Goal: Task Accomplishment & Management: Manage account settings

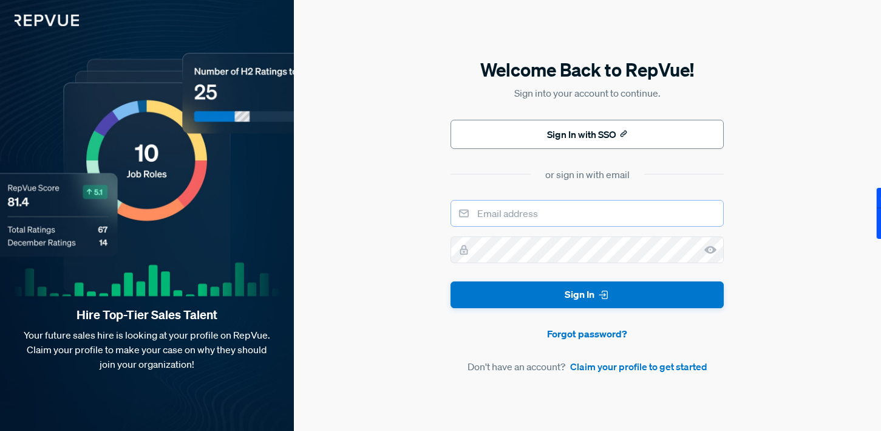
type input "[PERSON_NAME][EMAIL_ADDRESS][PERSON_NAME][DOMAIN_NAME]"
click at [564, 133] on button "Sign In with SSO" at bounding box center [587, 134] width 273 height 29
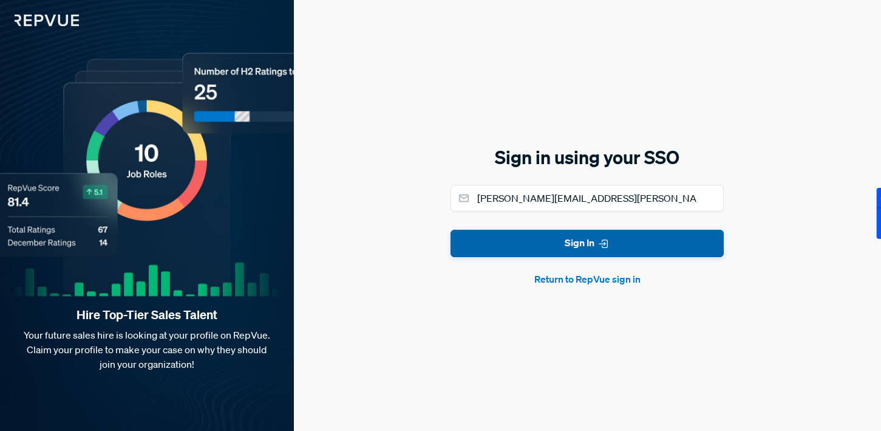
click at [564, 246] on button "Sign In" at bounding box center [587, 243] width 273 height 27
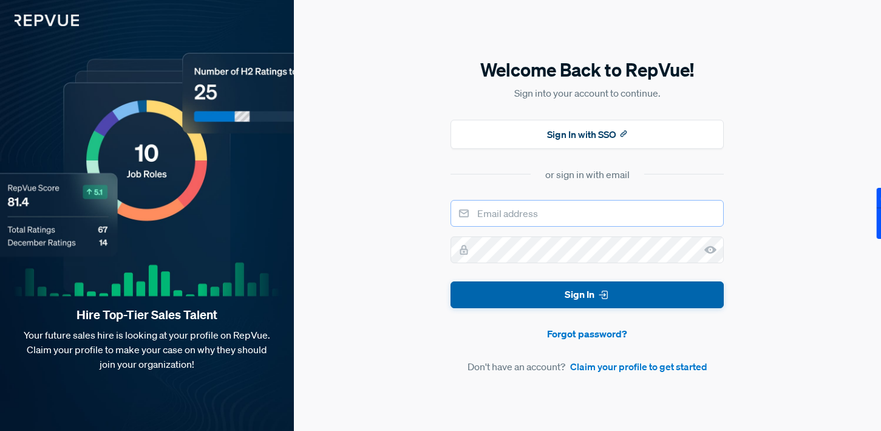
type input "[PERSON_NAME][EMAIL_ADDRESS][PERSON_NAME][DOMAIN_NAME]"
click at [569, 296] on button "Sign In" at bounding box center [587, 294] width 273 height 27
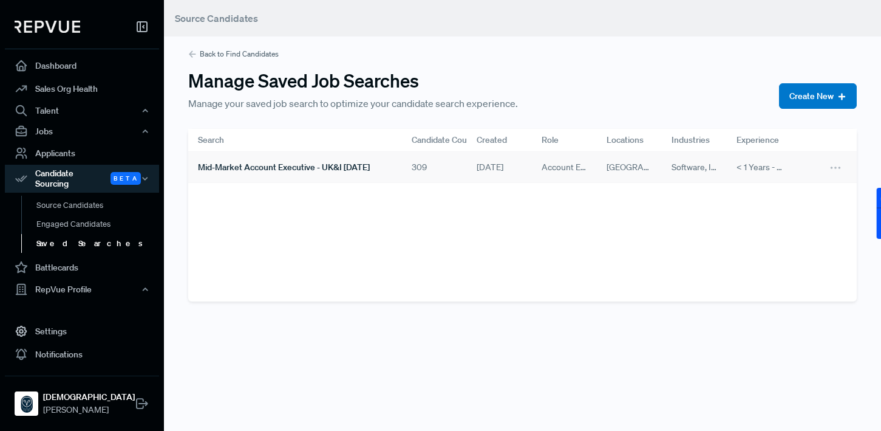
click at [774, 171] on span "< 1 Years - 10+ Years" at bounding box center [760, 167] width 46 height 13
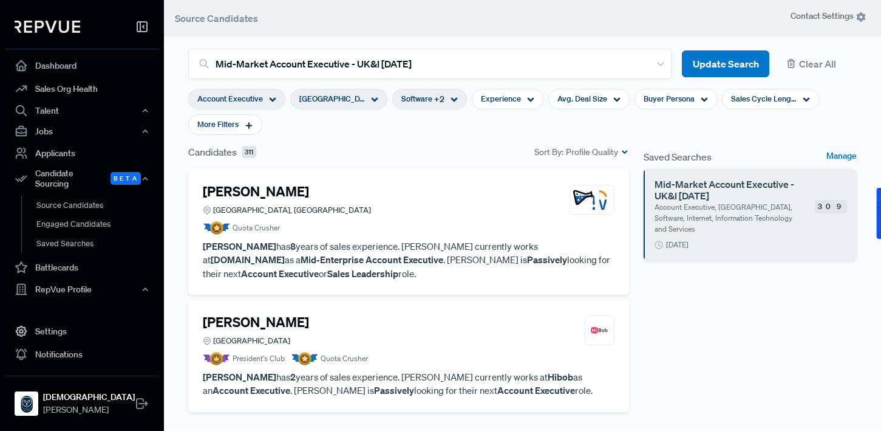
click at [371, 103] on icon at bounding box center [374, 99] width 7 height 7
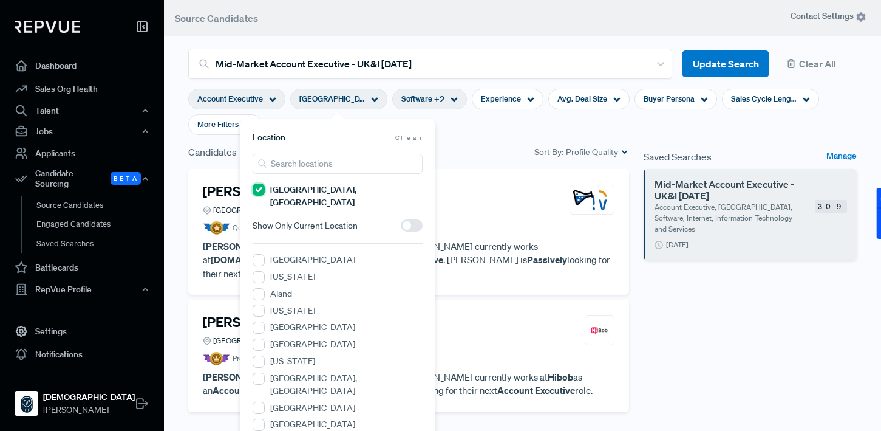
click at [260, 189] on Kingdom "[GEOGRAPHIC_DATA], [GEOGRAPHIC_DATA]" at bounding box center [259, 189] width 12 height 12
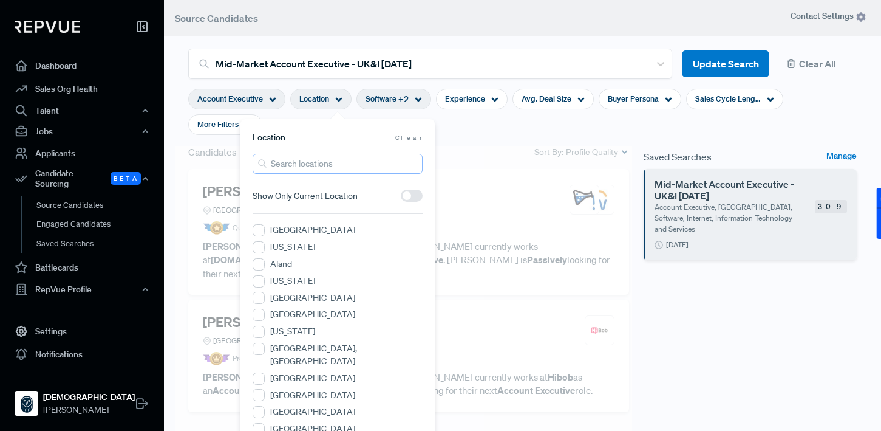
click at [309, 165] on input "search" at bounding box center [338, 164] width 170 height 20
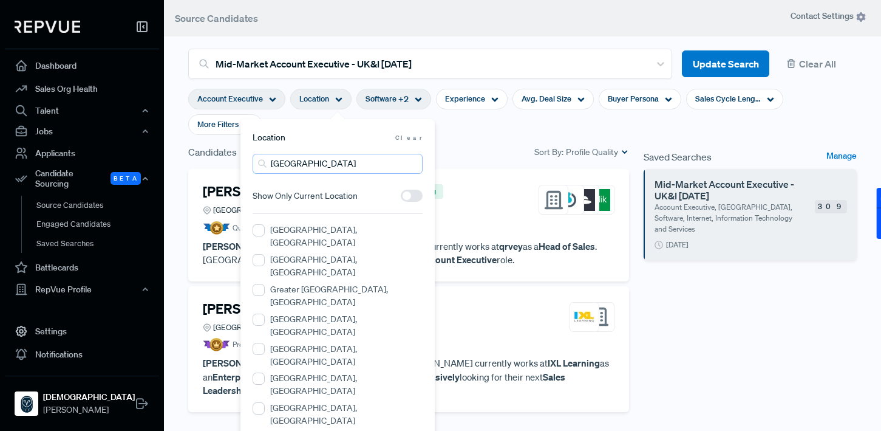
drag, startPoint x: 353, startPoint y: 163, endPoint x: 264, endPoint y: 163, distance: 89.3
click at [265, 163] on div "[GEOGRAPHIC_DATA]" at bounding box center [338, 164] width 170 height 20
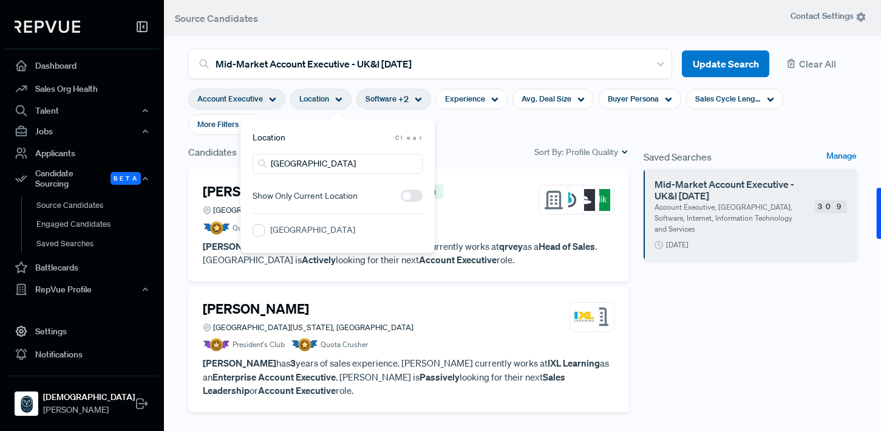
click at [291, 227] on label "[GEOGRAPHIC_DATA]" at bounding box center [312, 230] width 85 height 13
click at [265, 227] on Region "[GEOGRAPHIC_DATA]" at bounding box center [259, 230] width 12 height 12
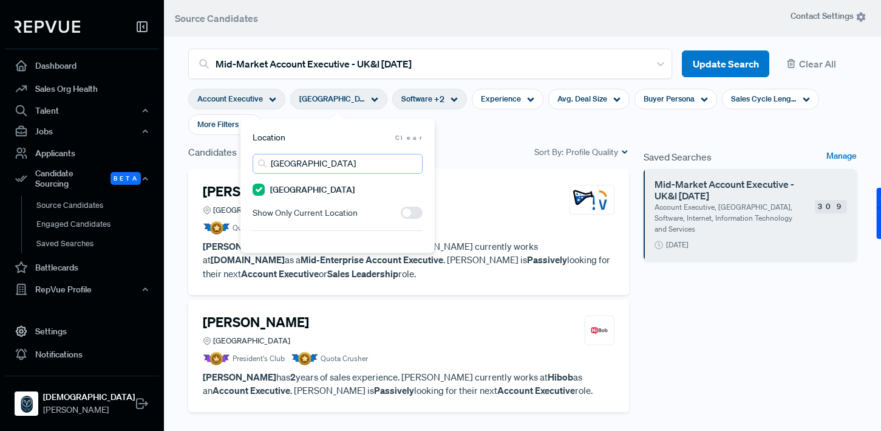
drag, startPoint x: 315, startPoint y: 163, endPoint x: 265, endPoint y: 163, distance: 49.8
click at [265, 163] on div "[GEOGRAPHIC_DATA]" at bounding box center [338, 164] width 170 height 20
drag, startPoint x: 326, startPoint y: 166, endPoint x: 268, endPoint y: 166, distance: 58.3
click at [268, 166] on input "[PERSON_NAME]" at bounding box center [338, 164] width 170 height 20
type input "[GEOGRAPHIC_DATA]"
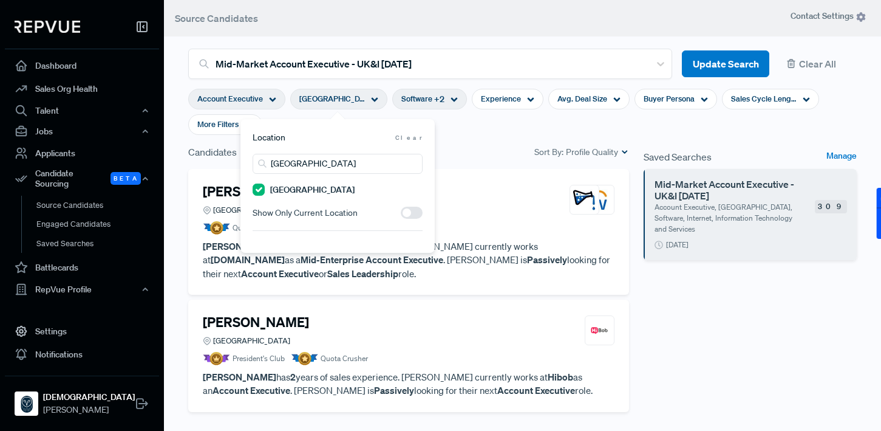
click at [413, 135] on span "Clear" at bounding box center [408, 137] width 27 height 9
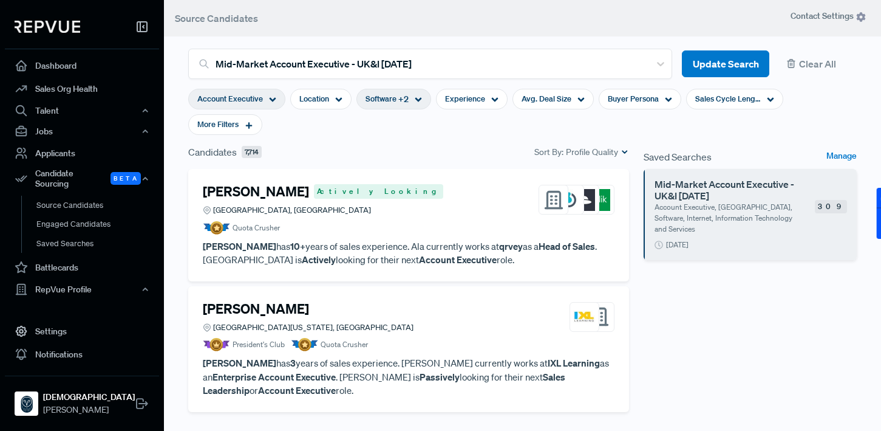
click at [448, 186] on div "[PERSON_NAME] Actively [GEOGRAPHIC_DATA], [GEOGRAPHIC_DATA]" at bounding box center [409, 199] width 412 height 33
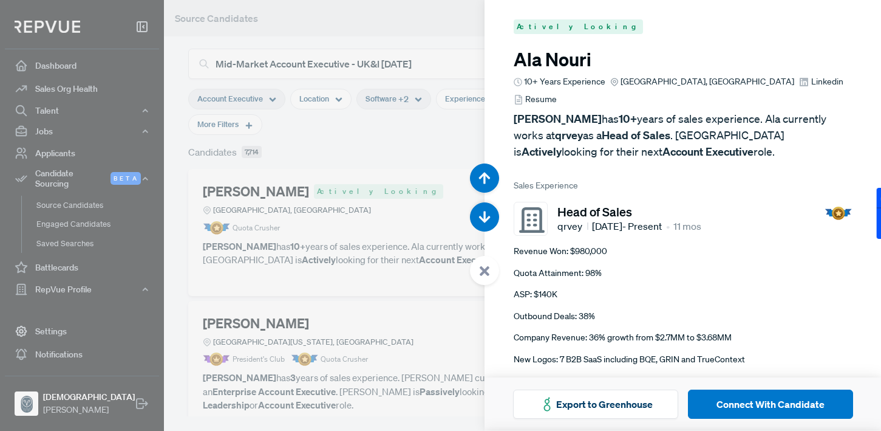
click at [423, 169] on div at bounding box center [440, 215] width 881 height 431
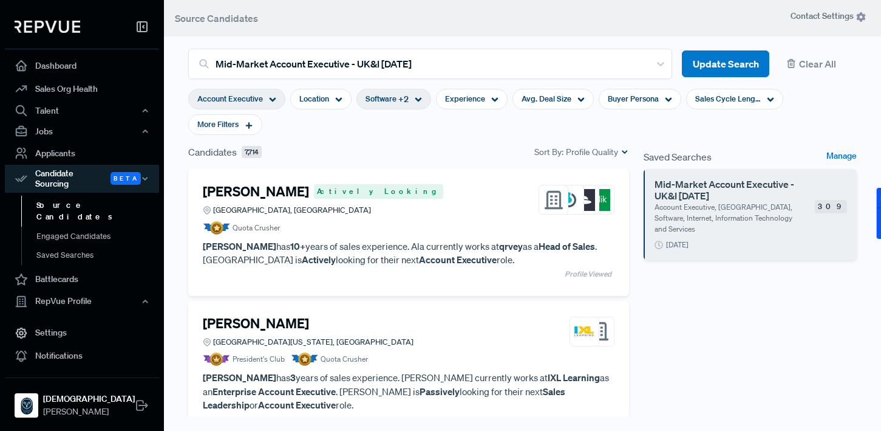
click at [265, 101] on div "Account Executive" at bounding box center [236, 99] width 97 height 21
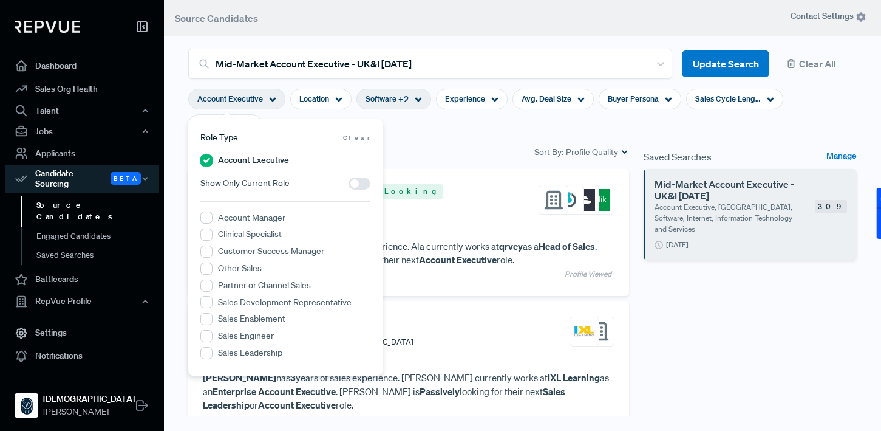
click at [414, 198] on div "[PERSON_NAME] Actively [GEOGRAPHIC_DATA], [GEOGRAPHIC_DATA]" at bounding box center [409, 199] width 412 height 33
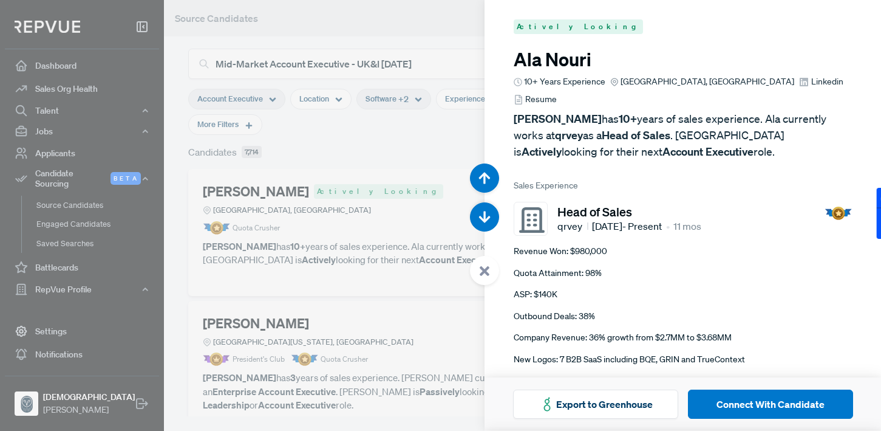
click at [456, 133] on div at bounding box center [440, 215] width 881 height 431
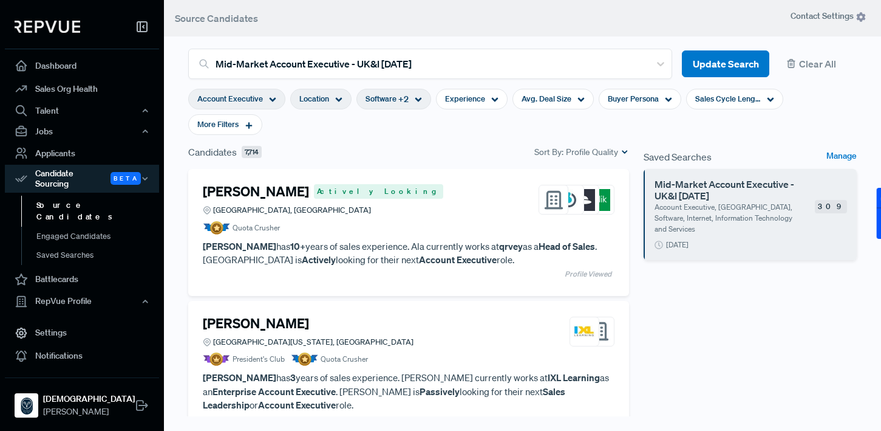
click at [327, 98] on span "Location" at bounding box center [314, 99] width 30 height 12
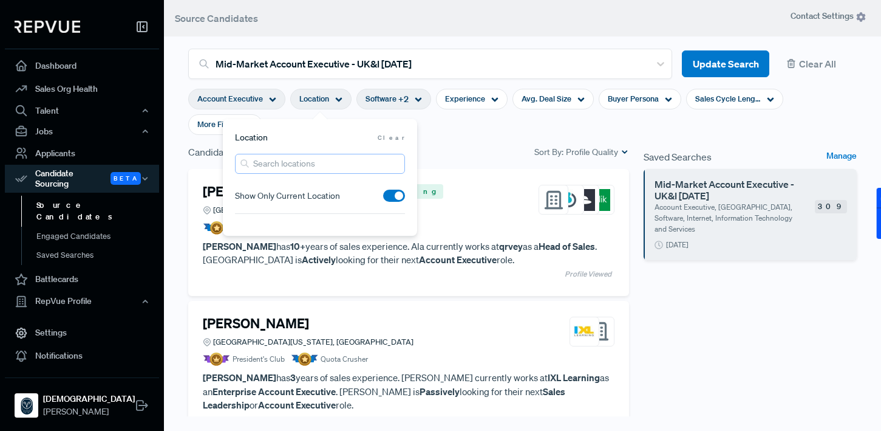
click at [321, 160] on input "search" at bounding box center [320, 164] width 170 height 20
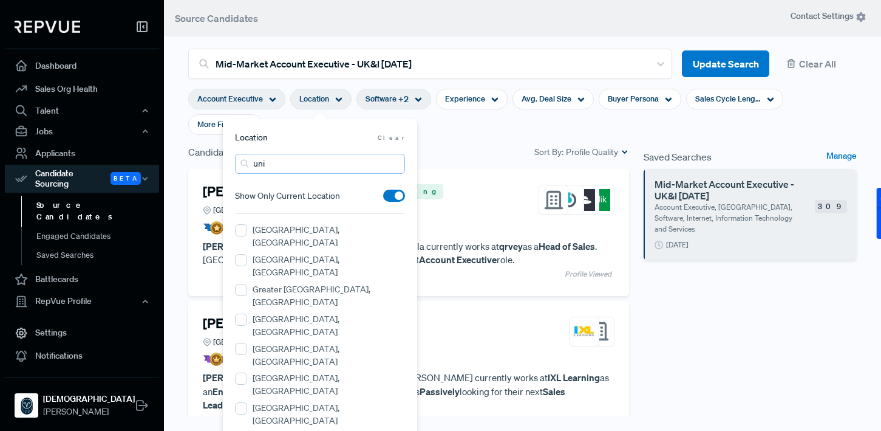
type input "[GEOGRAPHIC_DATA]"
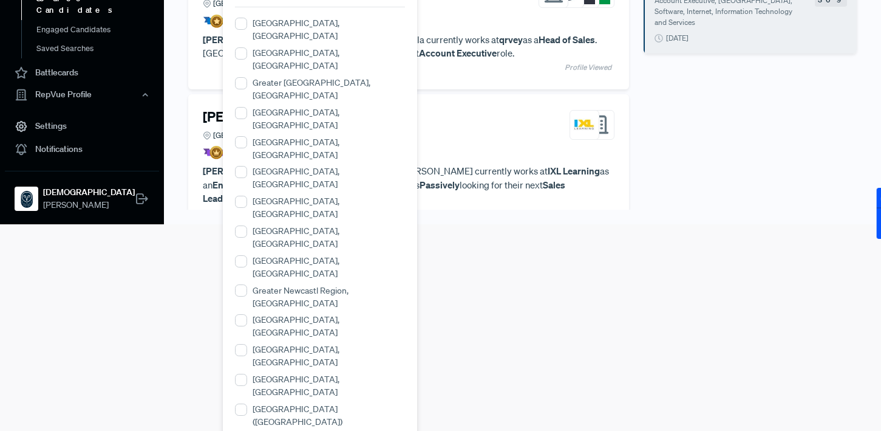
scroll to position [216, 0]
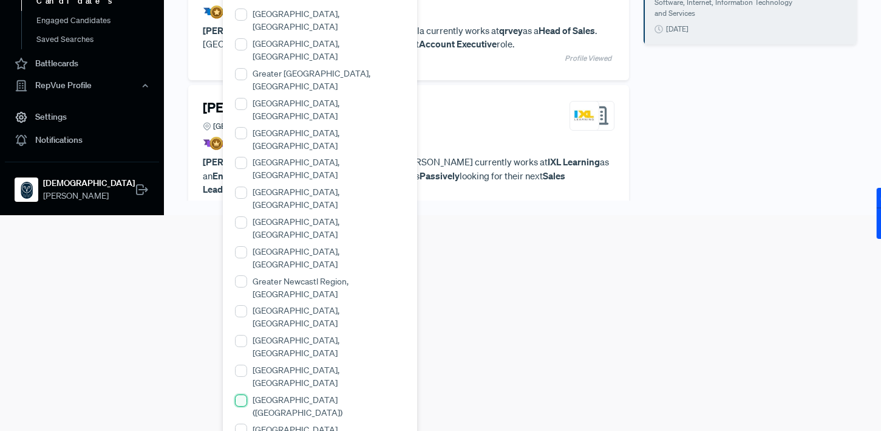
click at [244, 394] on \(England\) "[GEOGRAPHIC_DATA] ([GEOGRAPHIC_DATA])" at bounding box center [241, 400] width 12 height 12
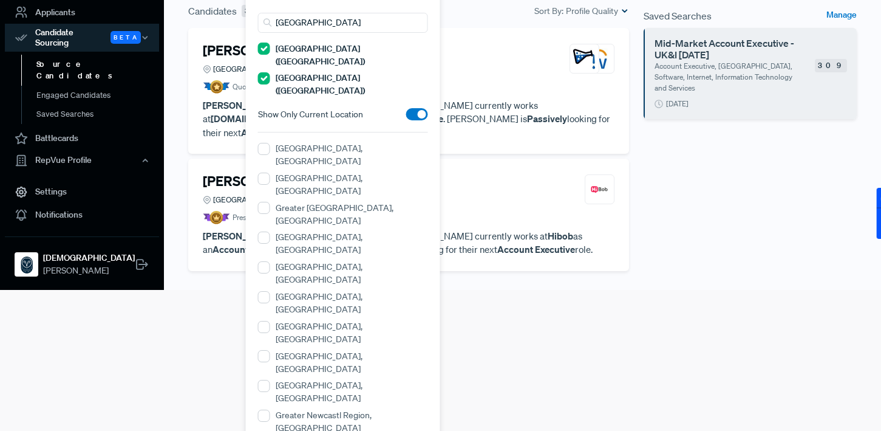
scroll to position [0, 0]
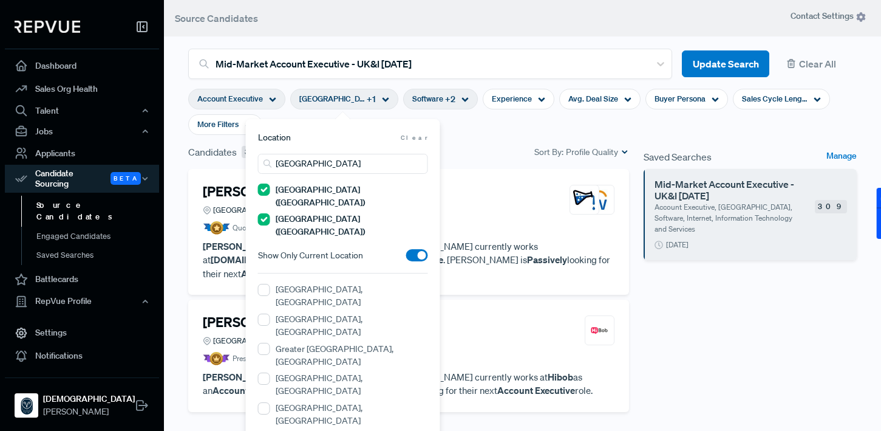
click at [466, 143] on section "Account Executive [GEOGRAPHIC_DATA] ([GEOGRAPHIC_DATA]) + 1 Software + 2 Experi…" at bounding box center [522, 112] width 669 height 66
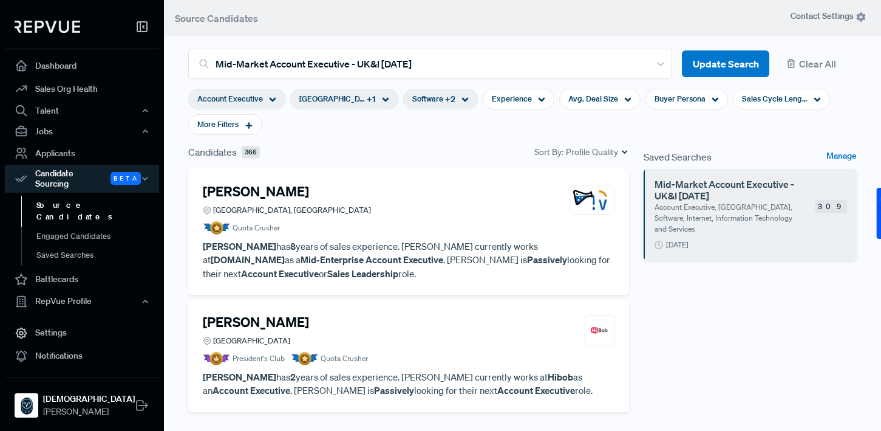
click at [462, 101] on icon at bounding box center [465, 99] width 7 height 7
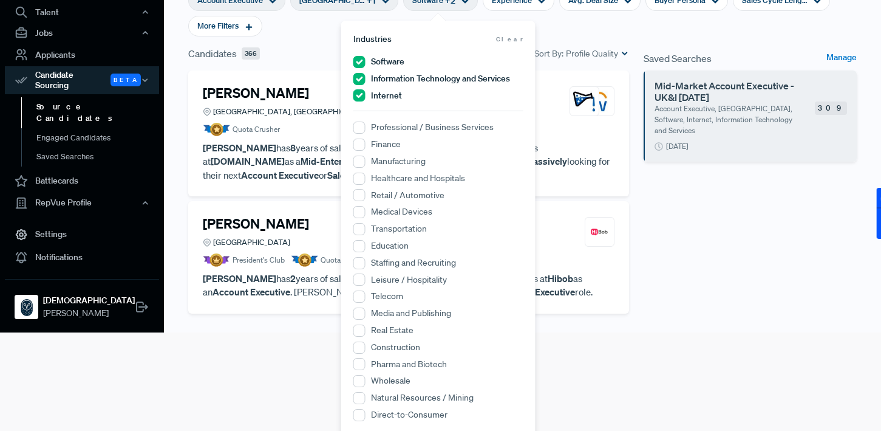
scroll to position [100, 0]
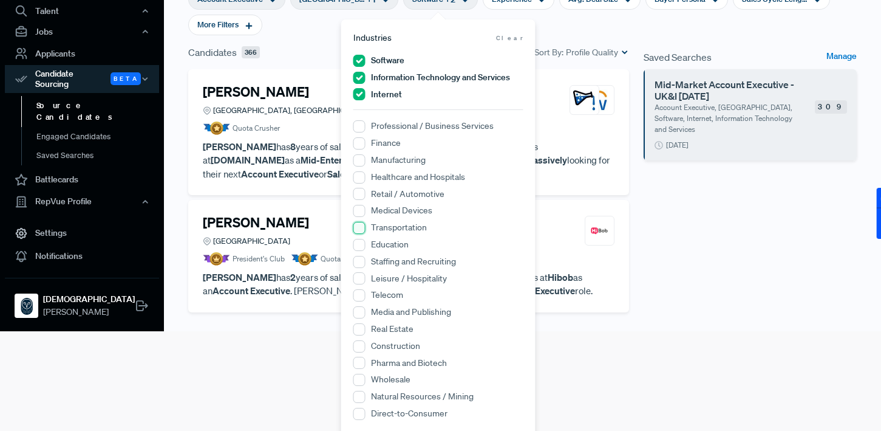
click at [363, 228] on input "Transportation" at bounding box center [359, 228] width 12 height 12
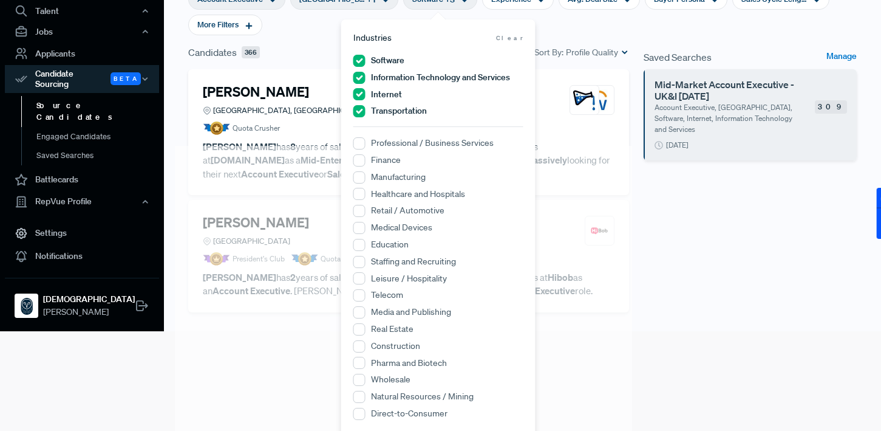
scroll to position [104, 0]
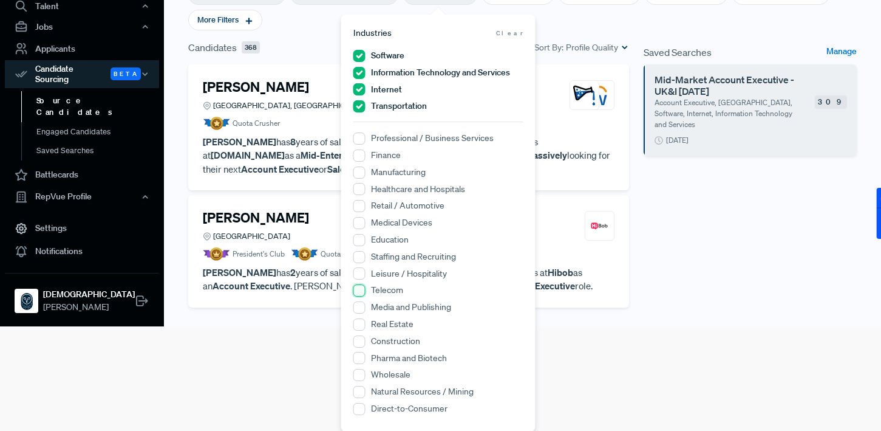
click at [362, 291] on input "Telecom" at bounding box center [359, 290] width 12 height 12
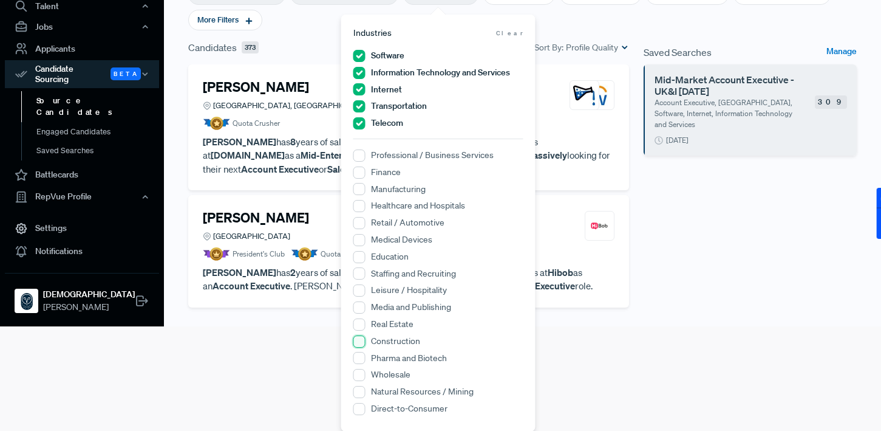
click at [361, 343] on input "Construction" at bounding box center [359, 341] width 12 height 12
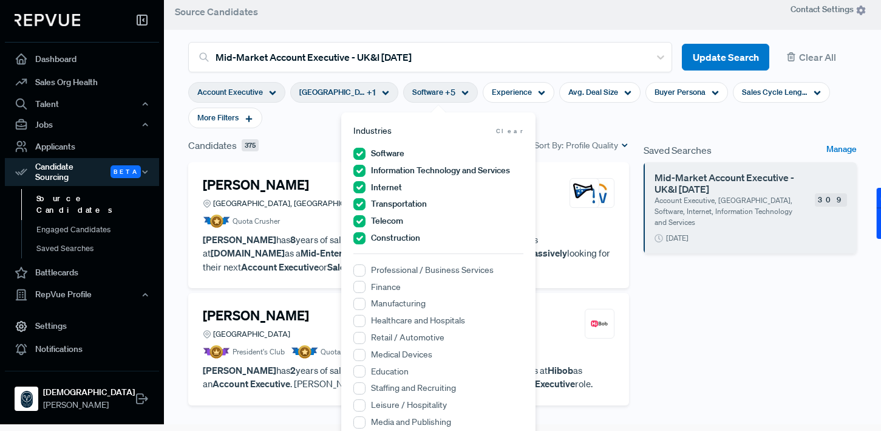
scroll to position [0, 0]
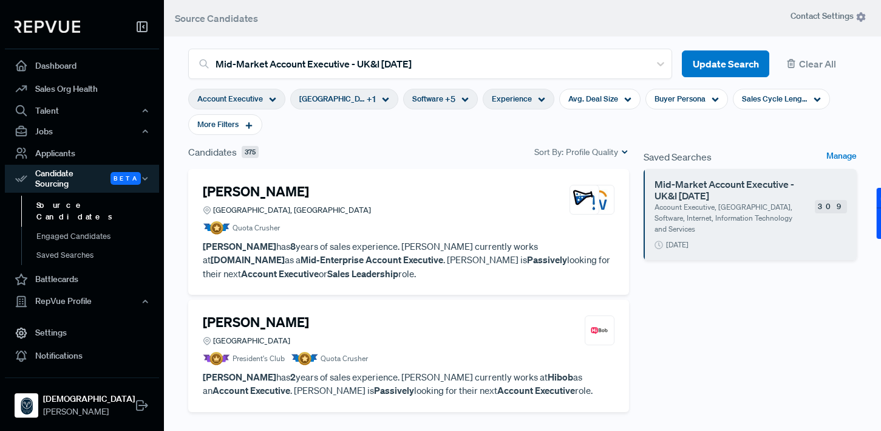
click at [526, 101] on span "Experience" at bounding box center [512, 99] width 40 height 12
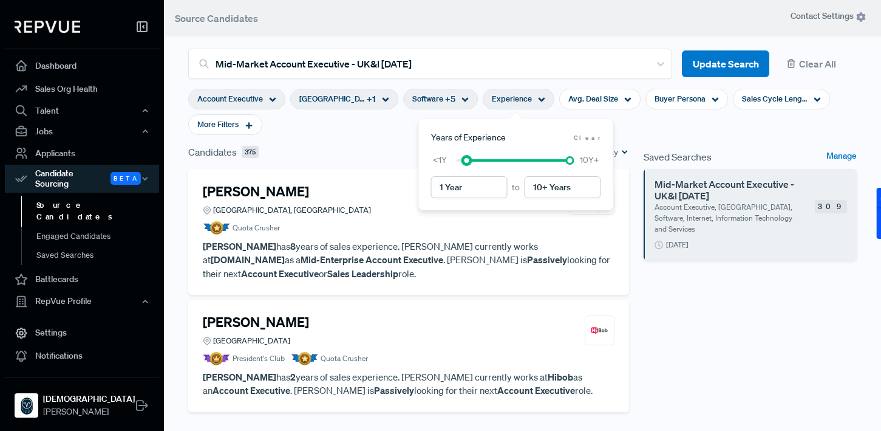
type input "2 Years"
drag, startPoint x: 457, startPoint y: 162, endPoint x: 474, endPoint y: 162, distance: 16.4
click at [474, 162] on div at bounding box center [477, 160] width 9 height 9
type input "10+ Years"
drag, startPoint x: 570, startPoint y: 162, endPoint x: 601, endPoint y: 156, distance: 31.5
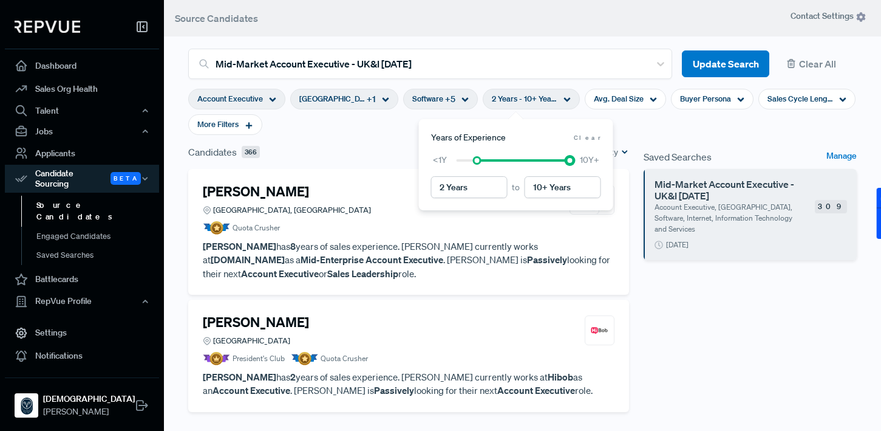
click at [601, 156] on div "<1Y 10Y+" at bounding box center [516, 160] width 170 height 13
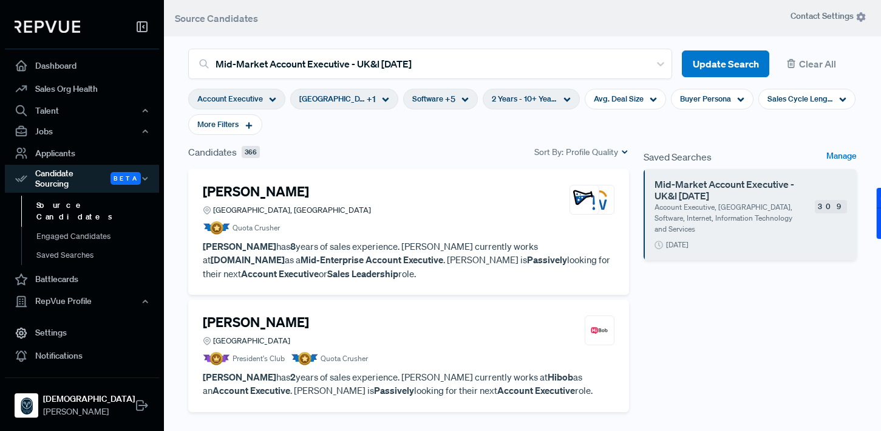
click at [580, 83] on section "Account Executive [GEOGRAPHIC_DATA] ([GEOGRAPHIC_DATA]) + 1 Software + 5 2 Year…" at bounding box center [522, 112] width 669 height 66
click at [626, 101] on span "Avg. Deal Size" at bounding box center [619, 99] width 50 height 12
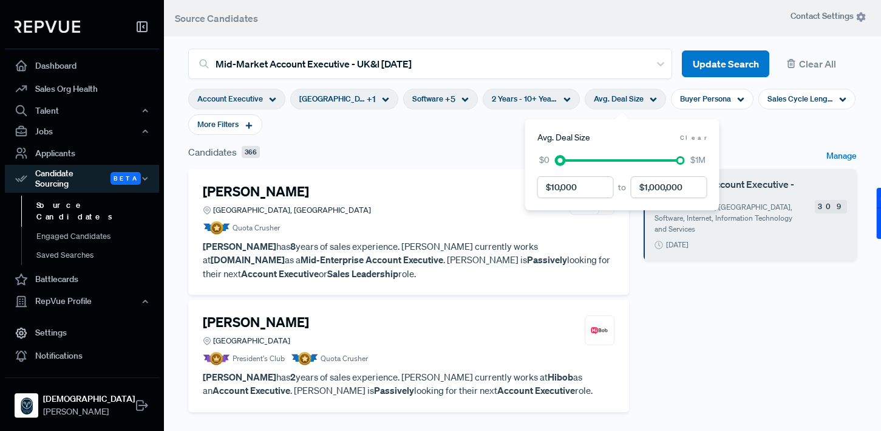
click at [561, 159] on div at bounding box center [560, 160] width 9 height 9
drag, startPoint x: 678, startPoint y: 160, endPoint x: 581, endPoint y: 175, distance: 98.3
click at [581, 175] on div "to $0 $1M" at bounding box center [623, 176] width 170 height 44
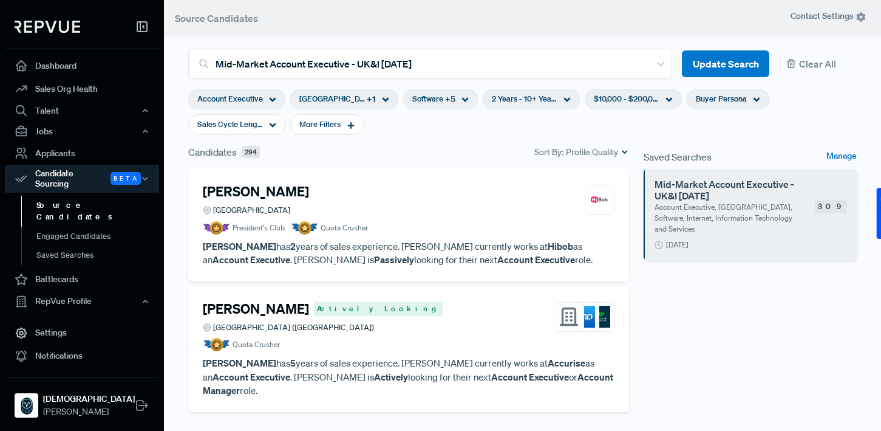
click at [740, 92] on div "Buyer Persona" at bounding box center [728, 99] width 83 height 21
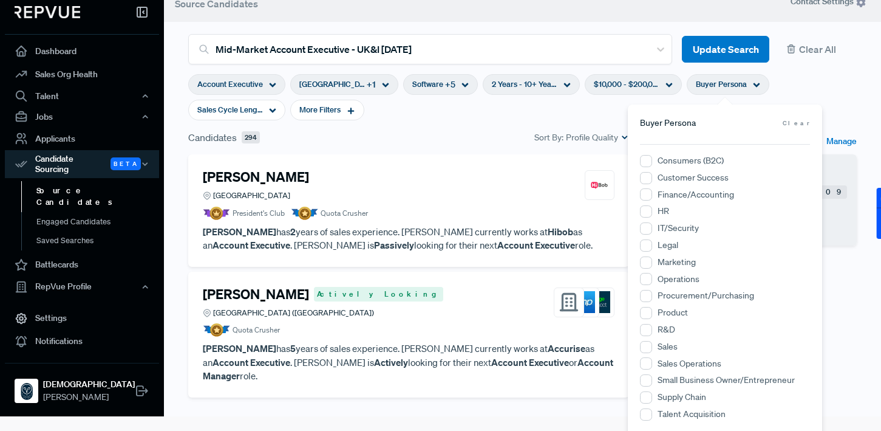
scroll to position [21, 0]
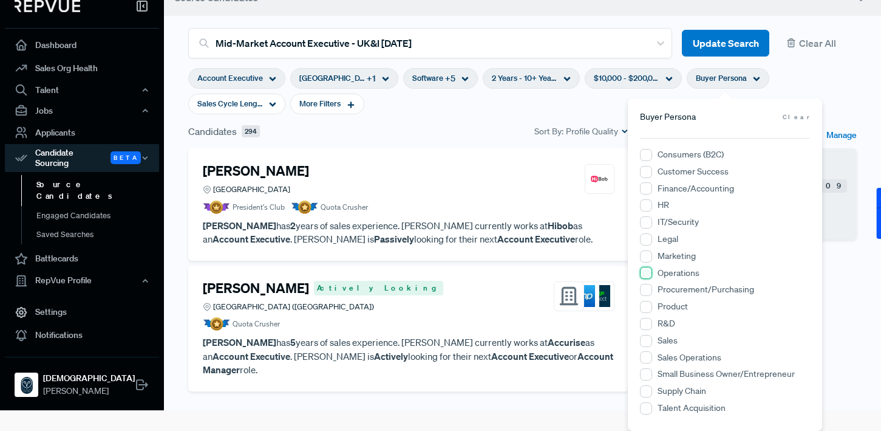
click at [646, 277] on input "Operations" at bounding box center [646, 273] width 12 height 12
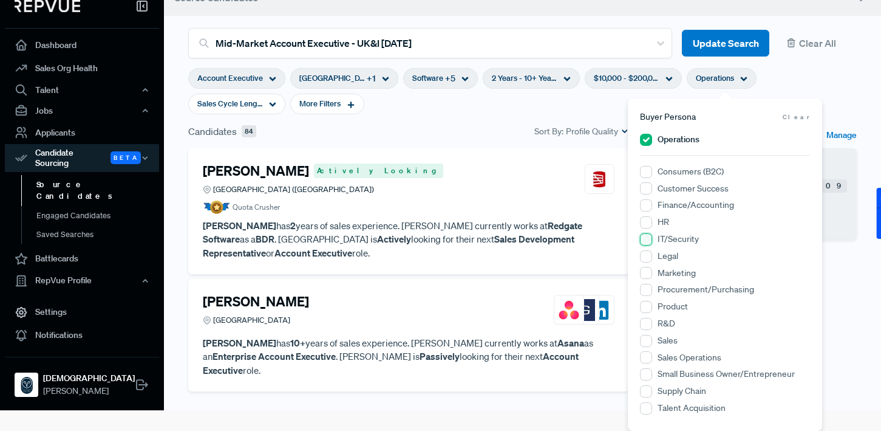
click at [649, 238] on input "IT/Security" at bounding box center [646, 239] width 12 height 12
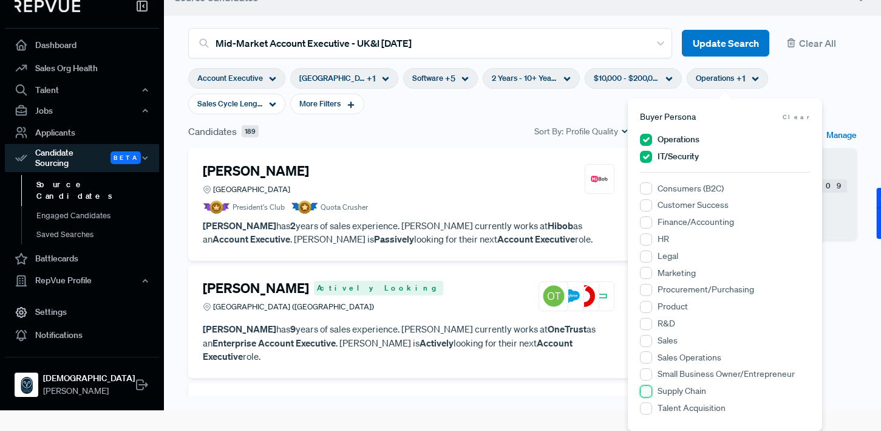
click at [650, 390] on Chain "Supply Chain" at bounding box center [646, 391] width 12 height 12
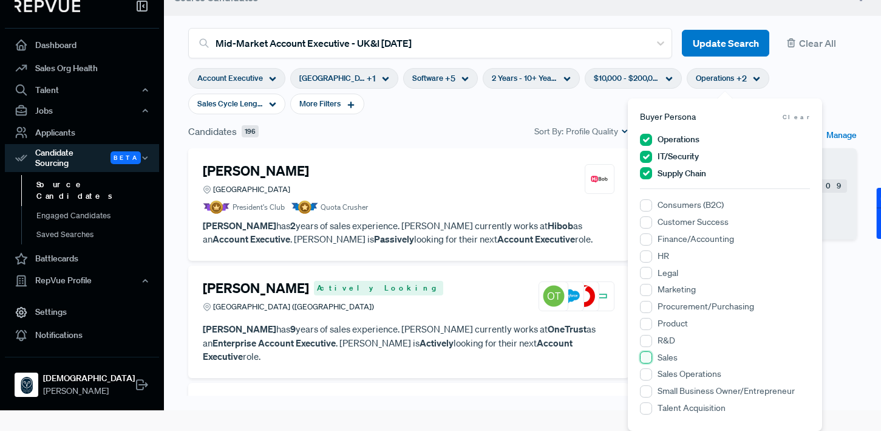
click at [648, 358] on input "Sales" at bounding box center [646, 357] width 12 height 12
click at [648, 341] on input "Product" at bounding box center [646, 341] width 12 height 12
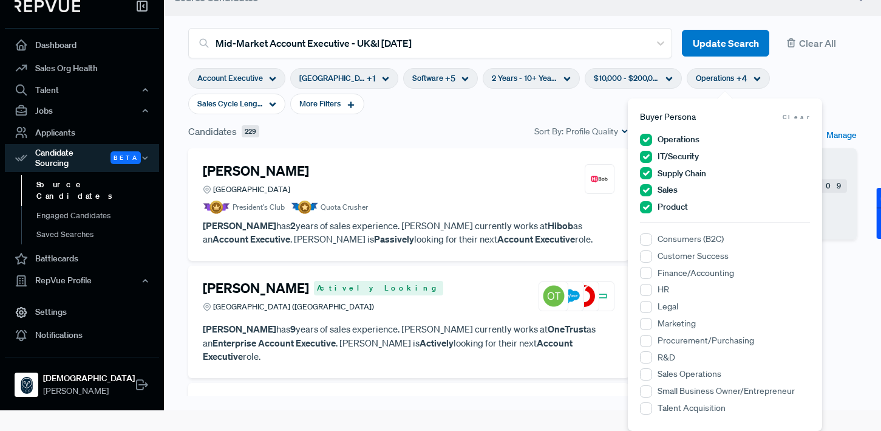
click at [801, 115] on span "Clear" at bounding box center [796, 116] width 27 height 9
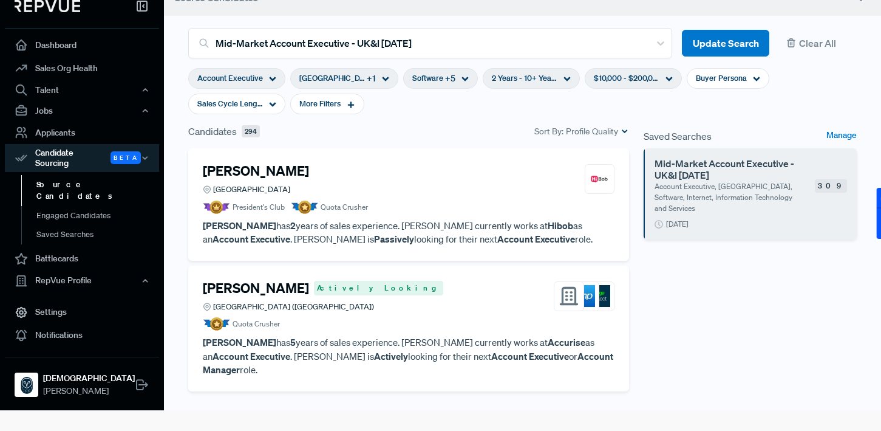
click at [598, 111] on section "Account Executive [GEOGRAPHIC_DATA] ([GEOGRAPHIC_DATA]) + 1 Software + 5 2 Year…" at bounding box center [522, 91] width 669 height 66
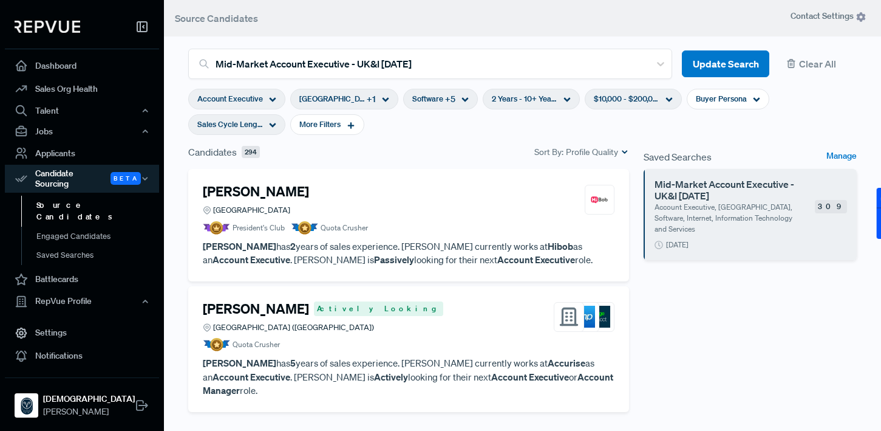
click at [271, 126] on icon at bounding box center [272, 124] width 7 height 7
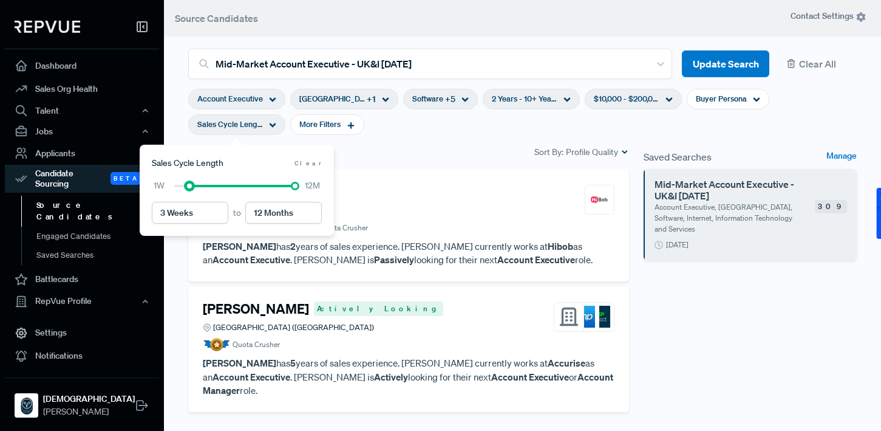
type input "4 Weeks"
drag, startPoint x: 177, startPoint y: 186, endPoint x: 198, endPoint y: 187, distance: 20.7
click at [198, 187] on div at bounding box center [197, 186] width 9 height 9
type input "7 Months"
drag, startPoint x: 296, startPoint y: 186, endPoint x: 255, endPoint y: 189, distance: 40.8
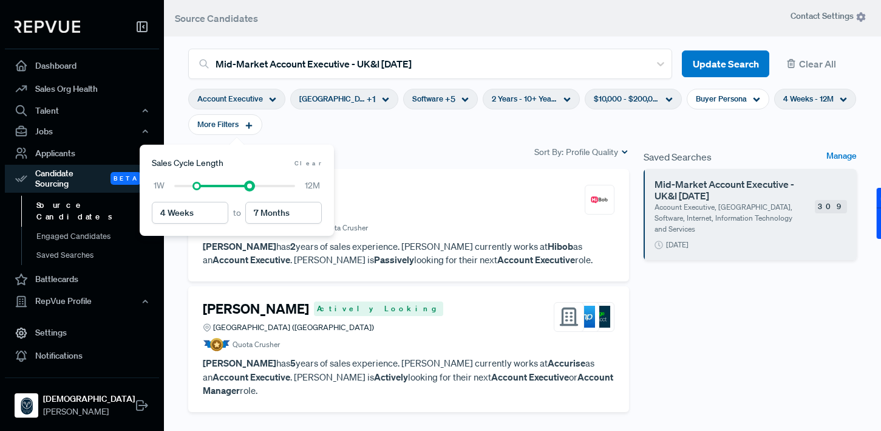
click at [254, 189] on div "1W 12M" at bounding box center [237, 185] width 170 height 13
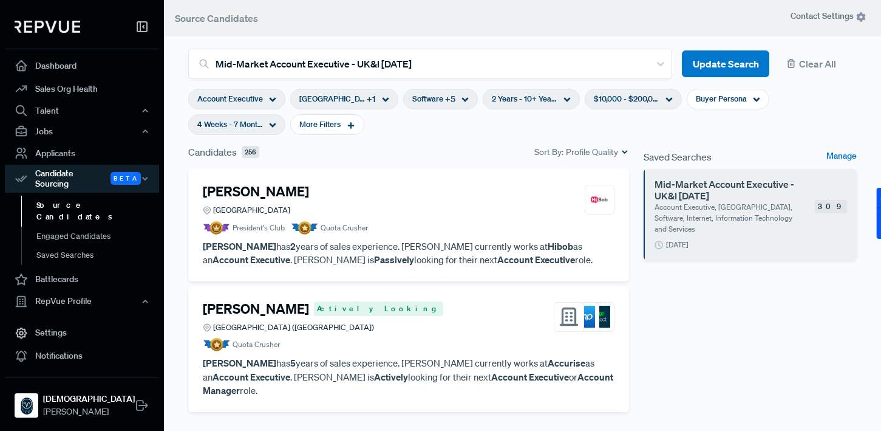
click at [412, 149] on div "Candidates 256 Sort By: Profile Quality" at bounding box center [408, 152] width 441 height 15
click at [344, 128] on div "More Filters" at bounding box center [327, 124] width 74 height 21
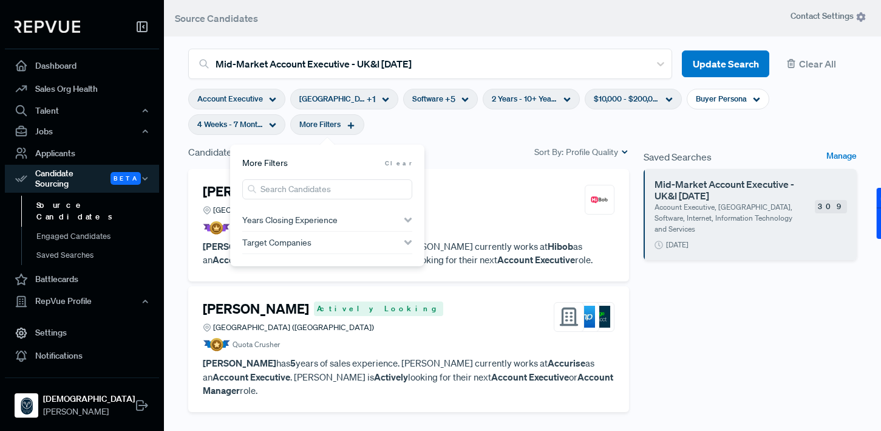
click at [401, 219] on div "Years Closing Experience" at bounding box center [327, 220] width 170 height 10
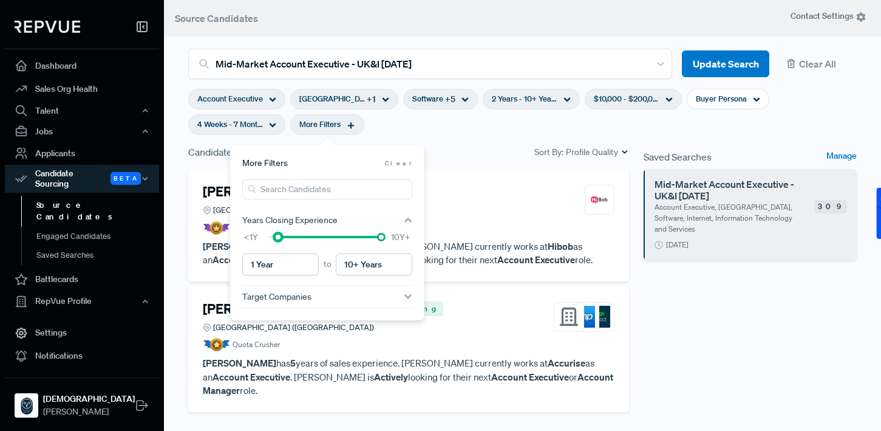
drag, startPoint x: 270, startPoint y: 237, endPoint x: 278, endPoint y: 237, distance: 7.9
click at [278, 237] on div at bounding box center [278, 237] width 9 height 9
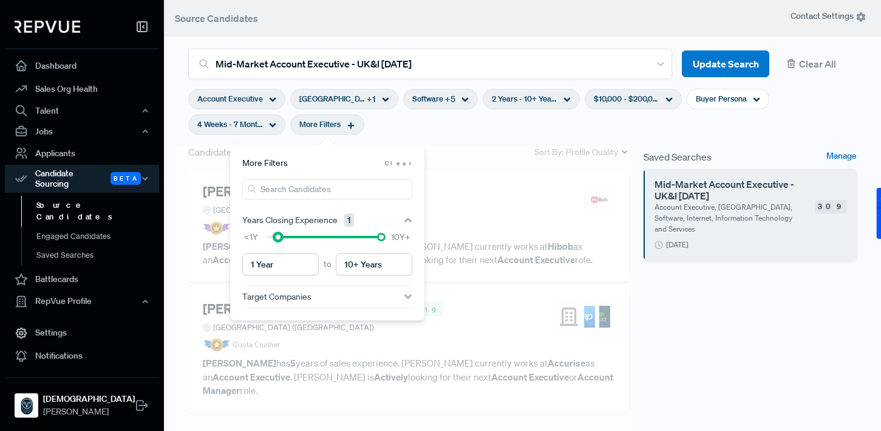
click at [278, 237] on div at bounding box center [278, 237] width 9 height 9
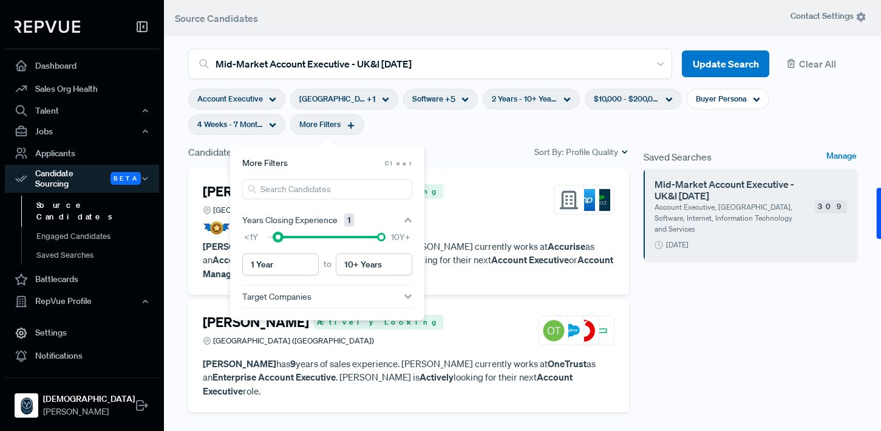
type input "2 Years"
drag, startPoint x: 278, startPoint y: 238, endPoint x: 286, endPoint y: 238, distance: 8.5
click at [286, 238] on div at bounding box center [288, 237] width 9 height 9
click at [441, 191] on div "[PERSON_NAME] Actively Looking [GEOGRAPHIC_DATA] ([GEOGRAPHIC_DATA])" at bounding box center [409, 199] width 412 height 33
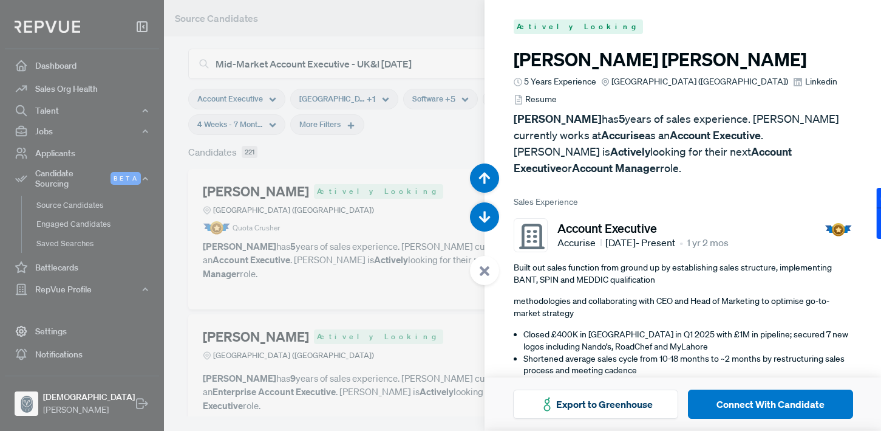
click at [411, 150] on div at bounding box center [440, 215] width 881 height 431
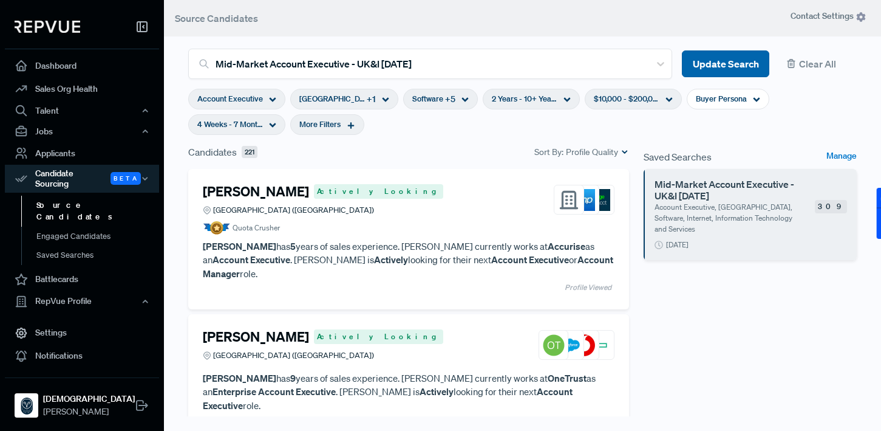
click at [708, 60] on button "Update Search" at bounding box center [725, 63] width 87 height 27
click at [279, 193] on h4 "[PERSON_NAME]" at bounding box center [256, 191] width 106 height 16
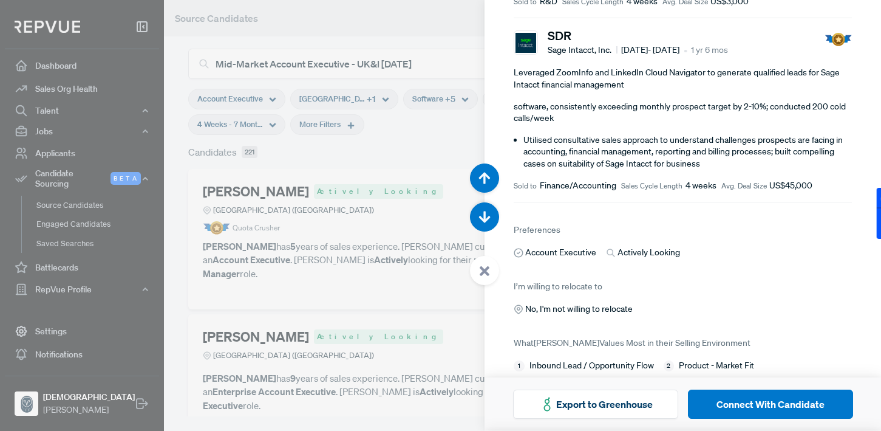
scroll to position [565, 0]
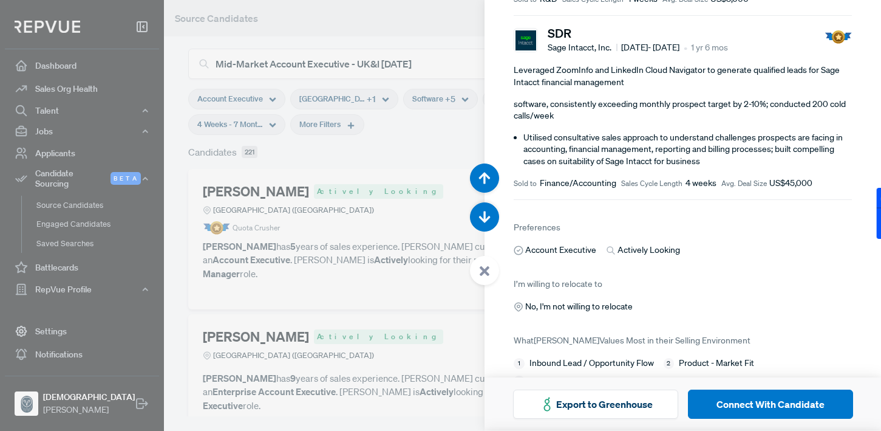
click at [468, 306] on div at bounding box center [440, 215] width 881 height 431
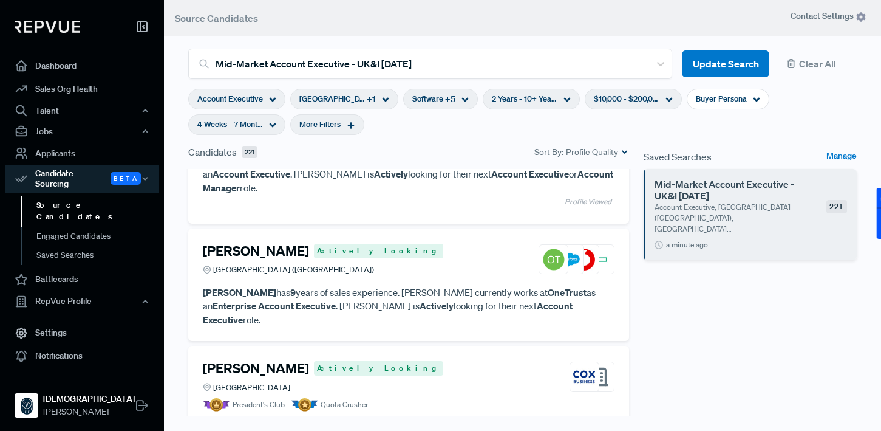
scroll to position [92, 0]
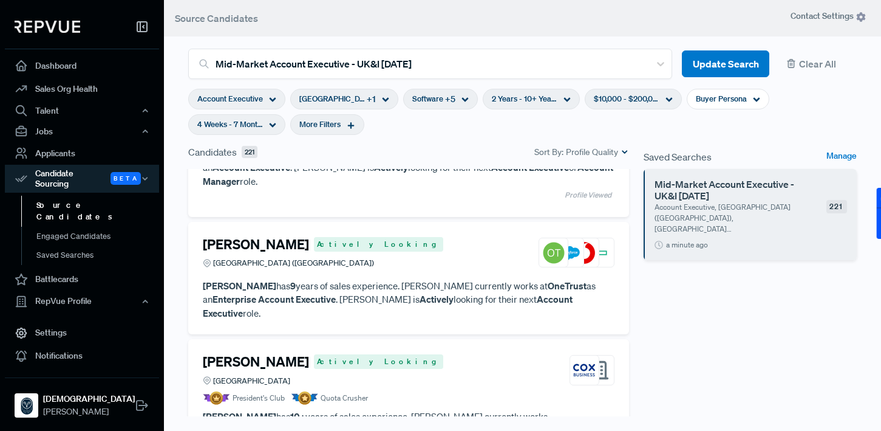
click at [248, 236] on h4 "[PERSON_NAME]" at bounding box center [256, 244] width 106 height 16
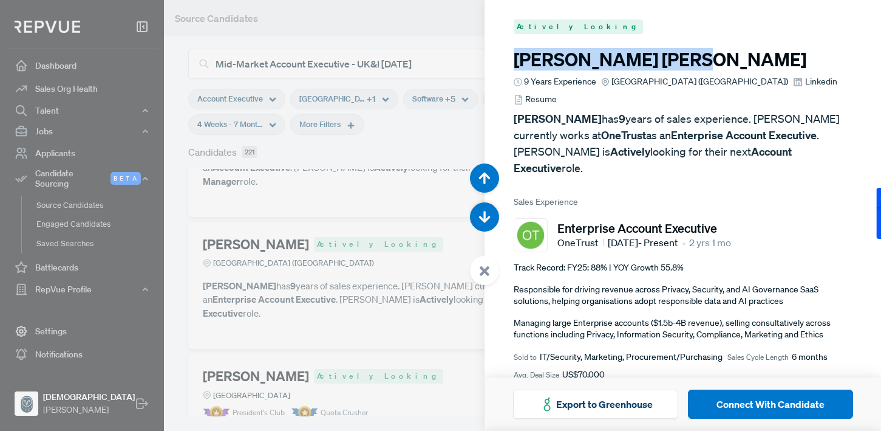
drag, startPoint x: 516, startPoint y: 62, endPoint x: 609, endPoint y: 62, distance: 93.5
click at [609, 62] on h3 "[PERSON_NAME]" at bounding box center [683, 60] width 338 height 22
copy h3 "[PERSON_NAME]"
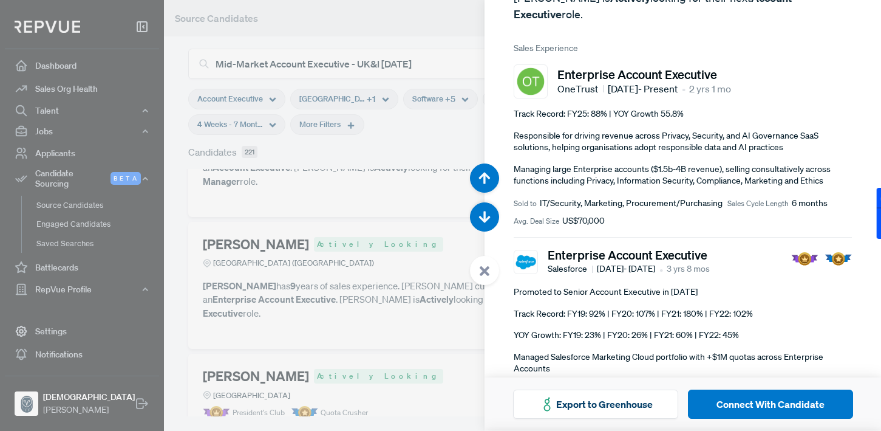
scroll to position [156, 0]
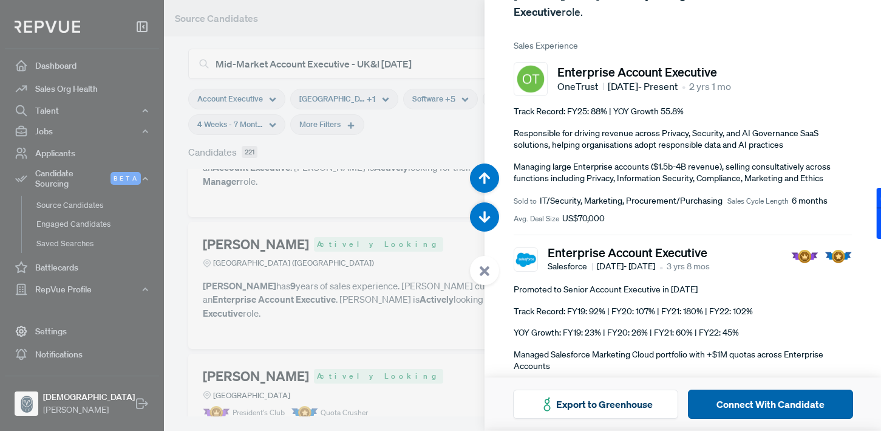
click at [733, 401] on button "Connect With Candidate" at bounding box center [770, 403] width 165 height 29
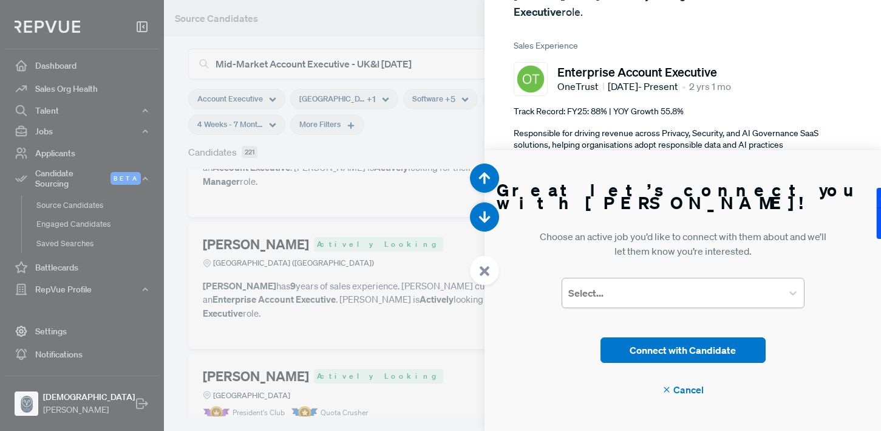
click at [652, 292] on div at bounding box center [672, 292] width 208 height 17
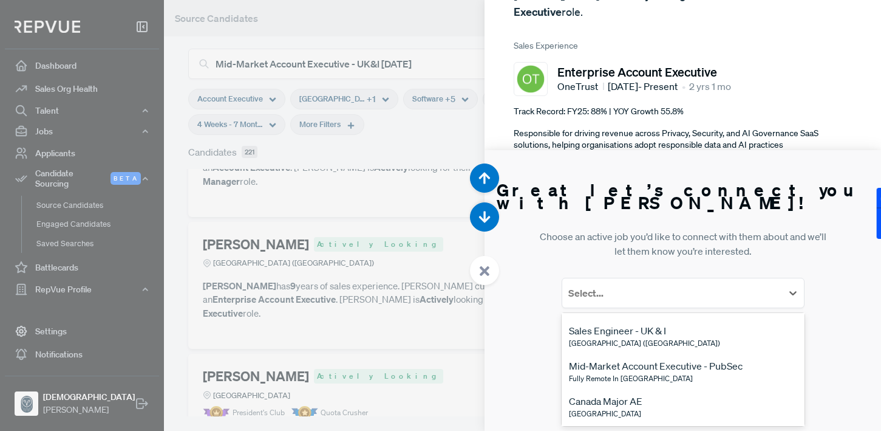
scroll to position [5611, 0]
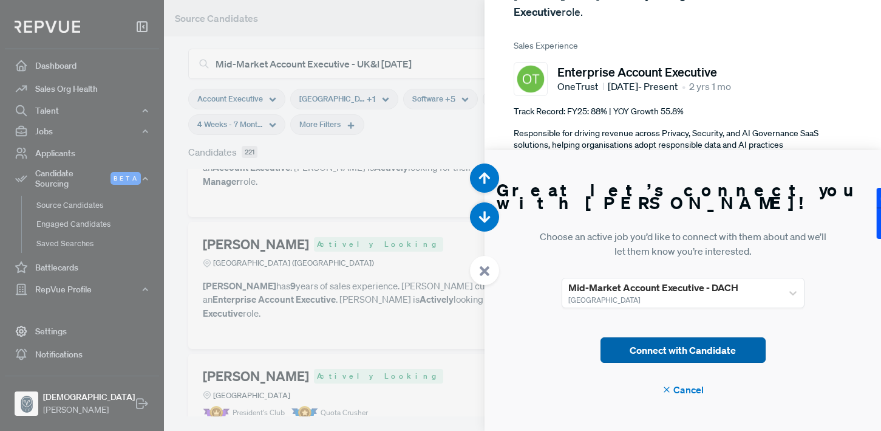
click at [656, 348] on button "Connect with Candidate" at bounding box center [683, 350] width 165 height 26
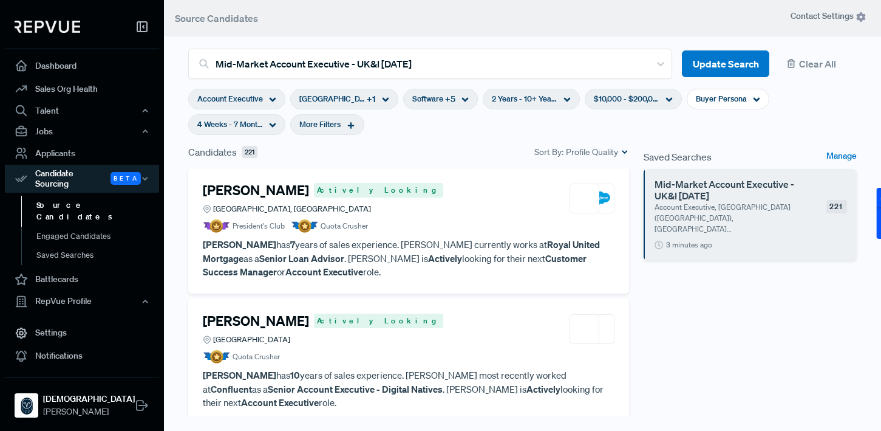
scroll to position [1060, 0]
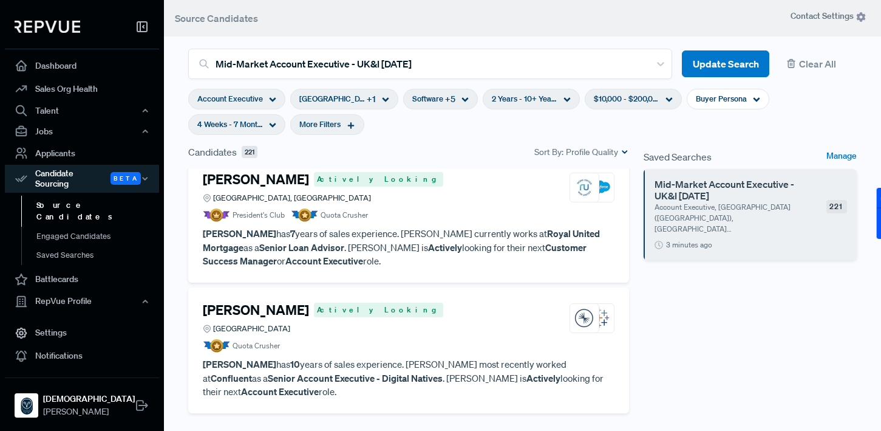
click at [309, 302] on h4 "[PERSON_NAME]" at bounding box center [256, 310] width 106 height 16
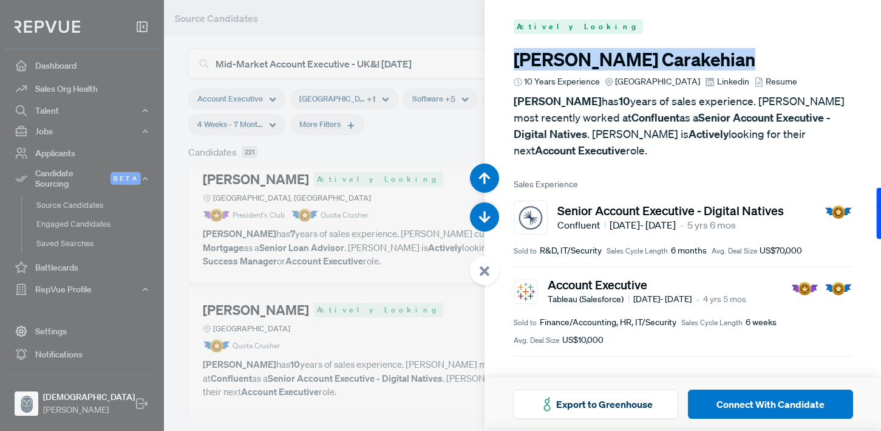
drag, startPoint x: 516, startPoint y: 61, endPoint x: 685, endPoint y: 59, distance: 169.5
click at [685, 59] on h3 "[PERSON_NAME]" at bounding box center [683, 60] width 338 height 22
copy h3 "[PERSON_NAME]"
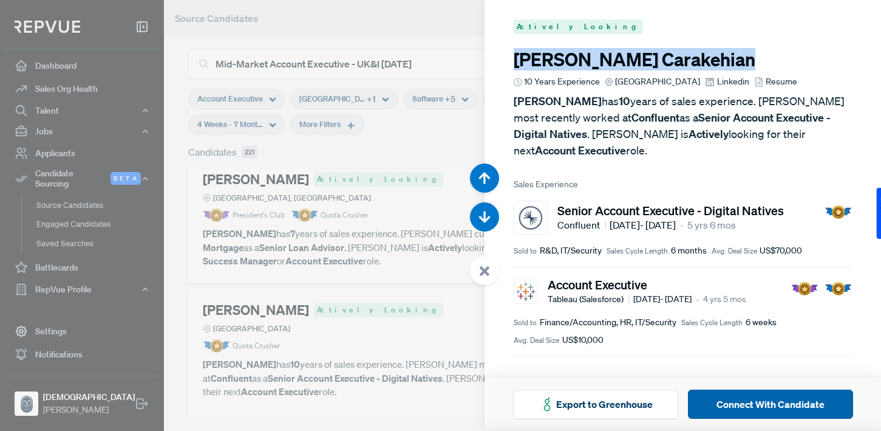
click at [720, 405] on button "Connect With Candidate" at bounding box center [770, 403] width 165 height 29
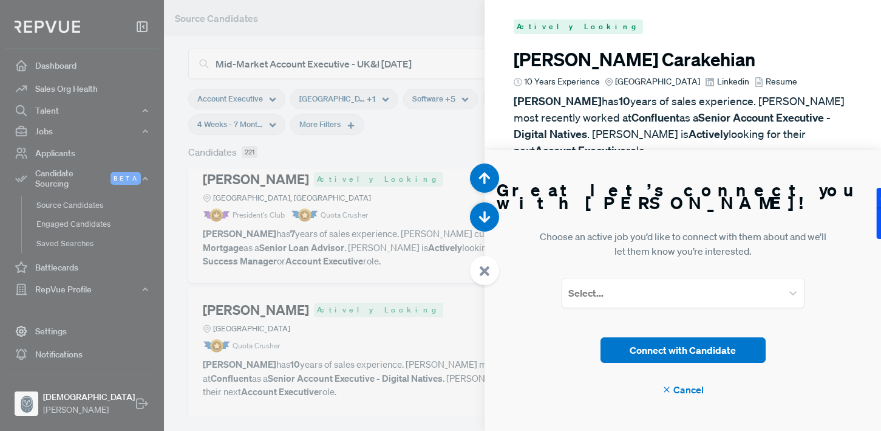
click at [663, 310] on article "Great let’s connect you with [PERSON_NAME]! Choose an active job you’d like to …" at bounding box center [683, 290] width 397 height 281
click at [659, 304] on div "Select..." at bounding box center [683, 293] width 243 height 30
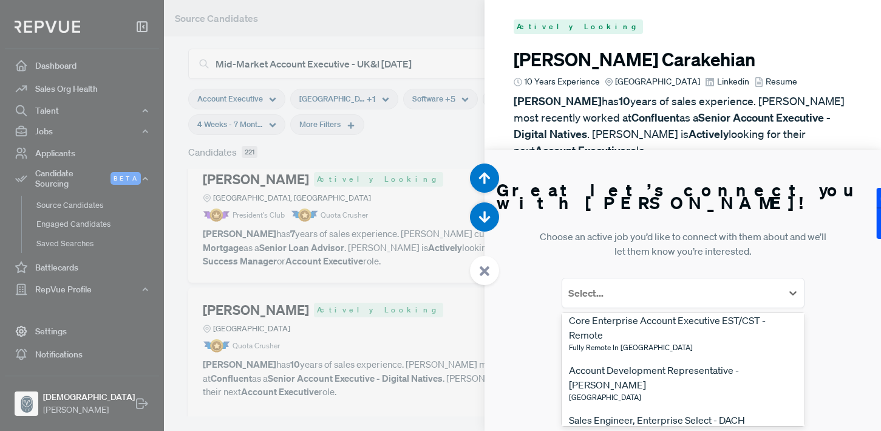
scroll to position [6323, 0]
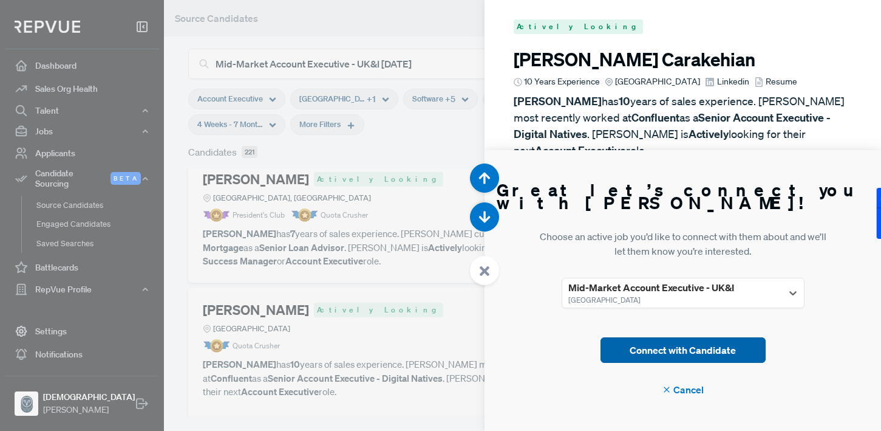
click at [650, 353] on button "Connect with Candidate" at bounding box center [683, 350] width 165 height 26
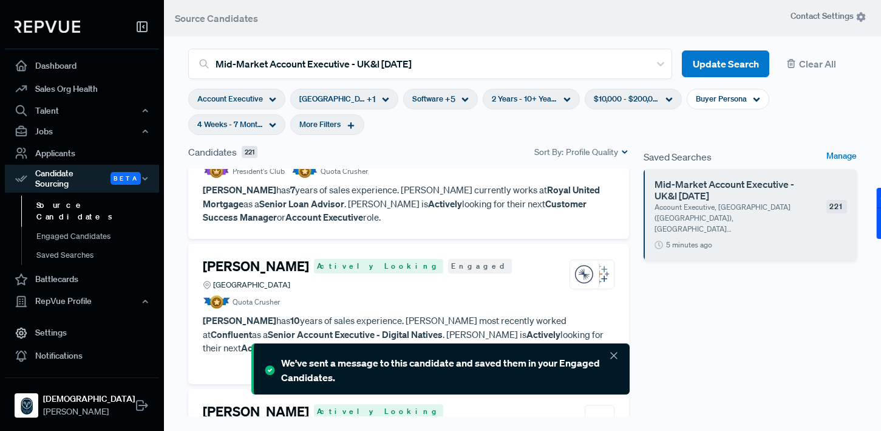
scroll to position [1107, 0]
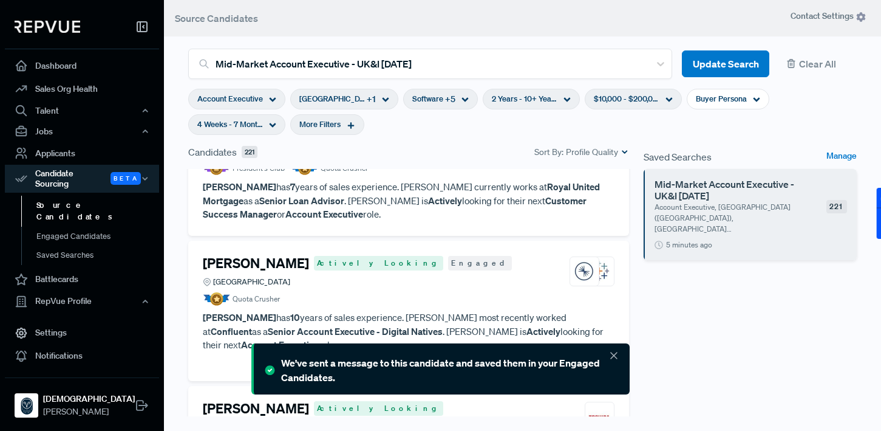
click at [309, 255] on h4 "[PERSON_NAME]" at bounding box center [256, 263] width 106 height 16
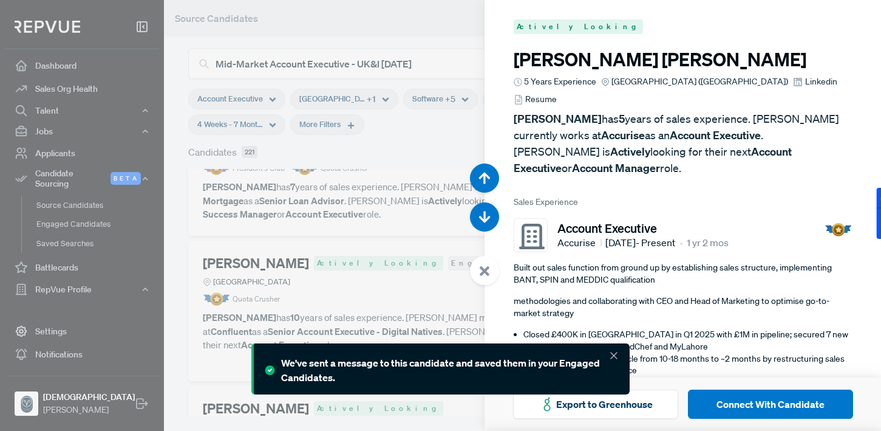
scroll to position [3876, 0]
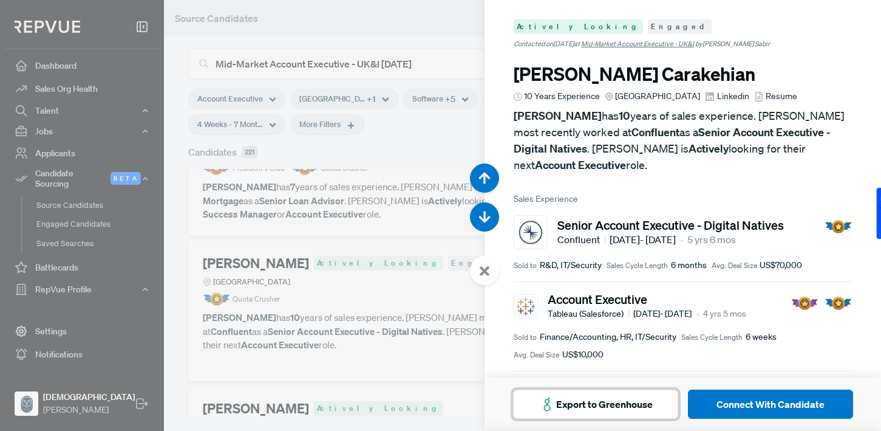
click at [609, 398] on button "Export to Greenhouse" at bounding box center [595, 403] width 165 height 29
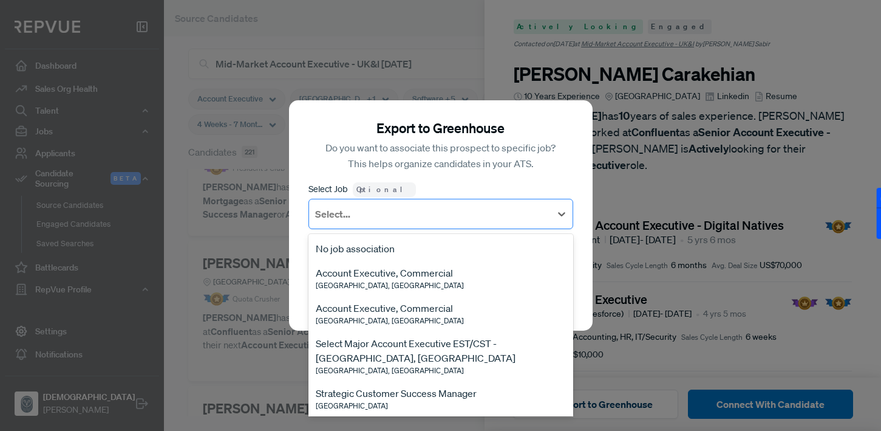
click at [422, 221] on div at bounding box center [430, 213] width 230 height 17
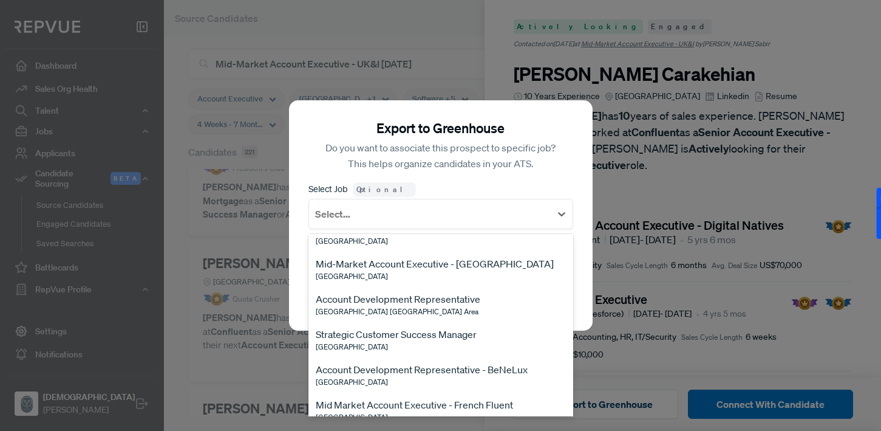
scroll to position [6074, 0]
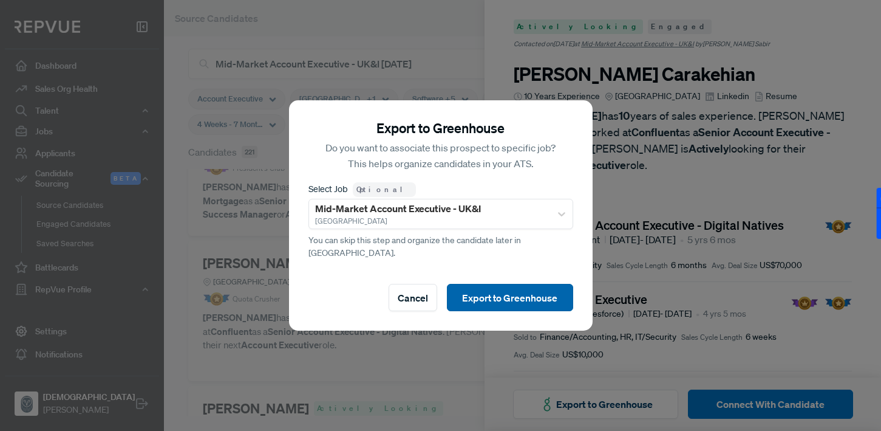
click at [487, 292] on button "Export to Greenhouse" at bounding box center [510, 297] width 126 height 27
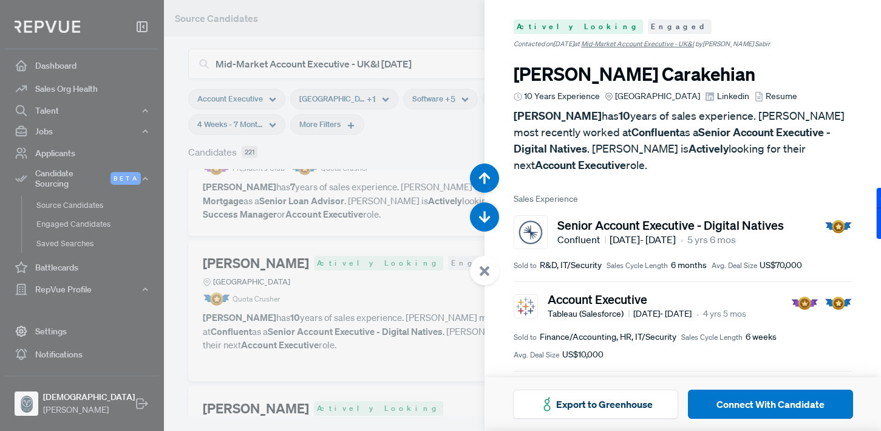
click at [418, 209] on div at bounding box center [440, 215] width 881 height 431
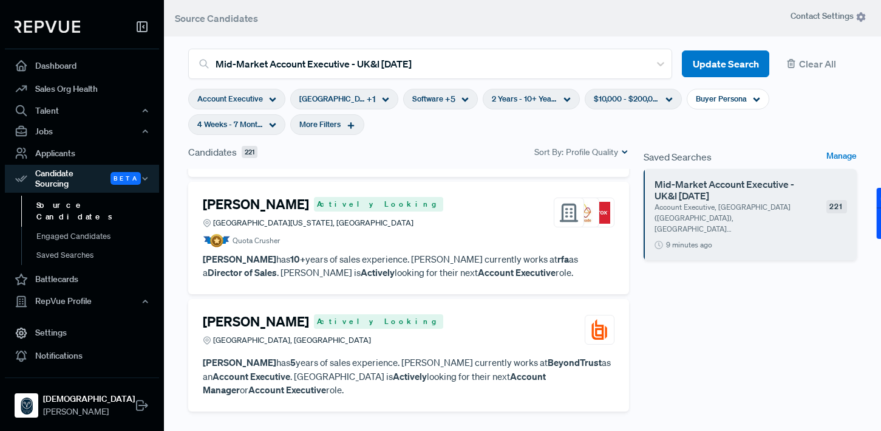
scroll to position [1820, 0]
click at [278, 313] on h4 "[PERSON_NAME]" at bounding box center [256, 321] width 106 height 16
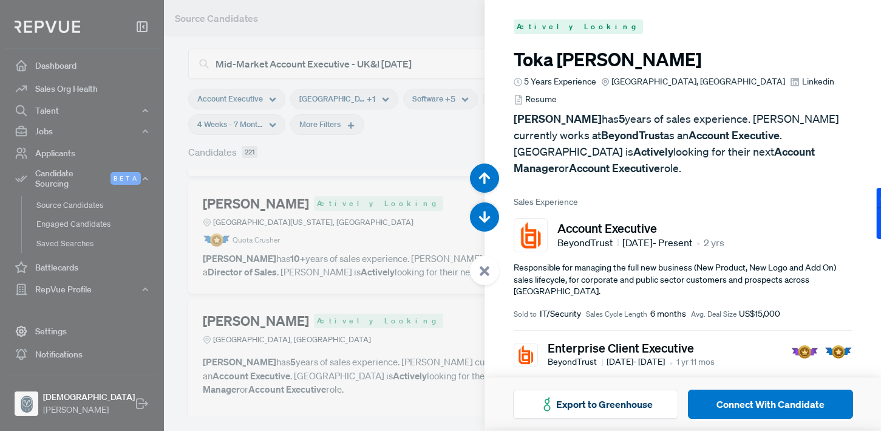
drag, startPoint x: 516, startPoint y: 62, endPoint x: 689, endPoint y: 60, distance: 172.5
click at [689, 60] on h3 "[PERSON_NAME]" at bounding box center [683, 60] width 338 height 22
copy h3 "[PERSON_NAME]"
click at [409, 162] on div at bounding box center [440, 215] width 881 height 431
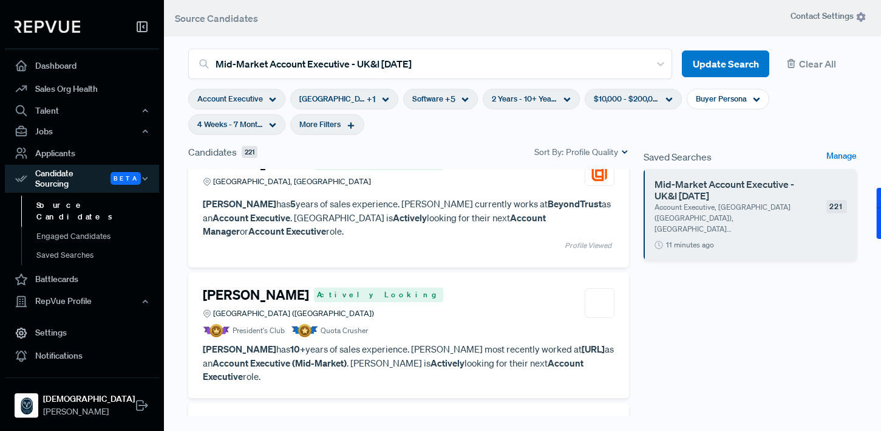
scroll to position [1984, 0]
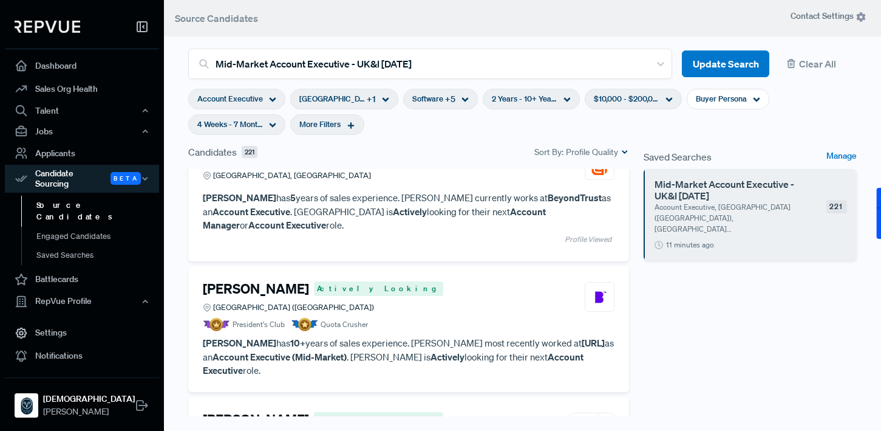
click at [223, 281] on h4 "[PERSON_NAME]" at bounding box center [256, 289] width 106 height 16
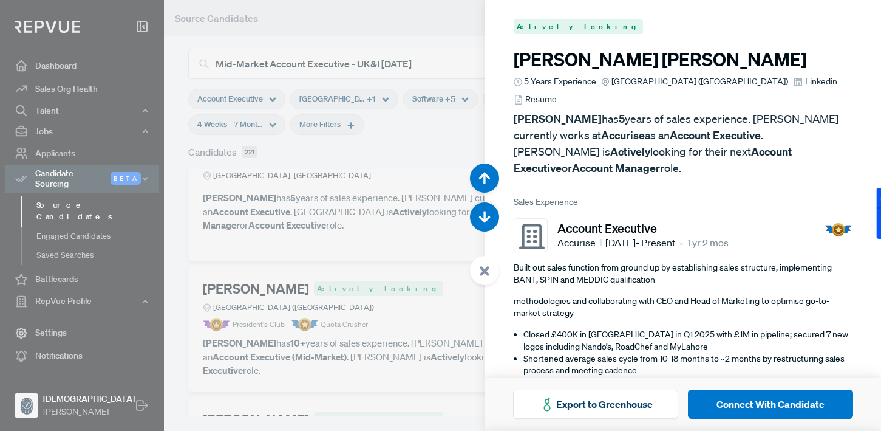
scroll to position [6890, 0]
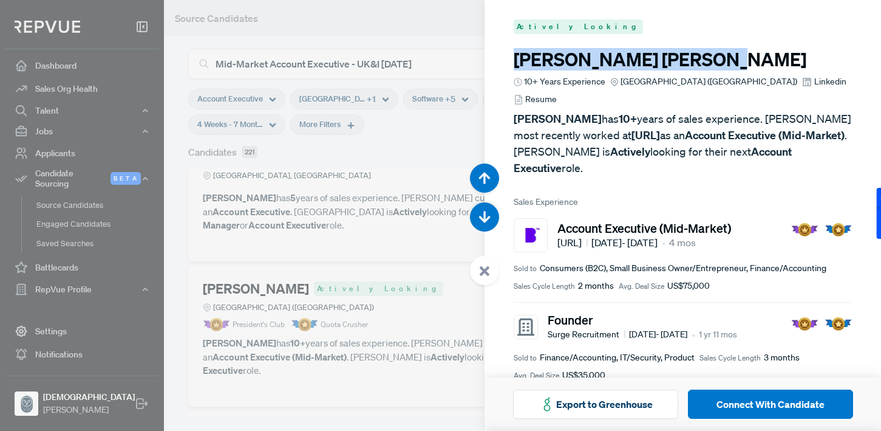
drag, startPoint x: 508, startPoint y: 66, endPoint x: 626, endPoint y: 61, distance: 117.3
click at [626, 61] on article "Actively Looking [PERSON_NAME] 10+ Years Experience [GEOGRAPHIC_DATA] ([GEOGRAP…" at bounding box center [683, 290] width 397 height 581
copy h3 "[PERSON_NAME]"
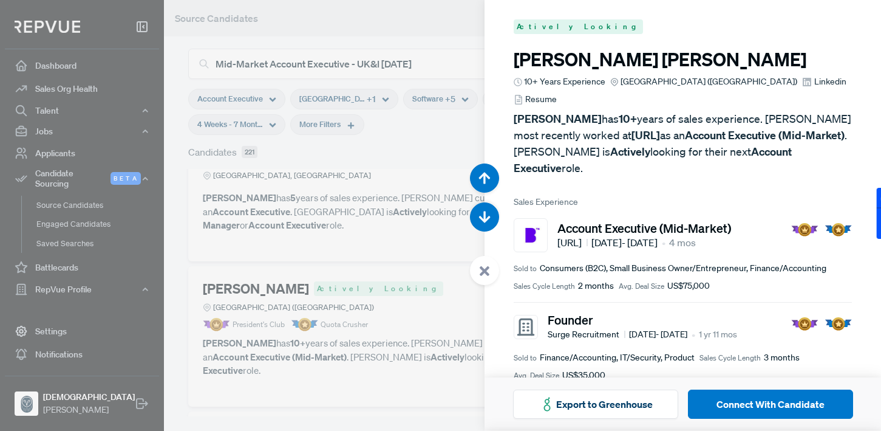
click at [405, 246] on div at bounding box center [440, 215] width 881 height 431
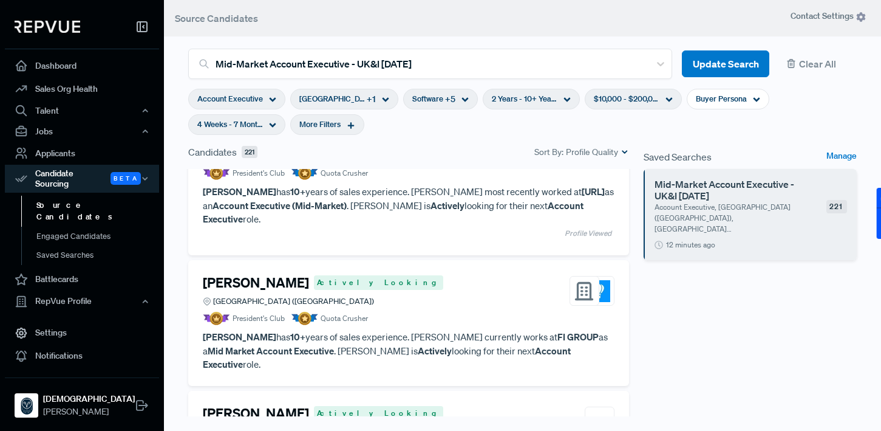
scroll to position [2137, 0]
click at [276, 273] on h4 "[PERSON_NAME]" at bounding box center [256, 281] width 106 height 16
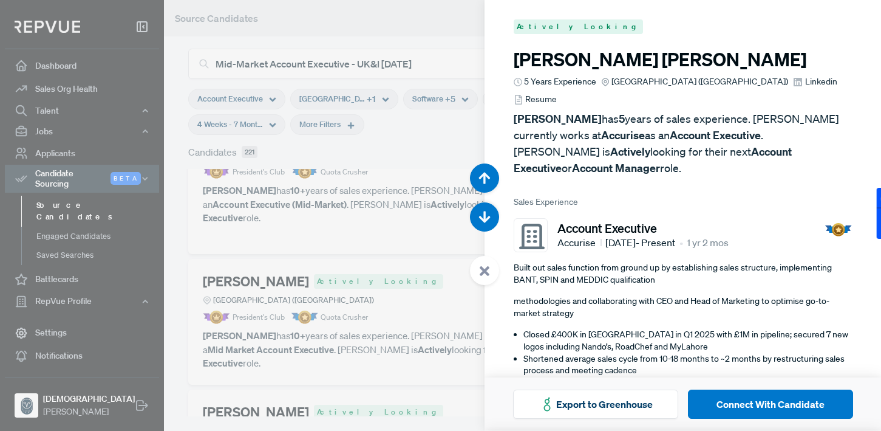
scroll to position [7321, 0]
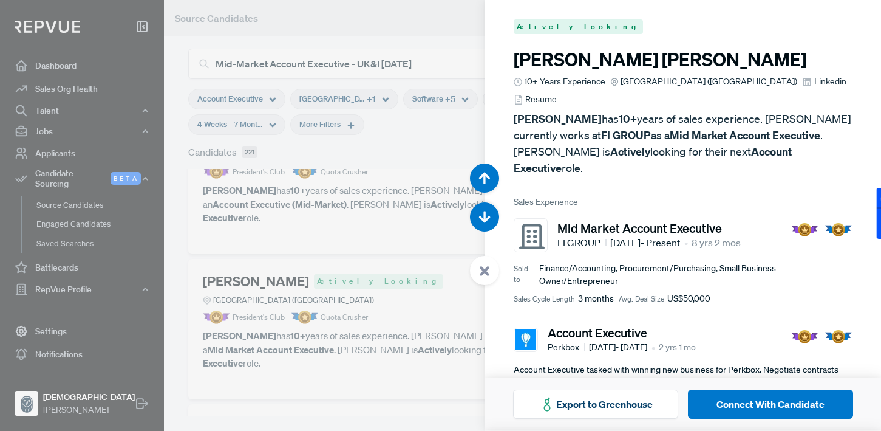
click at [352, 257] on div at bounding box center [440, 215] width 881 height 431
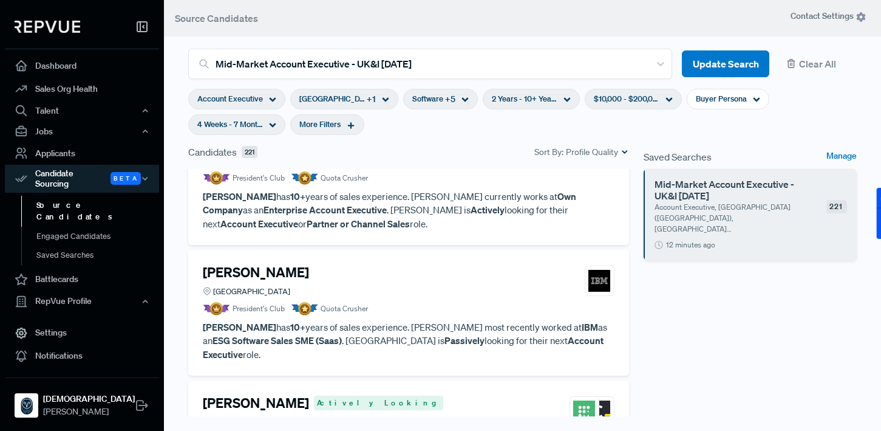
scroll to position [2657, 0]
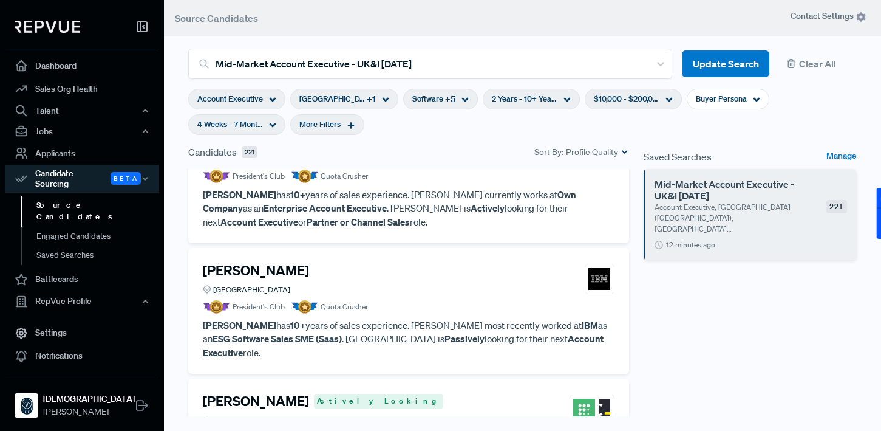
click at [386, 98] on use at bounding box center [386, 100] width 7 height 4
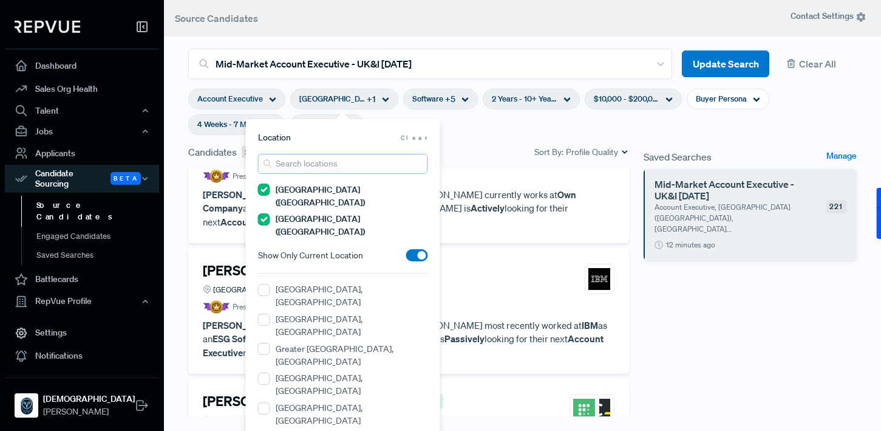
click at [365, 163] on input "search" at bounding box center [343, 164] width 170 height 20
click at [419, 249] on span at bounding box center [417, 255] width 22 height 12
click at [406, 258] on input "checkbox" at bounding box center [406, 258] width 0 height 0
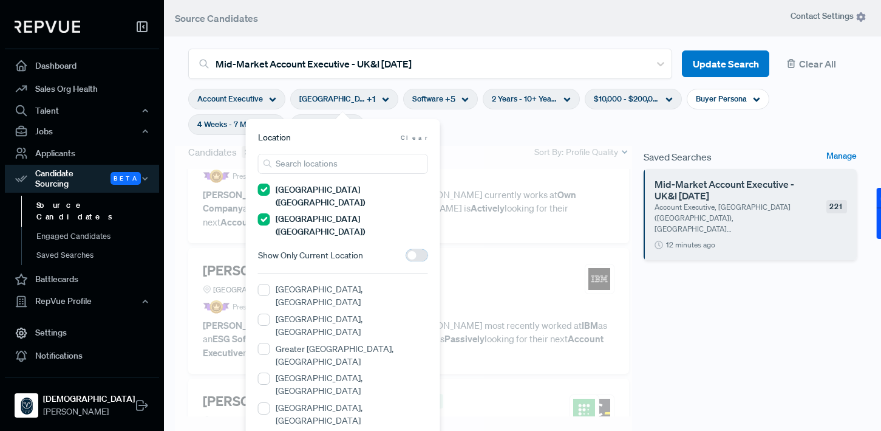
scroll to position [2570, 0]
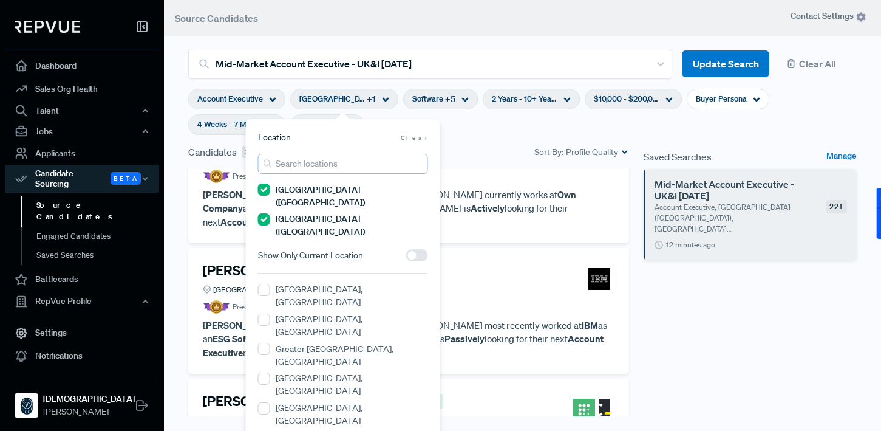
click at [398, 168] on input "search" at bounding box center [343, 164] width 170 height 20
click at [264, 213] on \(Scotland\) "[GEOGRAPHIC_DATA] ([GEOGRAPHIC_DATA])" at bounding box center [264, 219] width 12 height 12
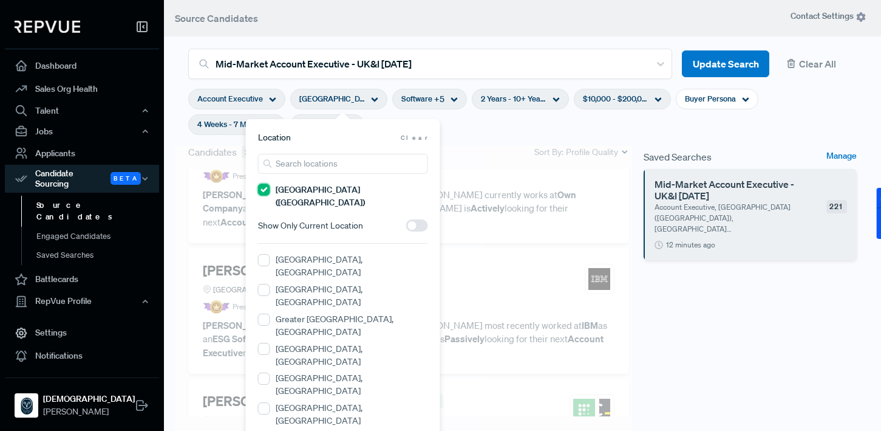
click at [266, 190] on \(England\) "[GEOGRAPHIC_DATA] ([GEOGRAPHIC_DATA])" at bounding box center [264, 189] width 12 height 12
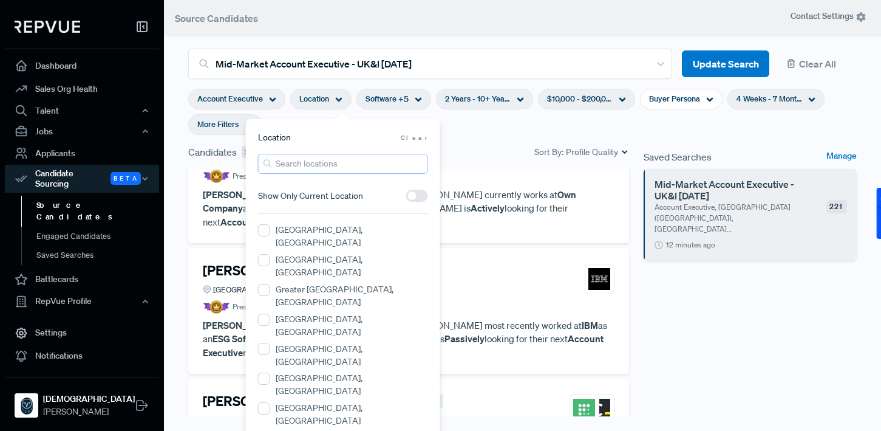
click at [326, 165] on input "search" at bounding box center [343, 164] width 170 height 20
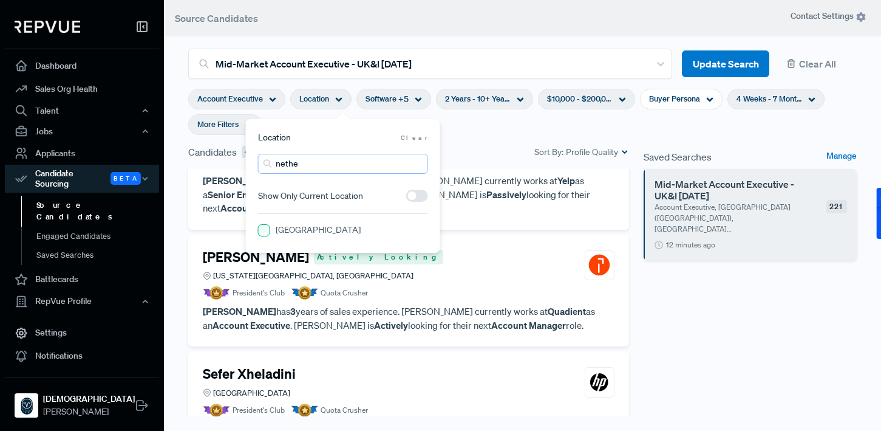
type input "nethe"
click at [267, 230] on "[GEOGRAPHIC_DATA]" at bounding box center [264, 230] width 12 height 12
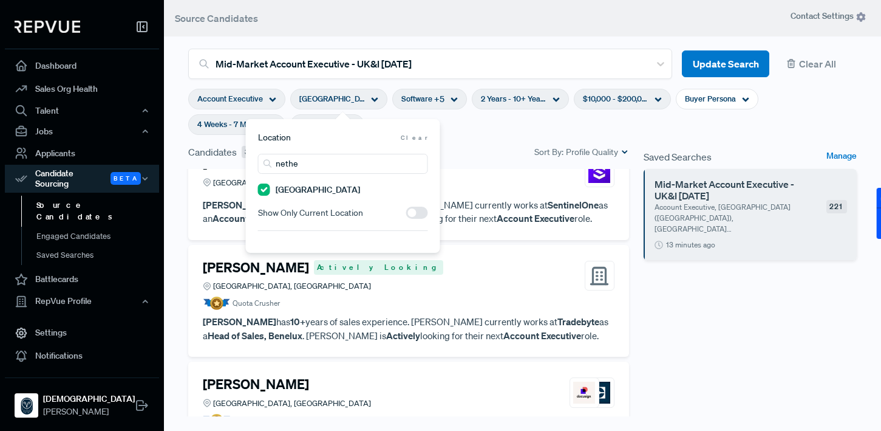
scroll to position [2394, 0]
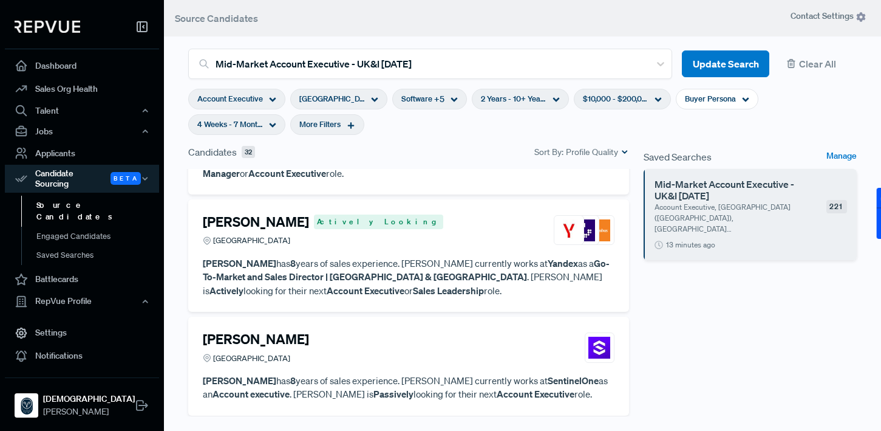
click at [476, 149] on div "Candidates 32 Sort By: Profile Quality" at bounding box center [408, 152] width 441 height 15
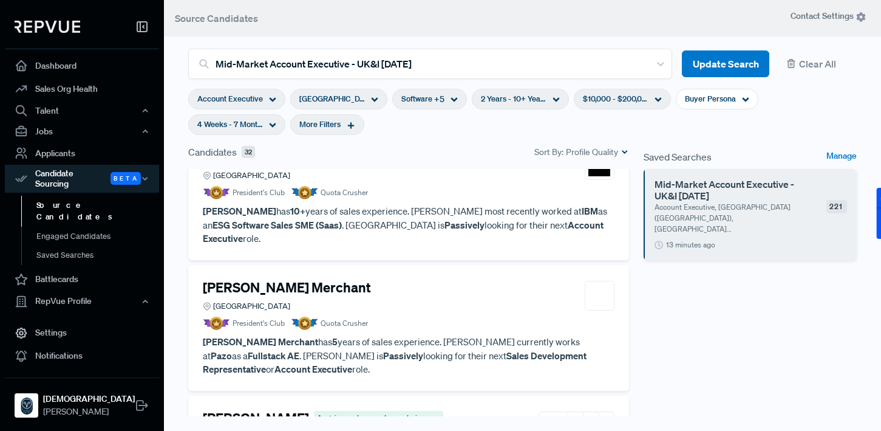
scroll to position [0, 0]
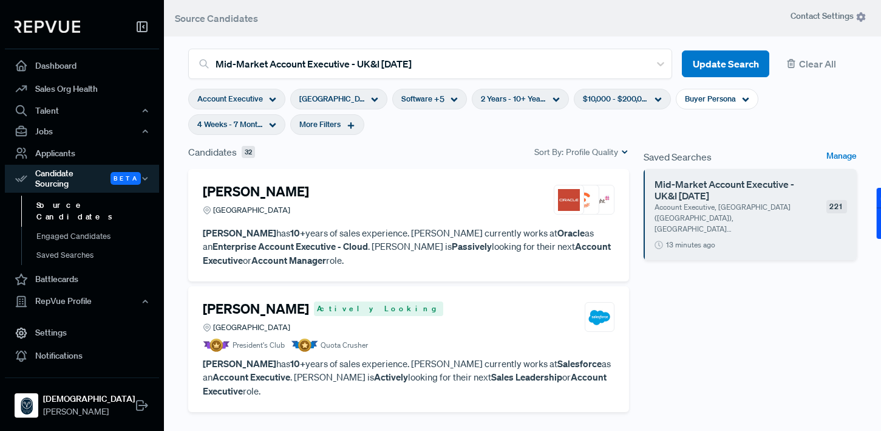
click at [293, 194] on h4 "[PERSON_NAME]" at bounding box center [256, 191] width 106 height 16
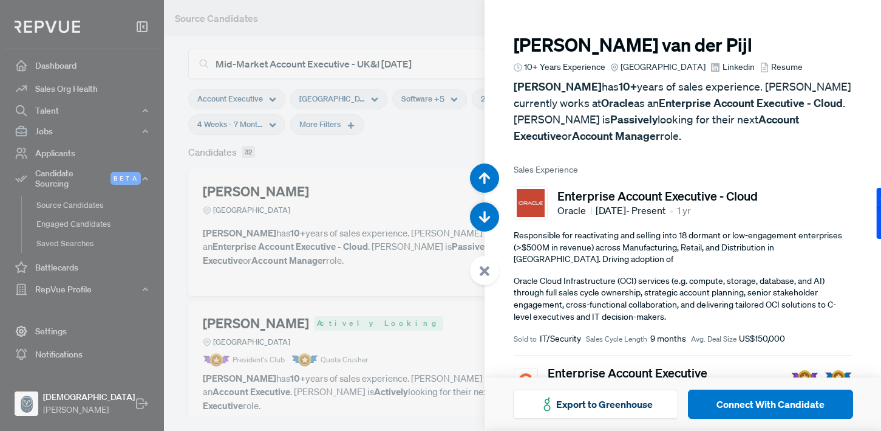
click at [422, 224] on div at bounding box center [440, 215] width 881 height 431
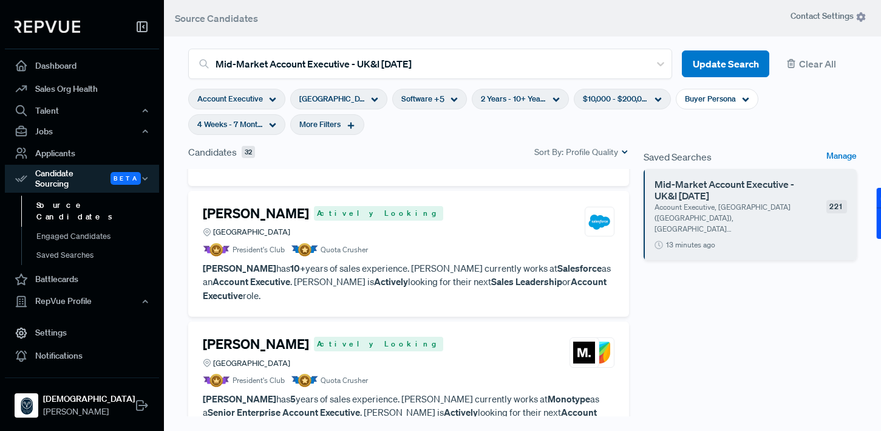
scroll to position [111, 0]
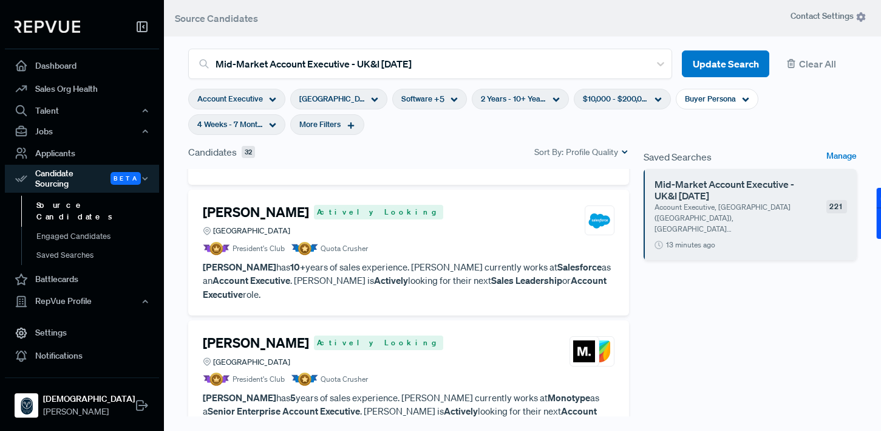
click at [444, 253] on article "President's Club Quota Crusher" at bounding box center [409, 248] width 412 height 13
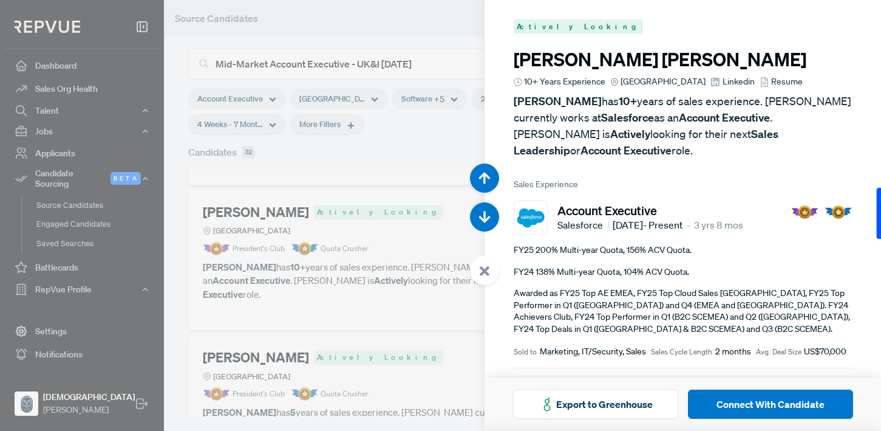
click at [574, 59] on h3 "[PERSON_NAME]" at bounding box center [683, 60] width 338 height 22
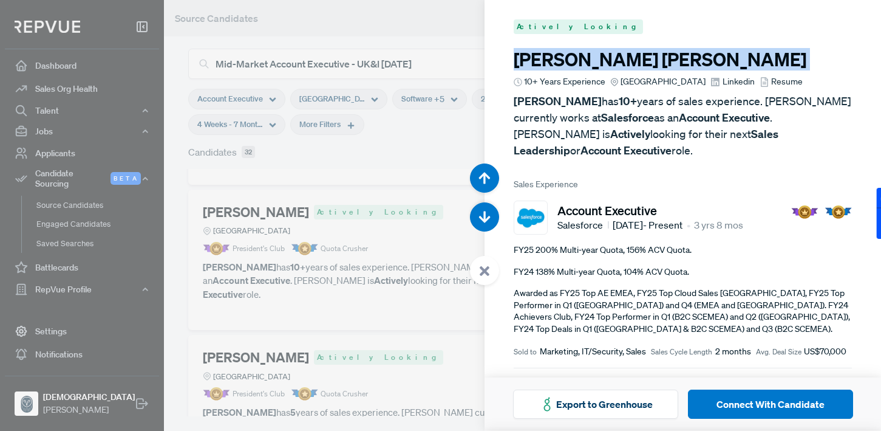
click at [574, 59] on h3 "[PERSON_NAME]" at bounding box center [683, 60] width 338 height 22
copy article "[PERSON_NAME]"
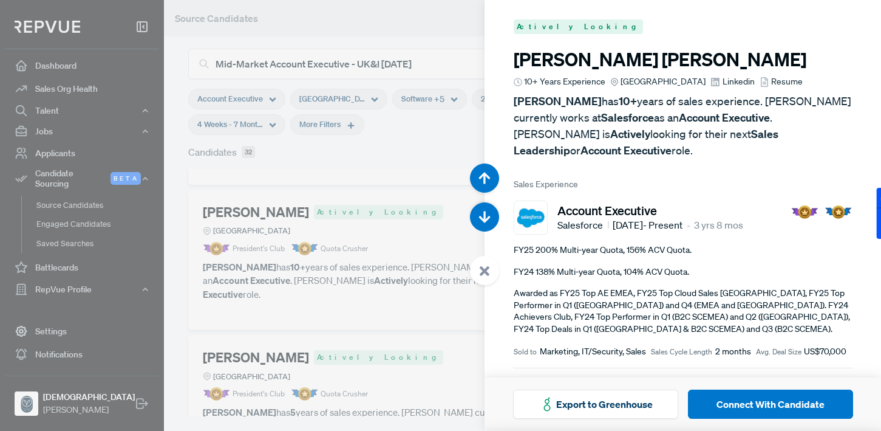
click at [401, 169] on div at bounding box center [440, 215] width 881 height 431
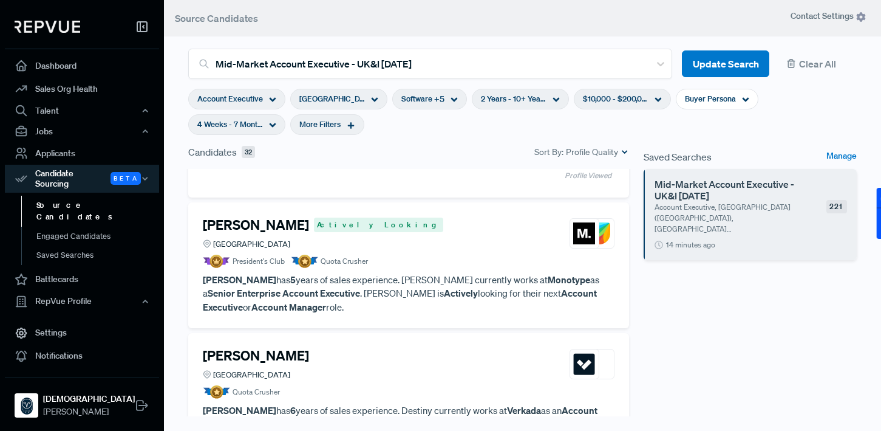
scroll to position [245, 0]
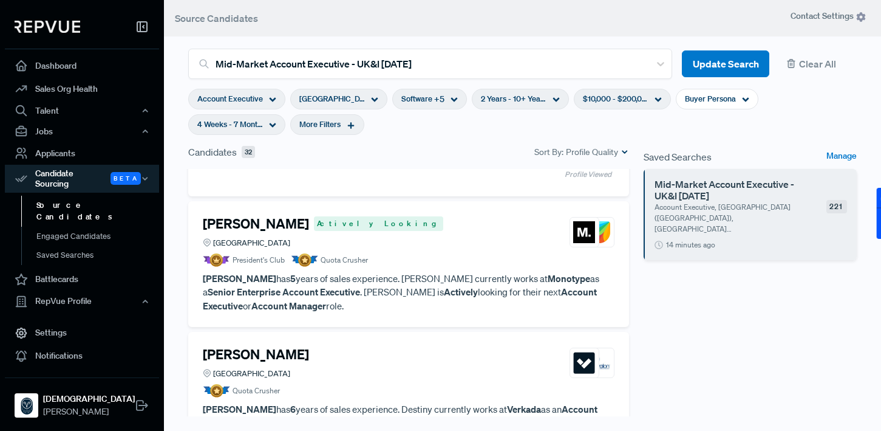
click at [241, 220] on h4 "[PERSON_NAME]" at bounding box center [256, 224] width 106 height 16
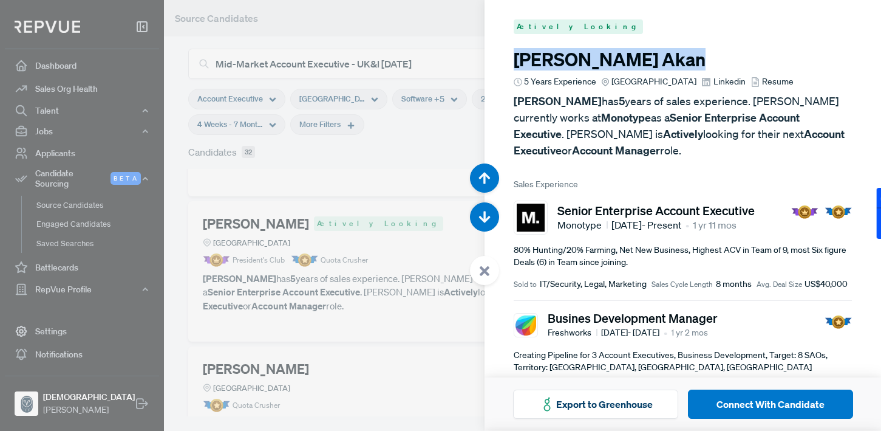
drag, startPoint x: 516, startPoint y: 61, endPoint x: 591, endPoint y: 61, distance: 75.3
click at [591, 61] on h3 "[PERSON_NAME]" at bounding box center [683, 60] width 338 height 22
copy h3 "[PERSON_NAME]"
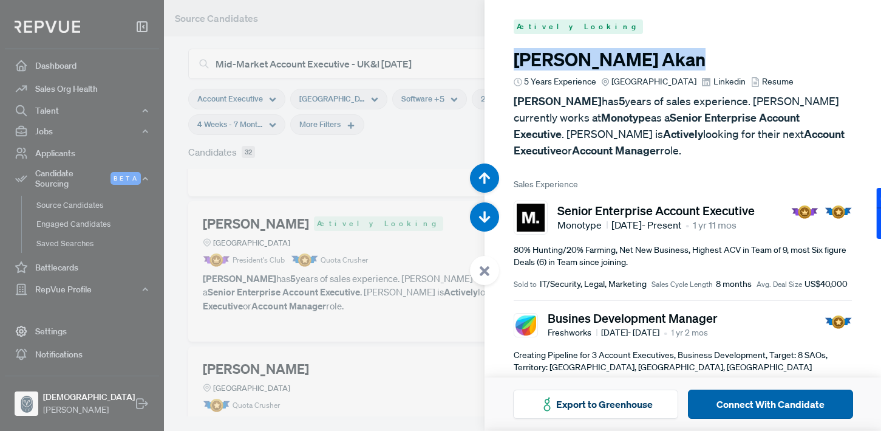
click at [742, 405] on button "Connect With Candidate" at bounding box center [770, 403] width 165 height 29
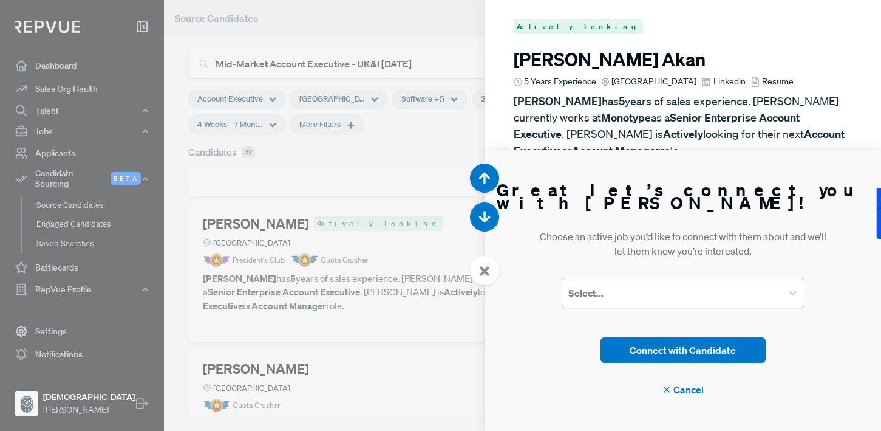
click at [671, 301] on div "Select..." at bounding box center [672, 293] width 220 height 22
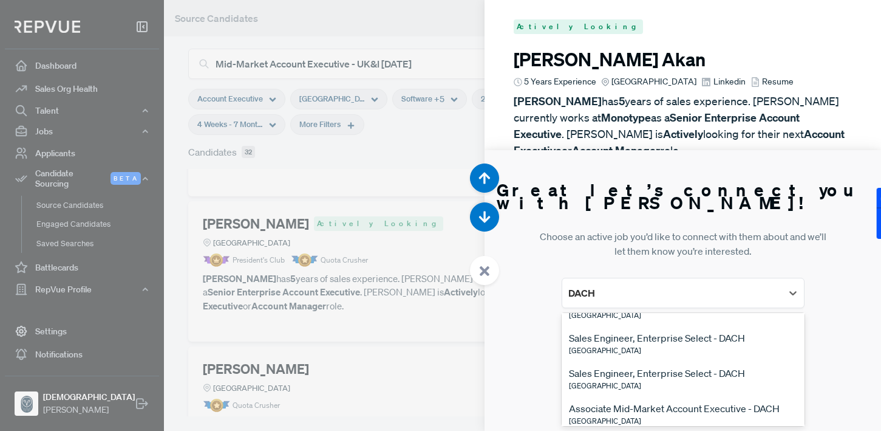
scroll to position [197, 0]
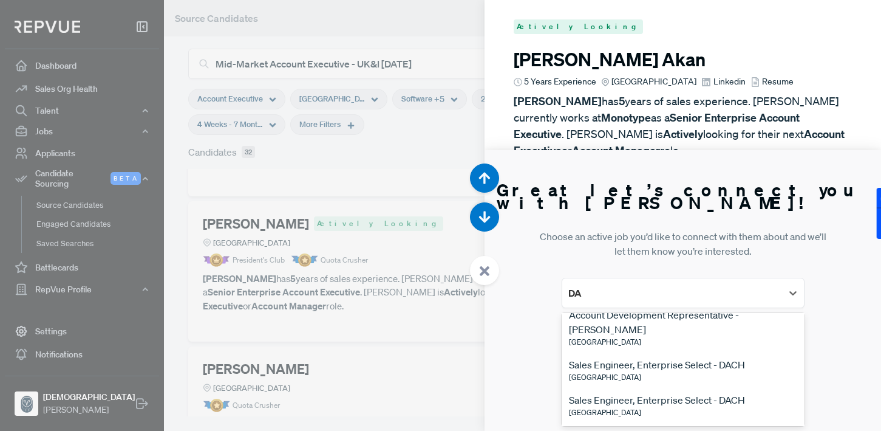
type input "D"
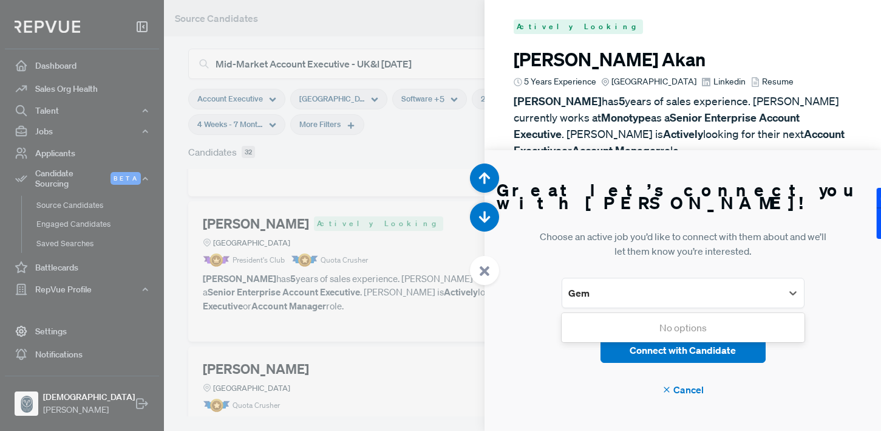
scroll to position [0, 0]
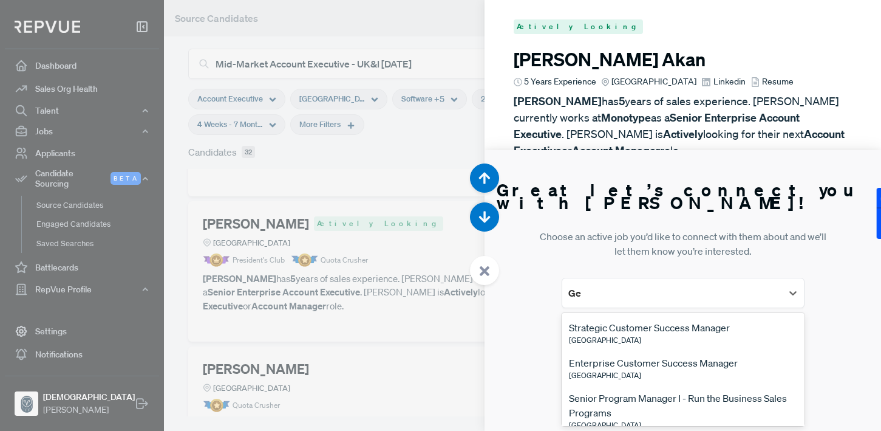
type input "G"
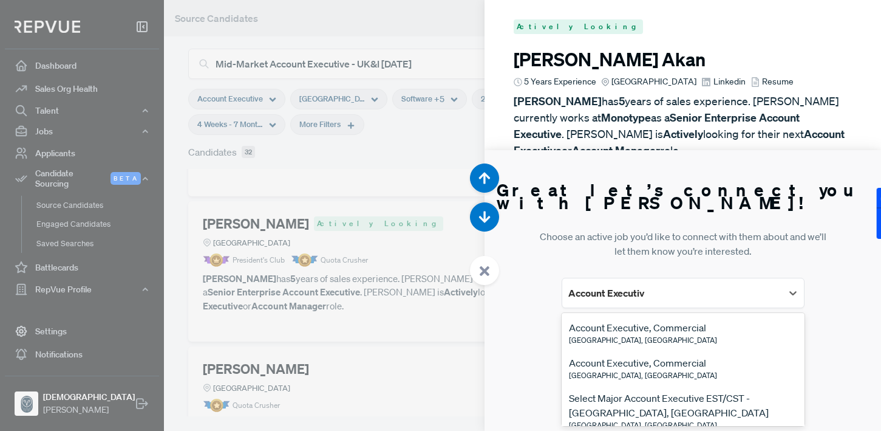
type input "Account Executive"
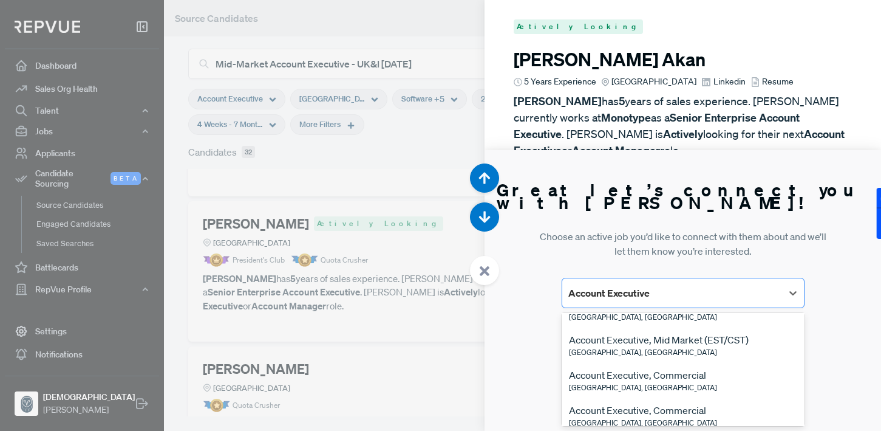
scroll to position [2329, 0]
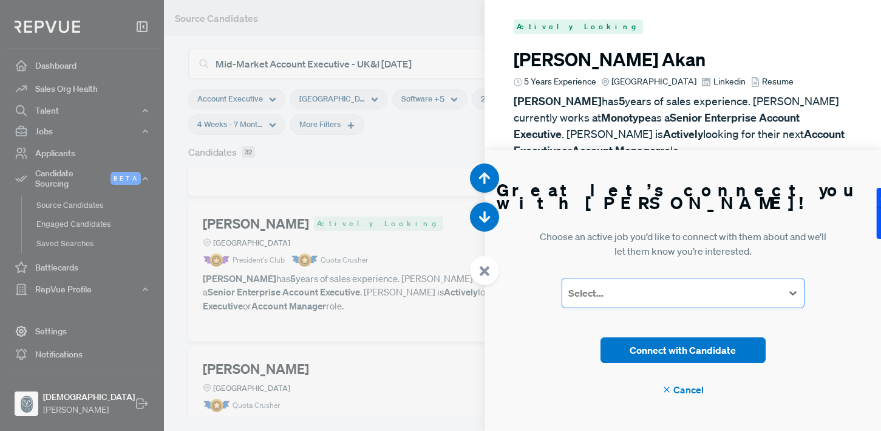
drag, startPoint x: 669, startPoint y: 291, endPoint x: 568, endPoint y: 291, distance: 100.8
click at [568, 291] on div at bounding box center [672, 292] width 208 height 17
click at [603, 292] on div at bounding box center [672, 292] width 208 height 17
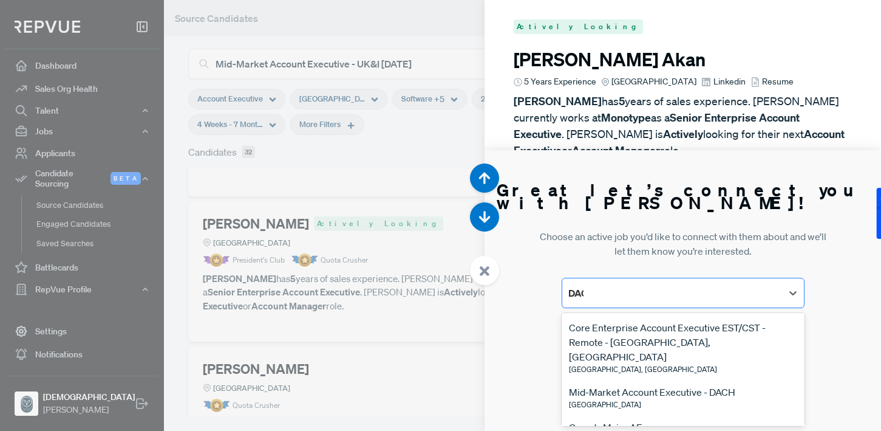
type input "DACH"
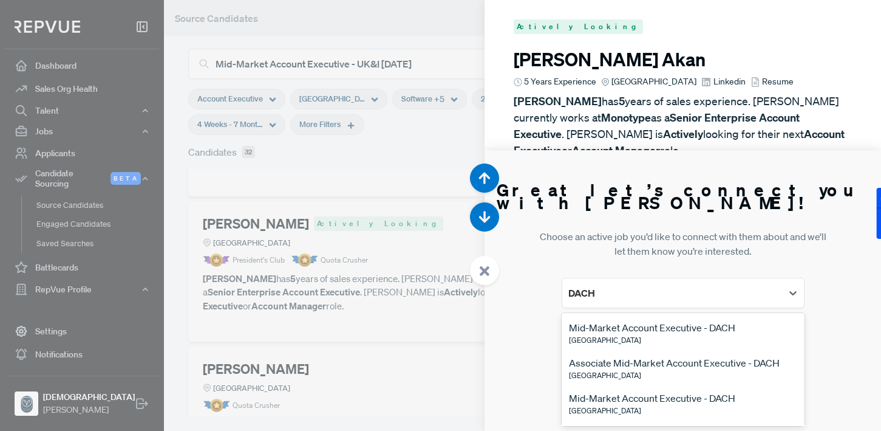
click at [633, 332] on div "Mid-Market Account Executive - DACH" at bounding box center [652, 327] width 166 height 15
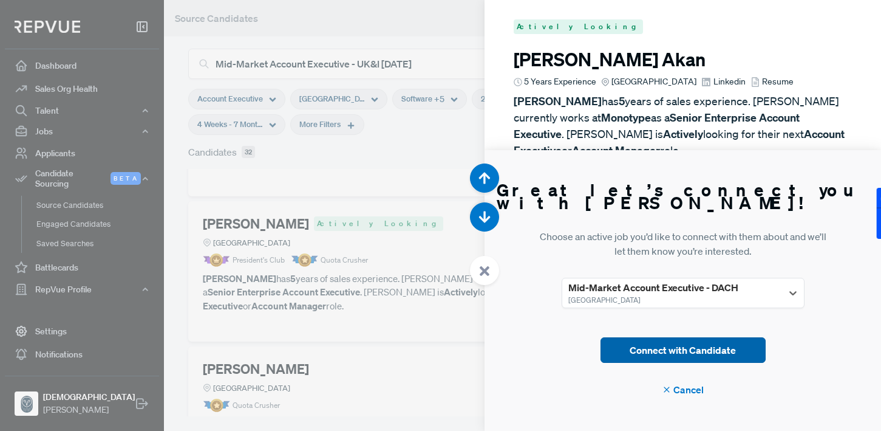
click at [648, 349] on button "Connect with Candidate" at bounding box center [683, 350] width 165 height 26
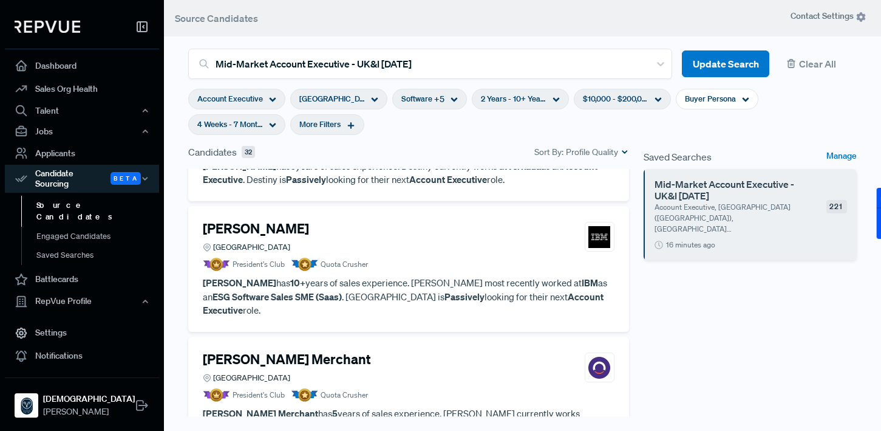
scroll to position [507, 0]
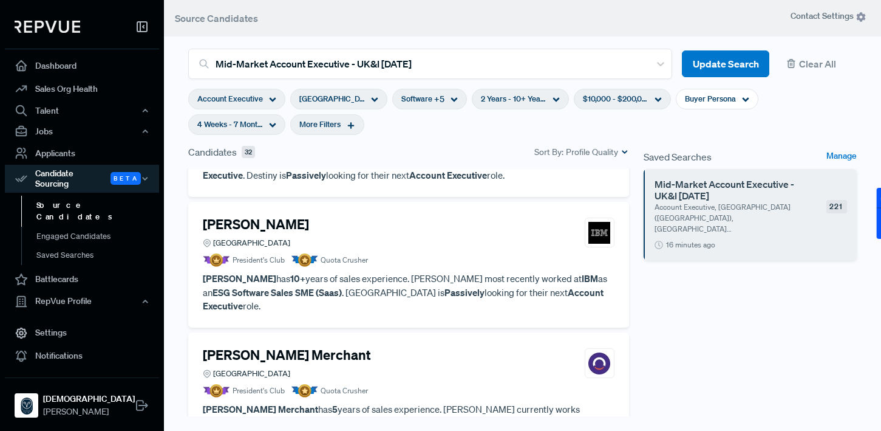
click at [452, 271] on p "[PERSON_NAME] has 10+ years of sales experience. Tamas most recently worked at …" at bounding box center [409, 291] width 412 height 41
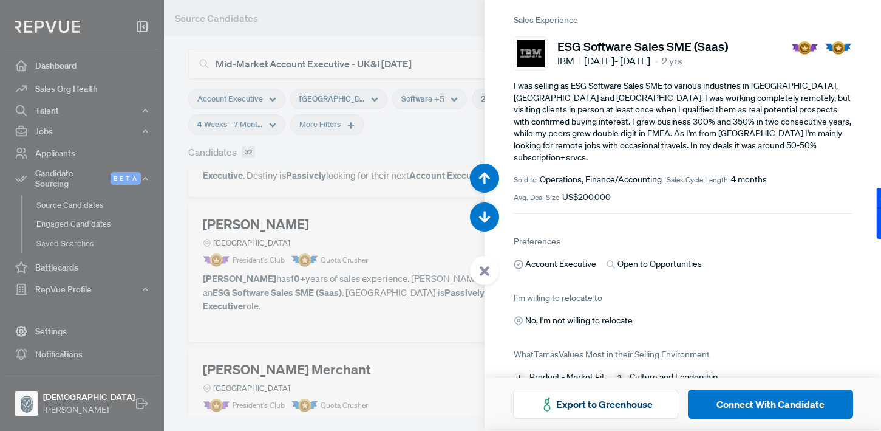
scroll to position [169, 0]
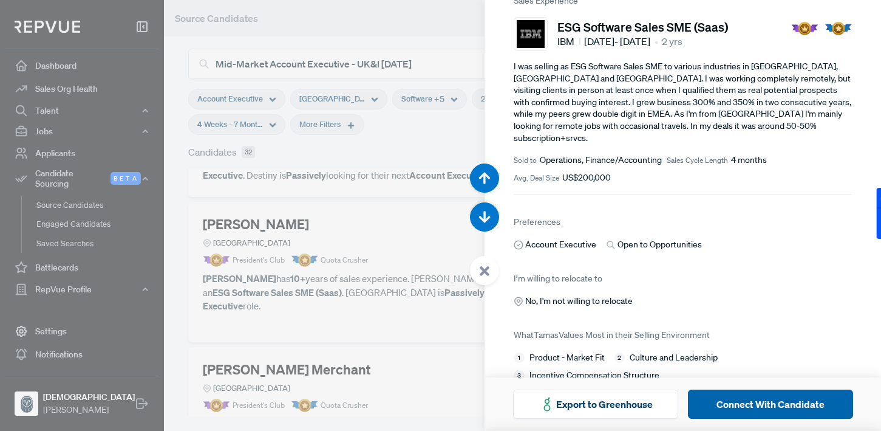
click at [725, 397] on button "Connect With Candidate" at bounding box center [770, 403] width 165 height 29
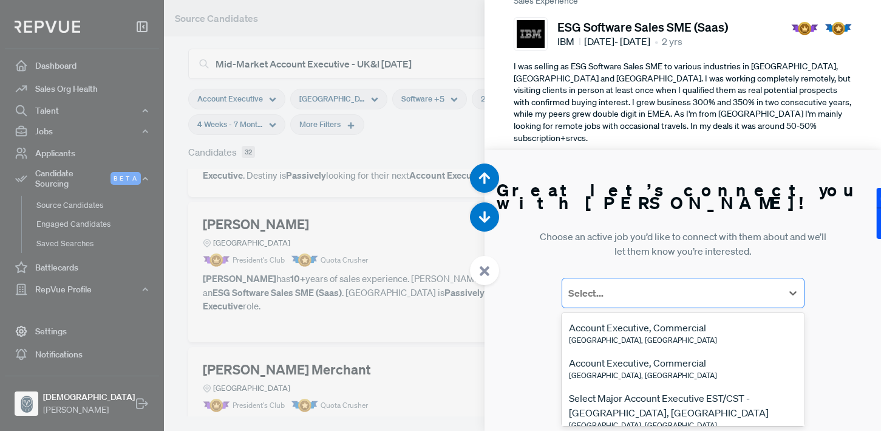
click at [662, 296] on div at bounding box center [672, 292] width 208 height 17
type input "e"
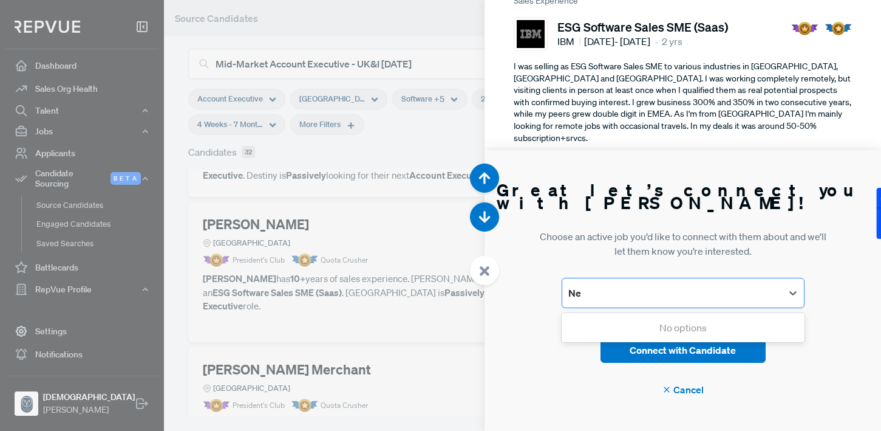
type input "N"
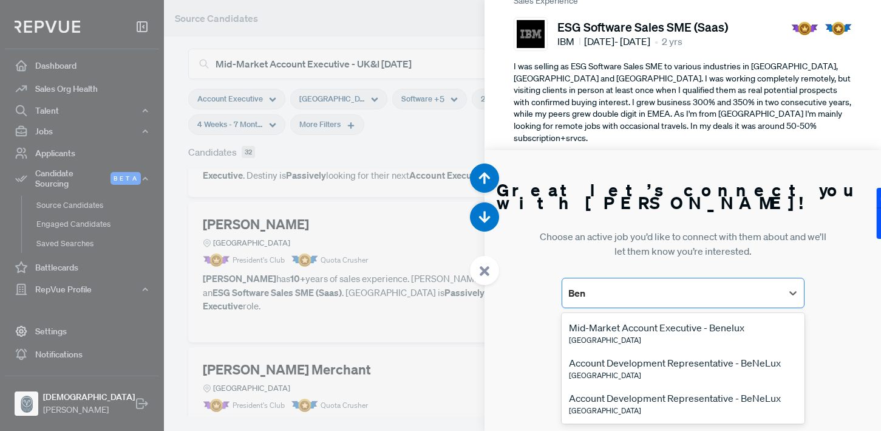
type input "Bene"
click at [677, 335] on div "[GEOGRAPHIC_DATA]" at bounding box center [657, 340] width 176 height 11
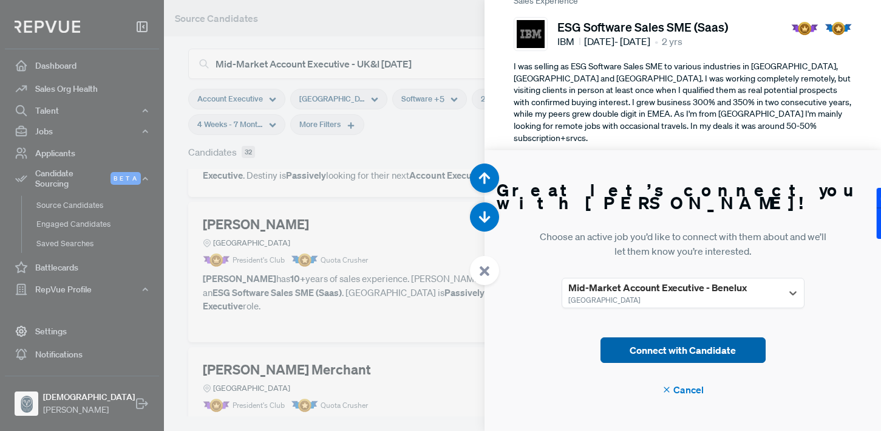
click at [680, 346] on button "Connect with Candidate" at bounding box center [683, 350] width 165 height 26
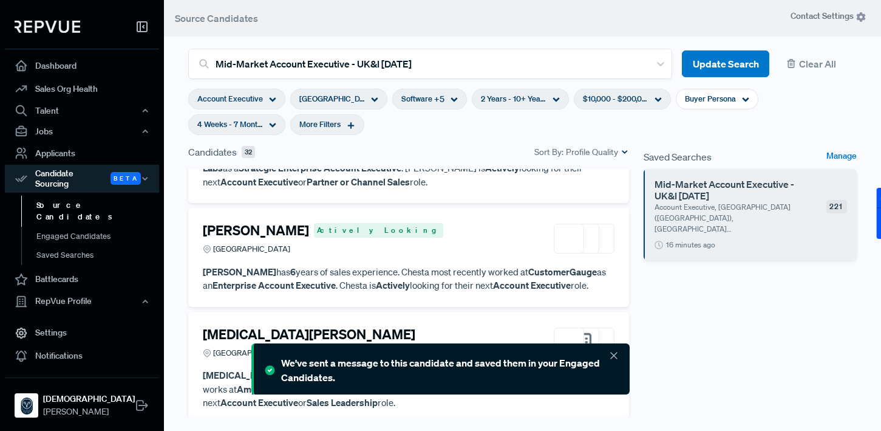
scroll to position [897, 0]
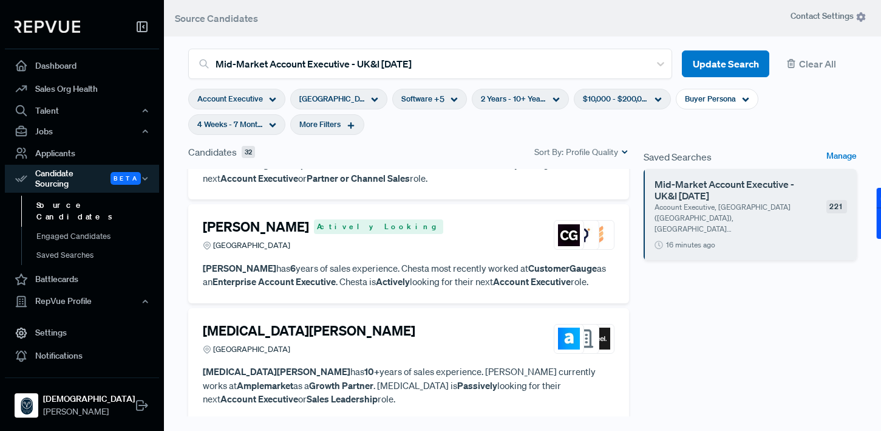
click at [428, 261] on p "[PERSON_NAME] has 6 years of sales experience. Chesta most recently worked at C…" at bounding box center [409, 274] width 412 height 27
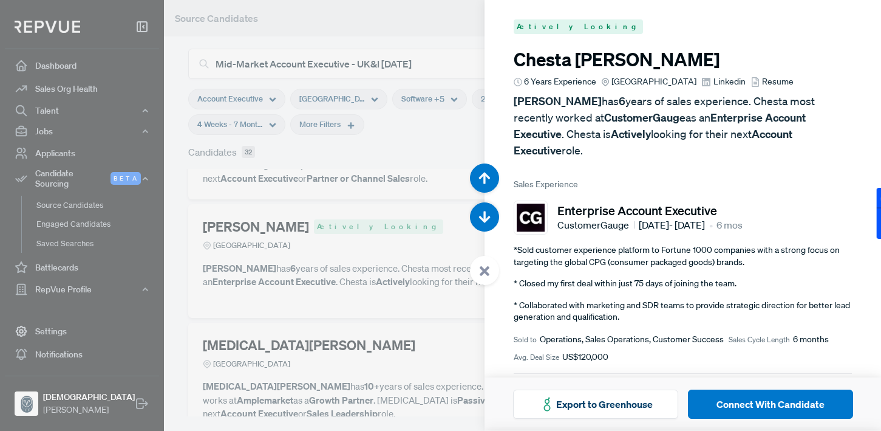
click at [418, 225] on div at bounding box center [440, 215] width 881 height 431
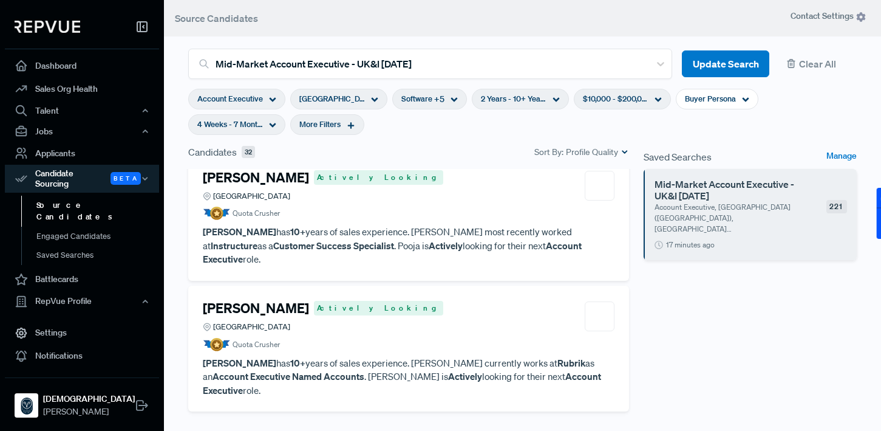
scroll to position [1419, 0]
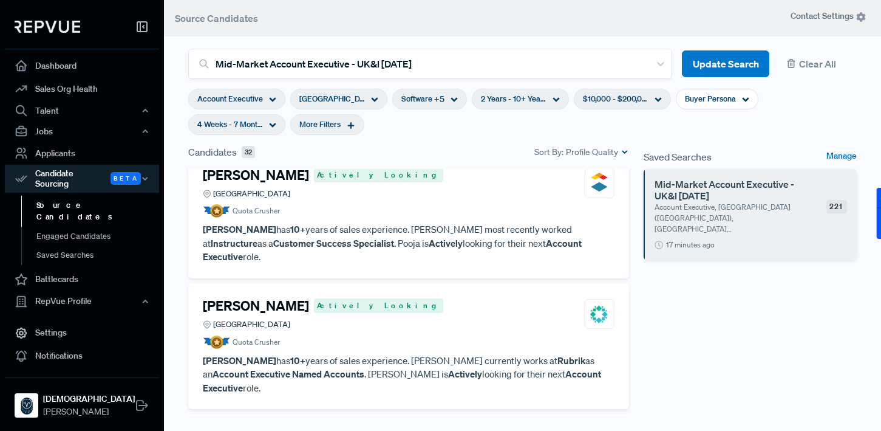
click at [418, 353] on p "[PERSON_NAME] has 10+ years of sales experience. [PERSON_NAME] currently works …" at bounding box center [409, 373] width 412 height 41
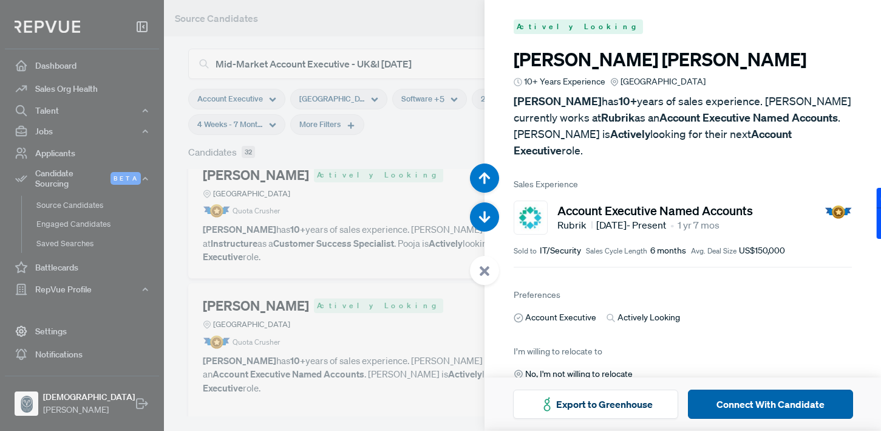
click at [726, 397] on button "Connect With Candidate" at bounding box center [770, 403] width 165 height 29
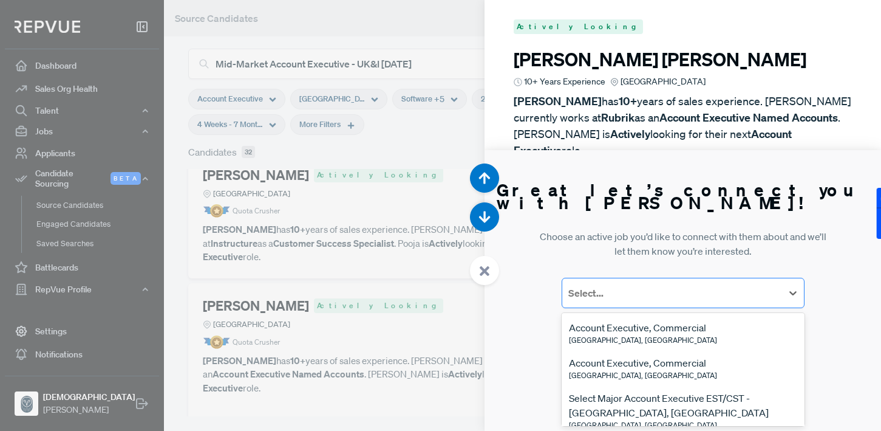
click at [655, 300] on div at bounding box center [672, 292] width 208 height 17
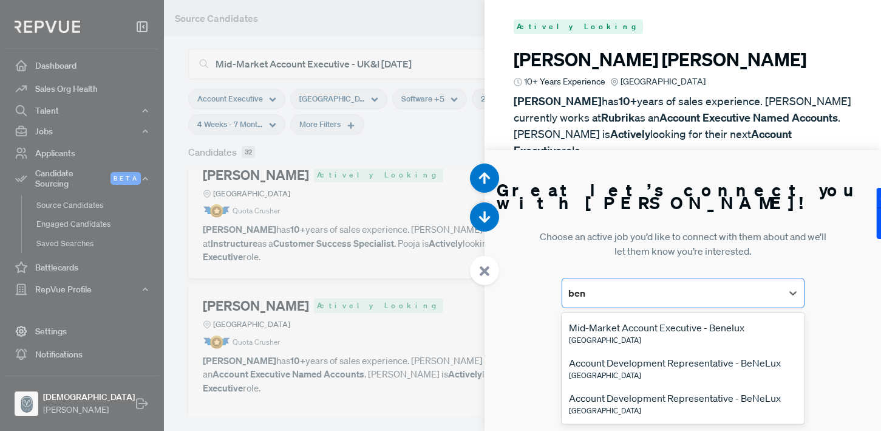
type input "bene"
click at [656, 325] on div "Mid-Market Account Executive - Benelux" at bounding box center [657, 327] width 176 height 15
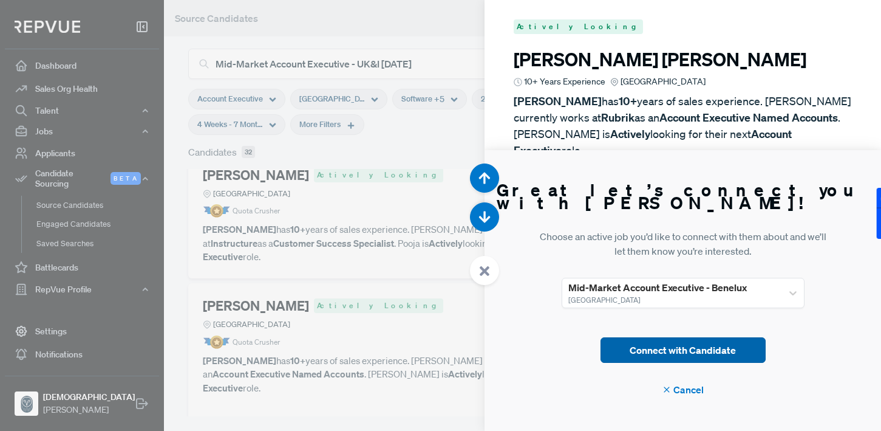
click at [701, 355] on button "Connect with Candidate" at bounding box center [683, 350] width 165 height 26
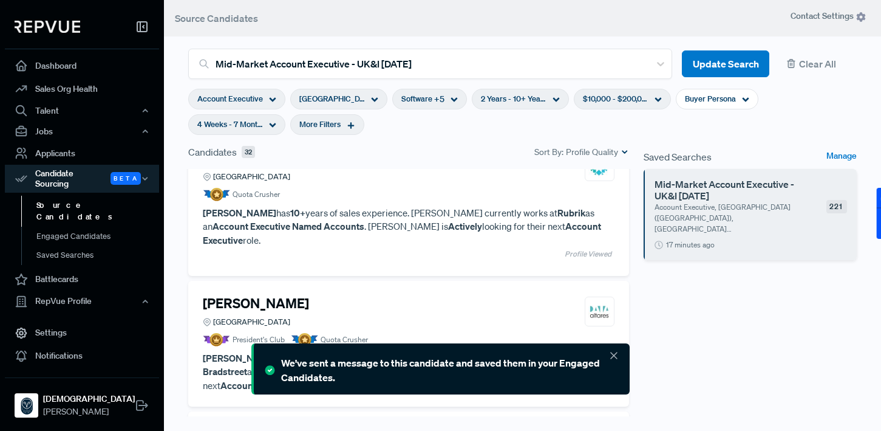
scroll to position [1568, 0]
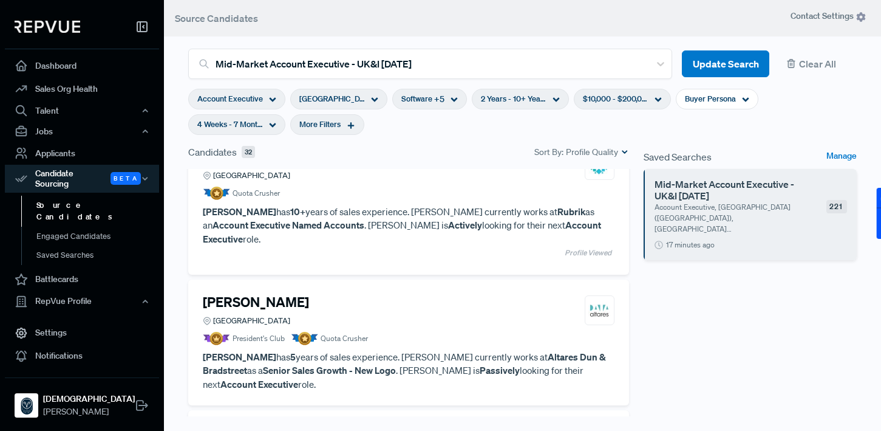
click at [428, 350] on p "[PERSON_NAME] has 5 years of sales experience. [PERSON_NAME] currently works at…" at bounding box center [409, 370] width 412 height 41
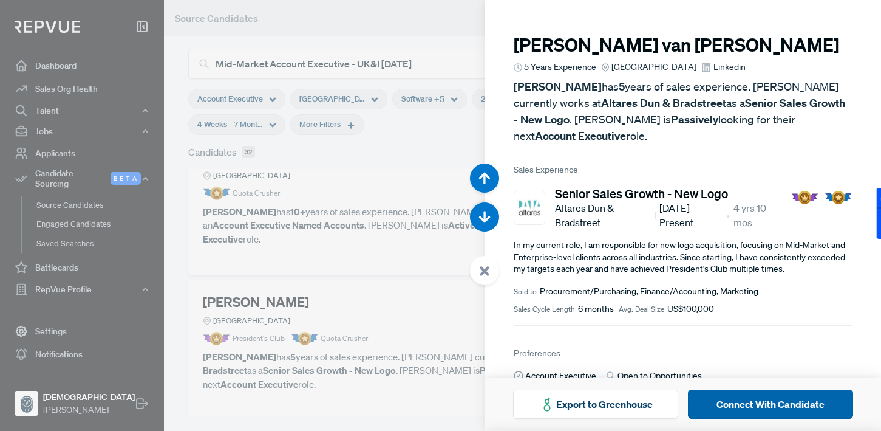
click at [714, 401] on button "Connect With Candidate" at bounding box center [770, 403] width 165 height 29
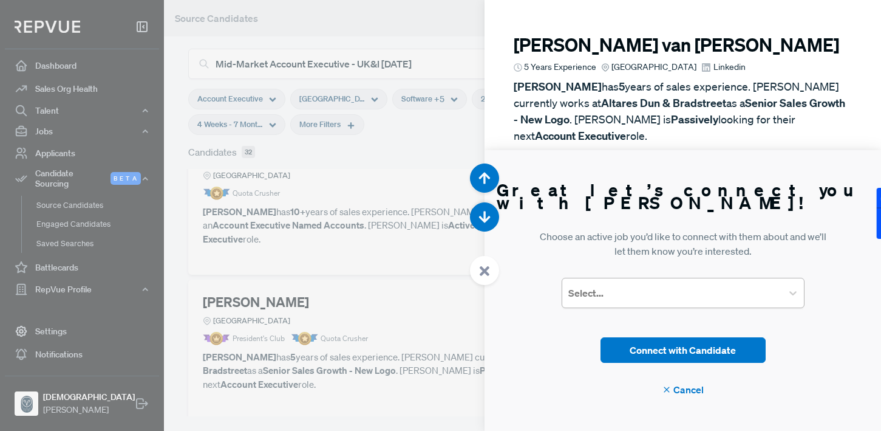
click at [628, 300] on div at bounding box center [672, 292] width 208 height 17
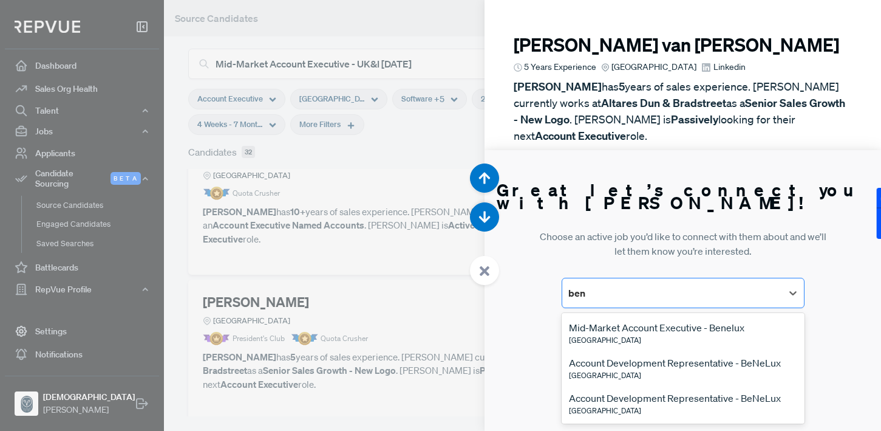
type input "bene"
click at [630, 328] on div "Mid-Market Account Executive - Benelux" at bounding box center [657, 327] width 176 height 15
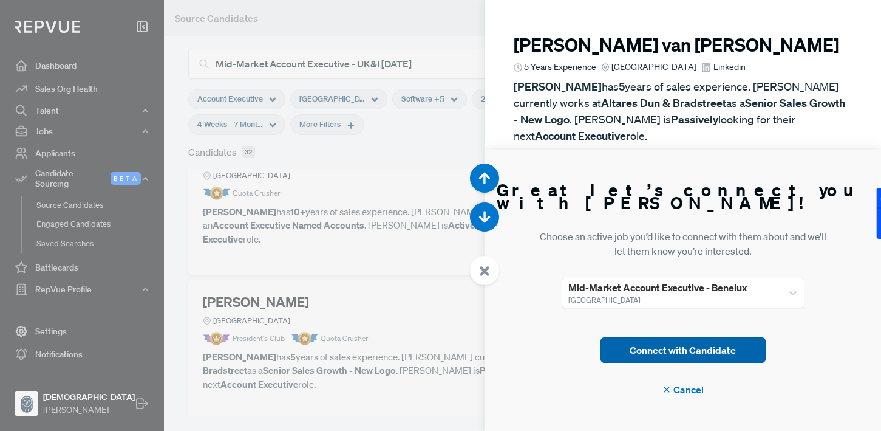
click at [686, 352] on button "Connect with Candidate" at bounding box center [683, 350] width 165 height 26
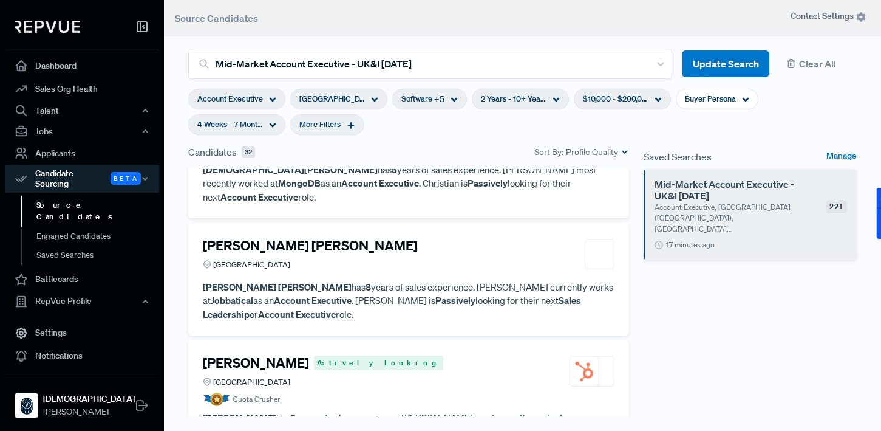
scroll to position [1888, 0]
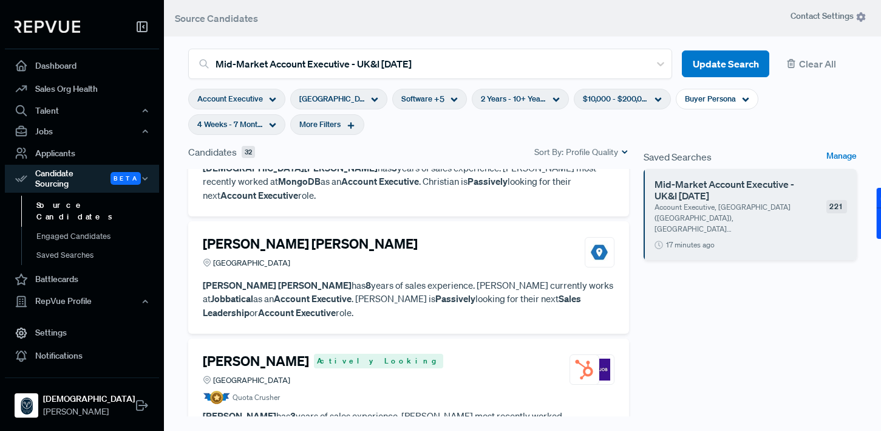
drag, startPoint x: 201, startPoint y: 225, endPoint x: 312, endPoint y: 225, distance: 110.5
click at [312, 338] on div "[PERSON_NAME] Actively Looking Greater Berlin Area Quota Crusher [PERSON_NAME] …" at bounding box center [408, 401] width 441 height 126
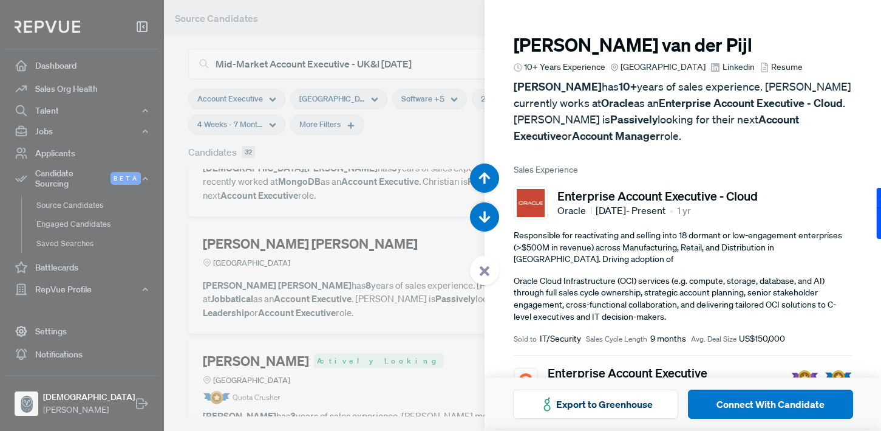
scroll to position [6890, 0]
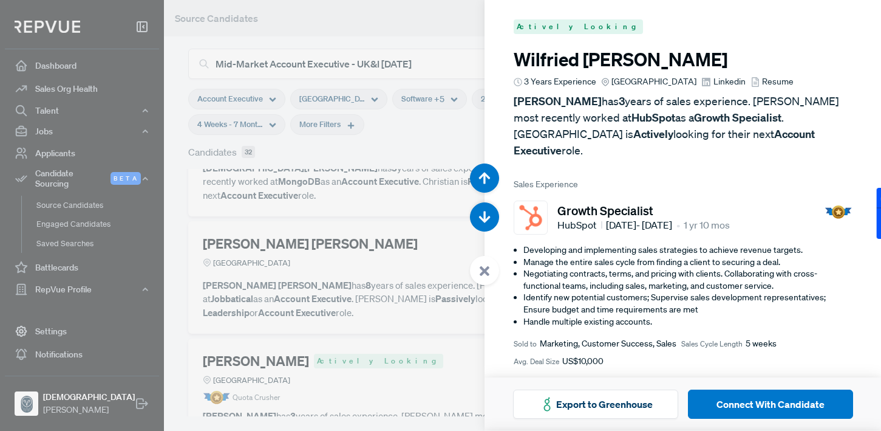
click at [387, 189] on div at bounding box center [440, 215] width 881 height 431
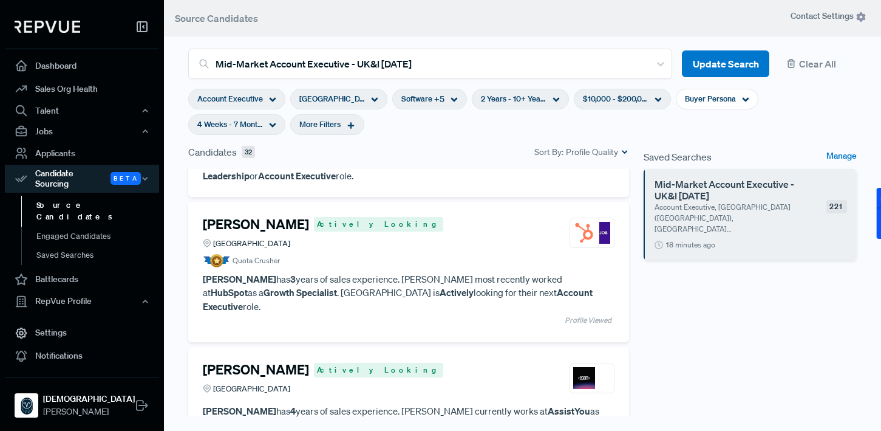
scroll to position [2027, 0]
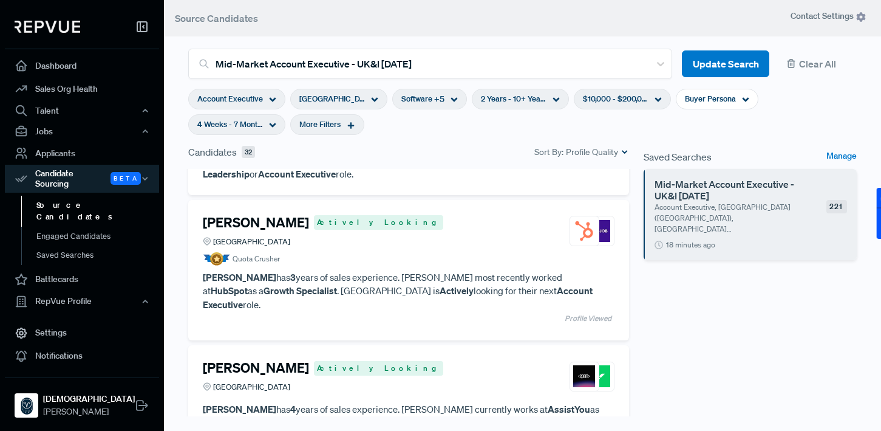
click at [405, 402] on p "[PERSON_NAME] has 4 years of sales experience. [PERSON_NAME] currently works at…" at bounding box center [409, 422] width 412 height 41
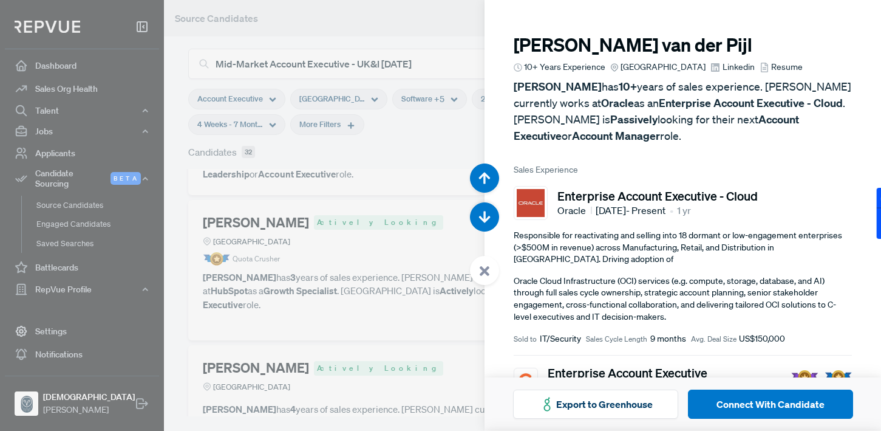
scroll to position [7321, 0]
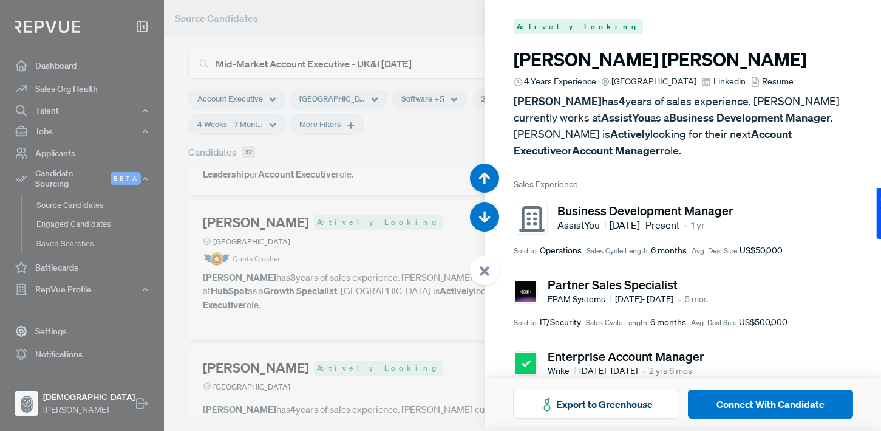
click at [377, 244] on div at bounding box center [440, 215] width 881 height 431
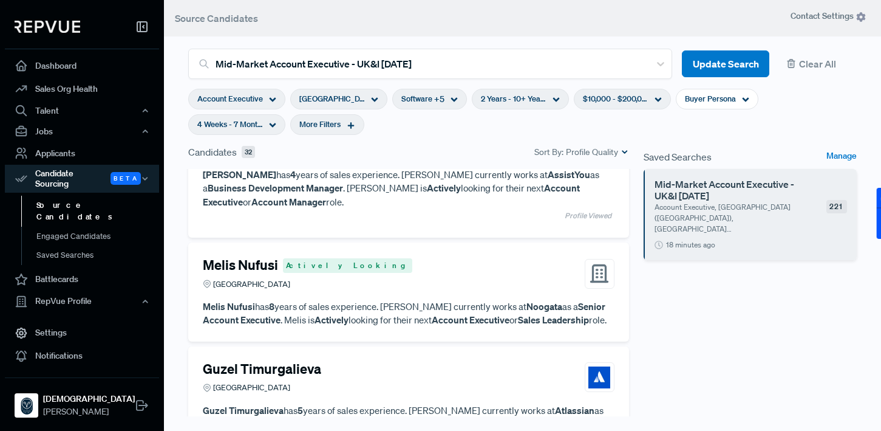
scroll to position [2265, 0]
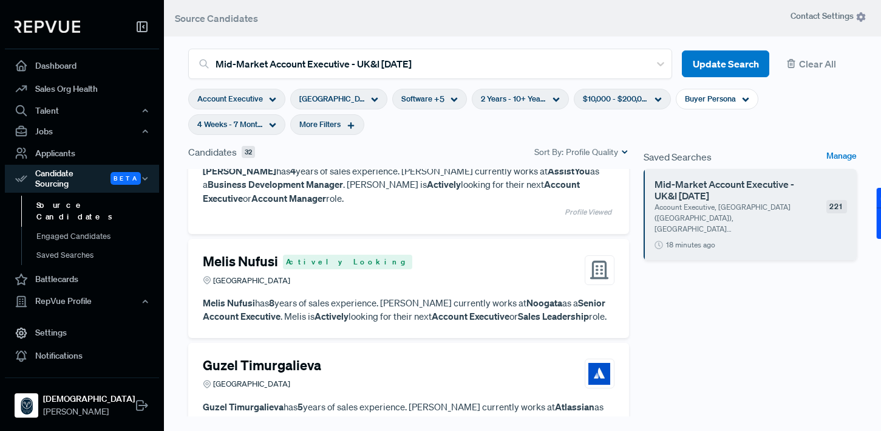
click at [388, 400] on p "[PERSON_NAME] has 5 years of sales experience. [PERSON_NAME] currently works at…" at bounding box center [409, 420] width 412 height 41
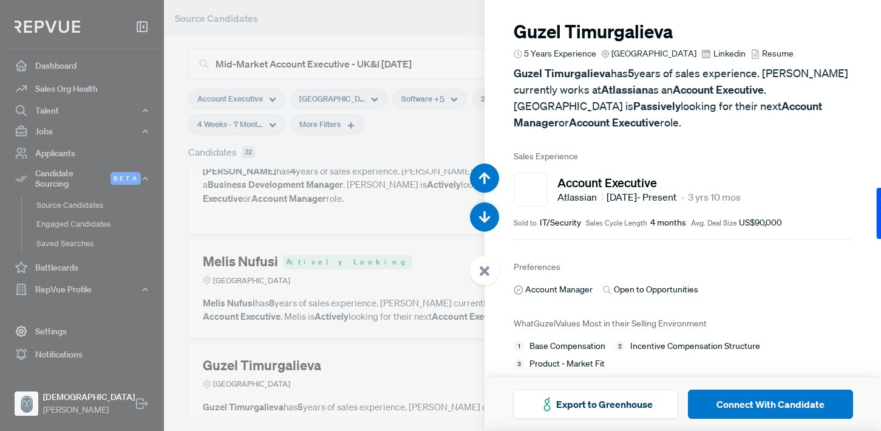
scroll to position [14, 0]
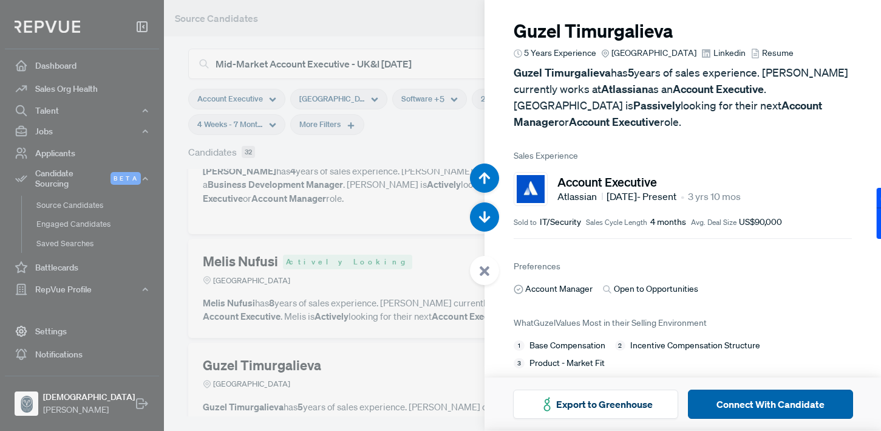
click at [735, 401] on button "Connect With Candidate" at bounding box center [770, 403] width 165 height 29
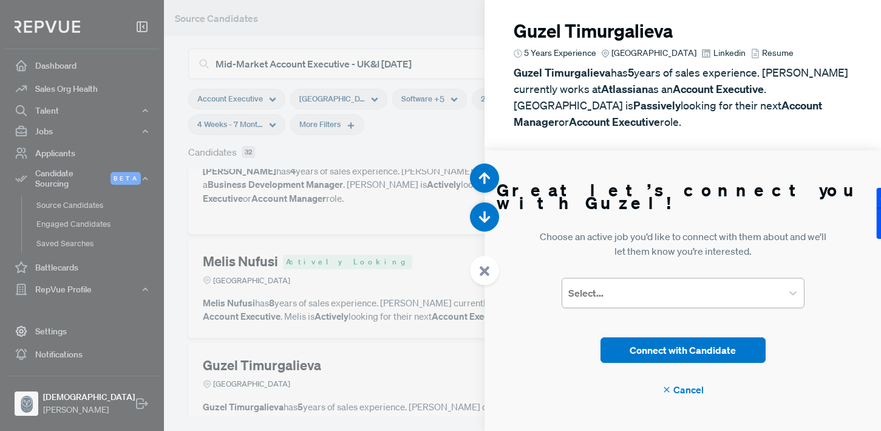
click at [631, 295] on div at bounding box center [672, 292] width 208 height 17
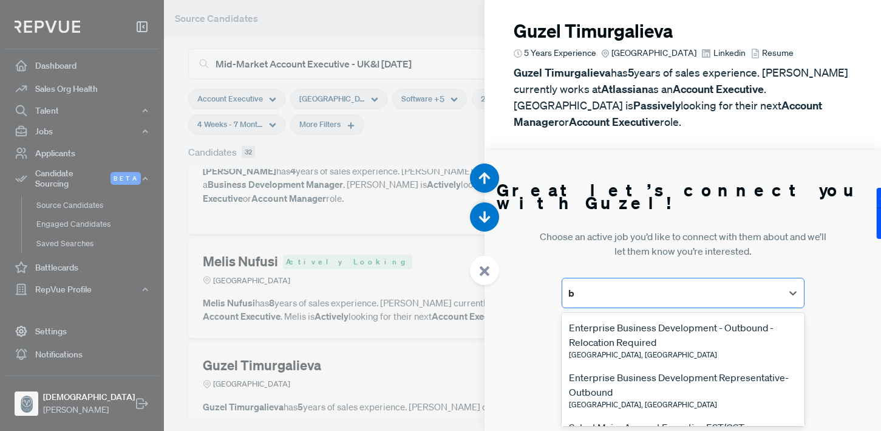
type input "be"
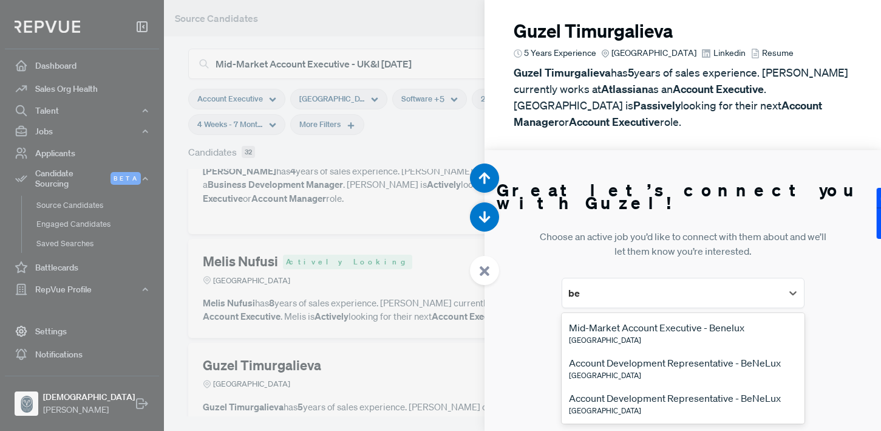
click at [637, 326] on div "Mid-Market Account Executive - Benelux" at bounding box center [657, 327] width 176 height 15
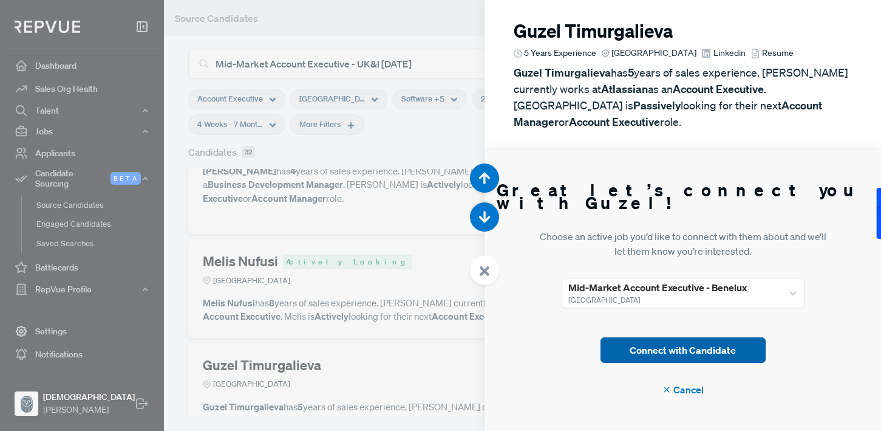
click at [658, 340] on button "Connect with Candidate" at bounding box center [683, 350] width 165 height 26
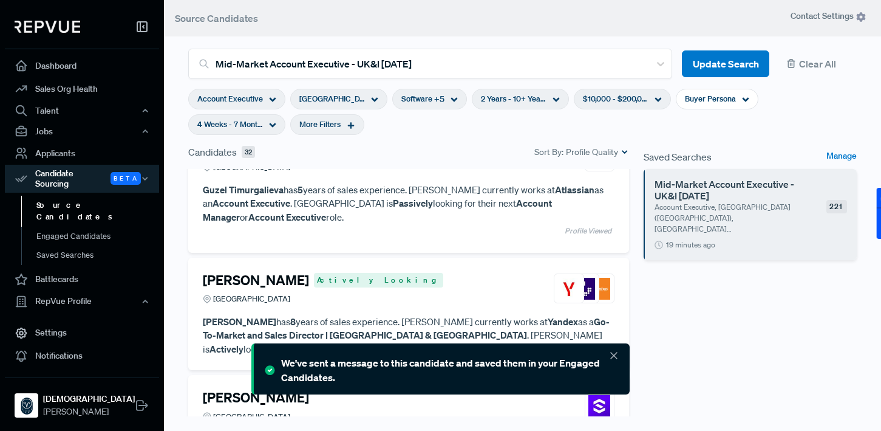
scroll to position [2490, 0]
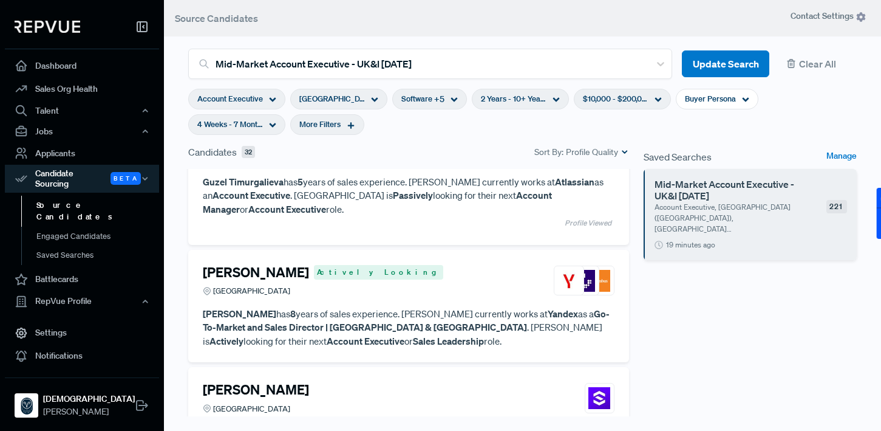
click at [399, 424] on p "[PERSON_NAME] has 8 years of sales experience. [PERSON_NAME] currently works at…" at bounding box center [409, 437] width 412 height 27
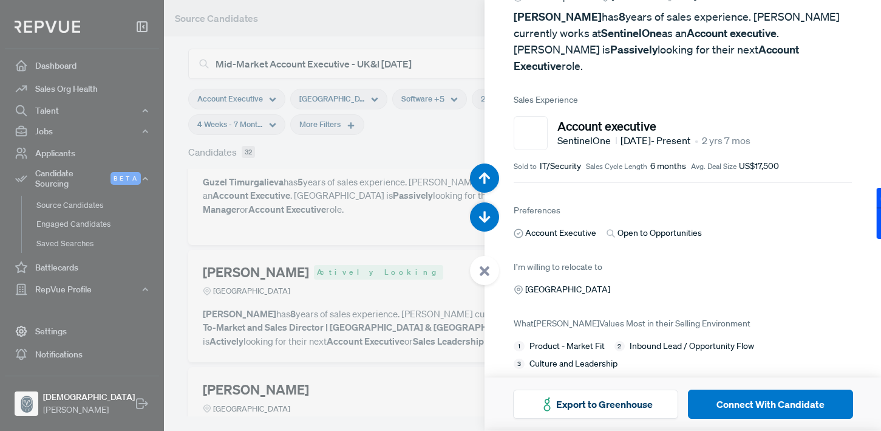
scroll to position [70, 0]
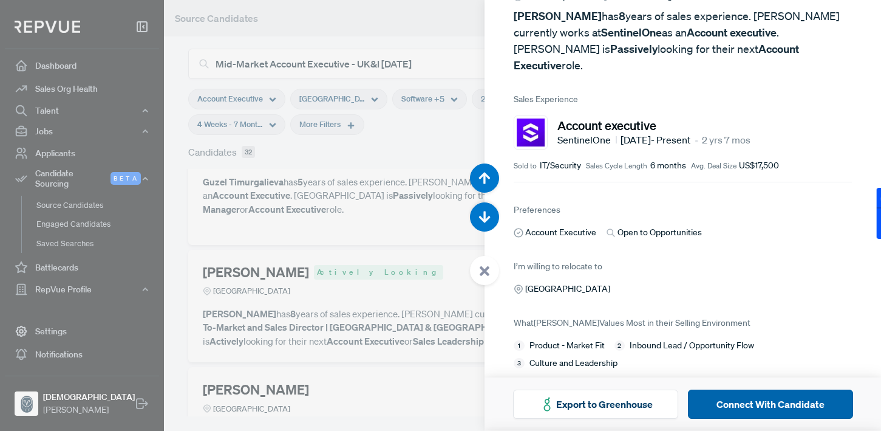
click at [719, 396] on button "Connect With Candidate" at bounding box center [770, 403] width 165 height 29
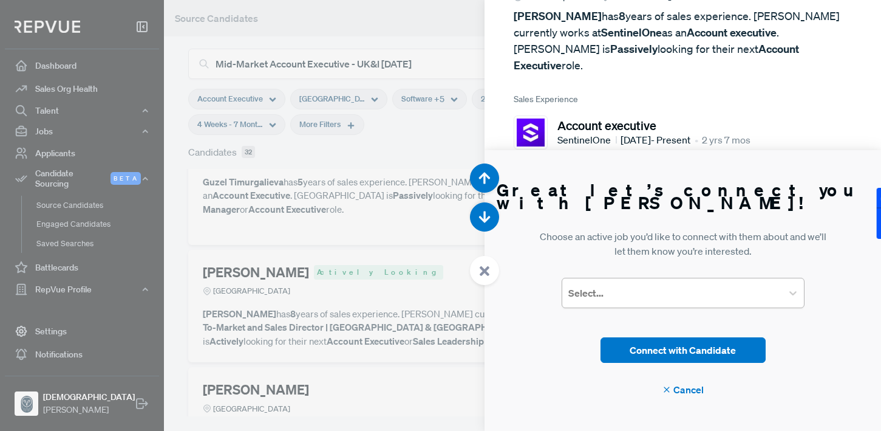
click at [638, 293] on div at bounding box center [672, 292] width 208 height 17
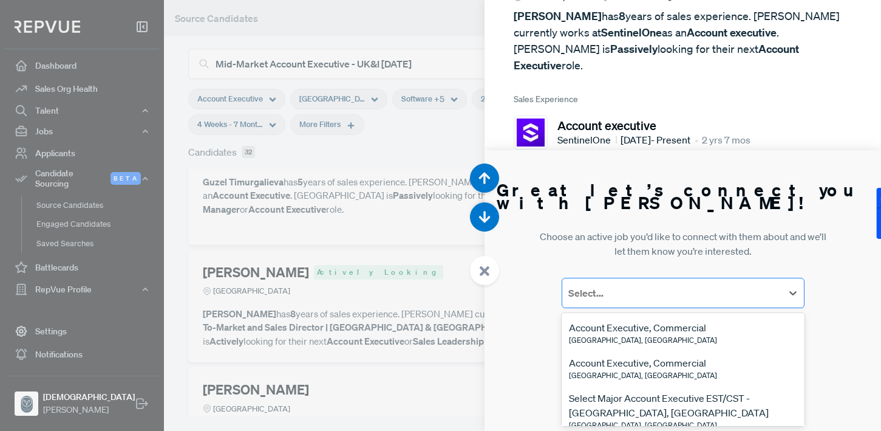
scroll to position [0, 0]
type input "be"
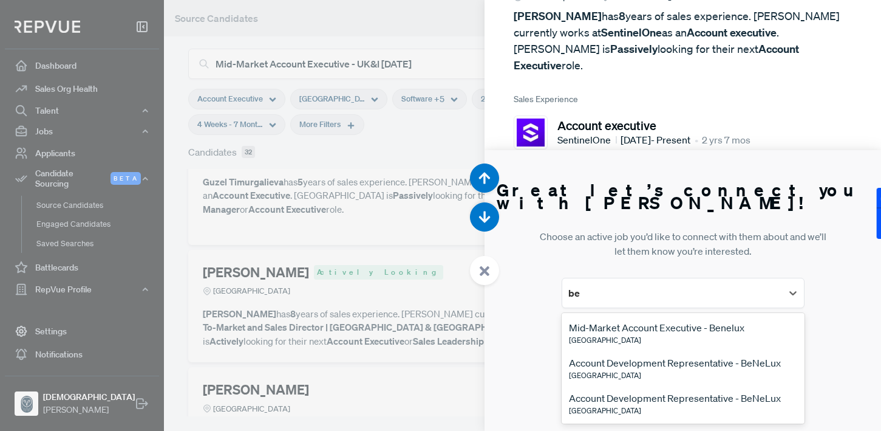
click at [642, 329] on div "Mid-Market Account Executive - Benelux" at bounding box center [657, 327] width 176 height 15
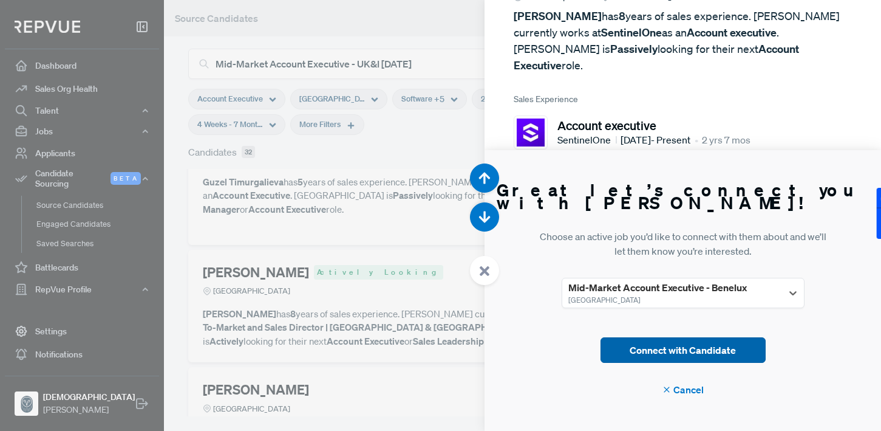
click at [666, 345] on button "Connect with Candidate" at bounding box center [683, 350] width 165 height 26
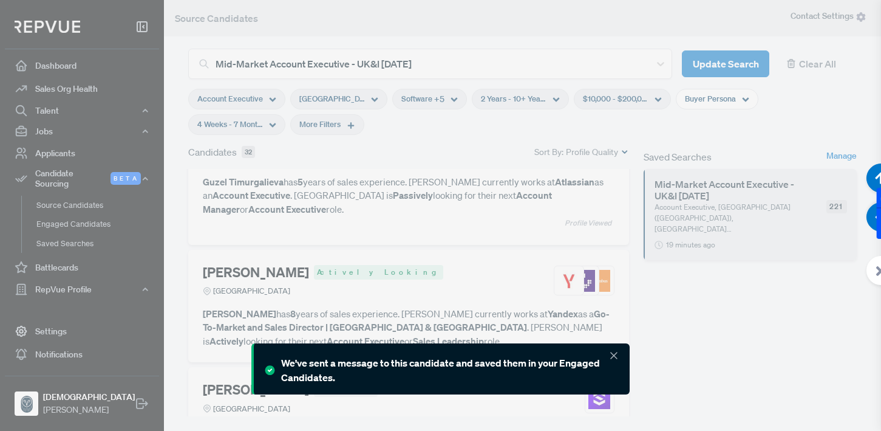
scroll to position [85, 0]
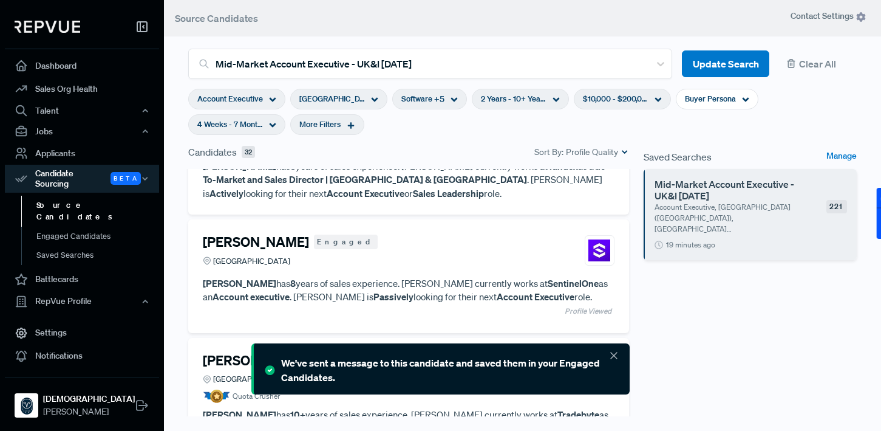
scroll to position [2639, 0]
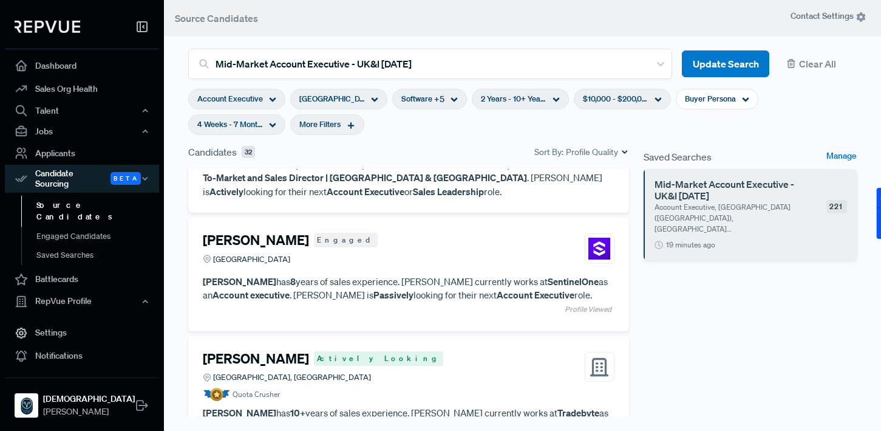
click at [399, 406] on p "Philip Van Dalen has 10+ years of sales experience. Philip currently works at T…" at bounding box center [409, 419] width 412 height 27
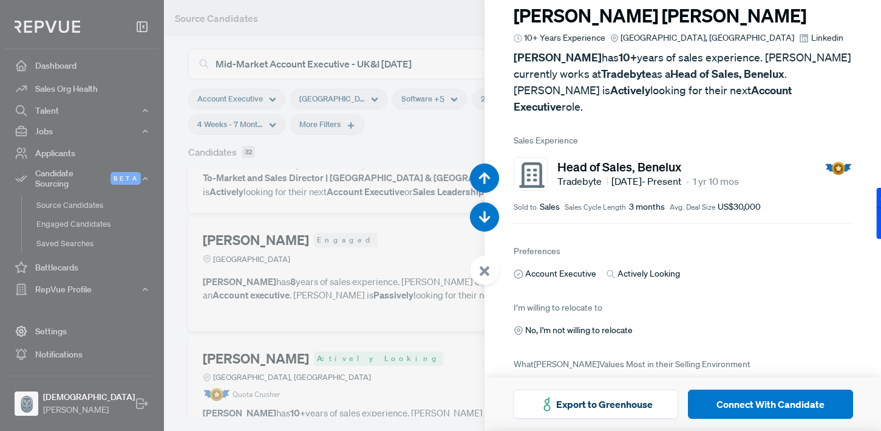
scroll to position [67, 0]
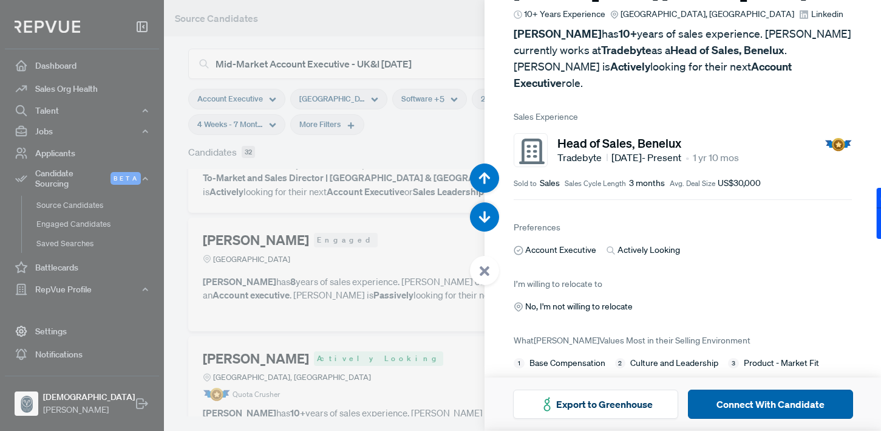
click at [735, 401] on button "Connect With Candidate" at bounding box center [770, 403] width 165 height 29
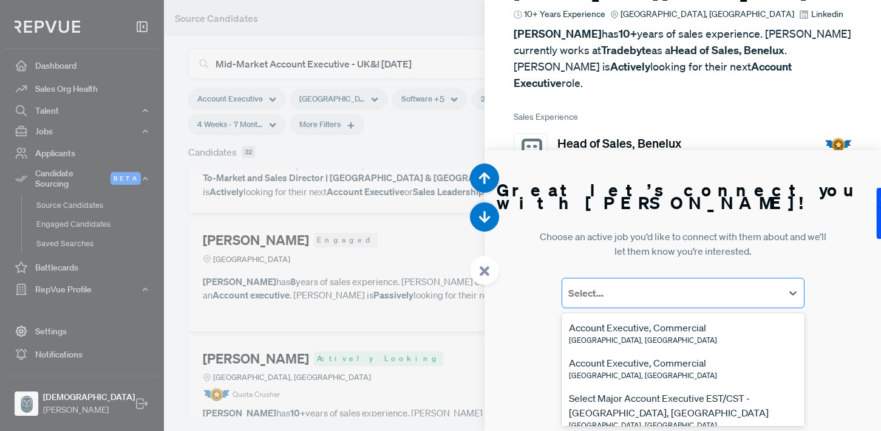
click at [640, 301] on div at bounding box center [672, 292] width 208 height 17
type input "ben"
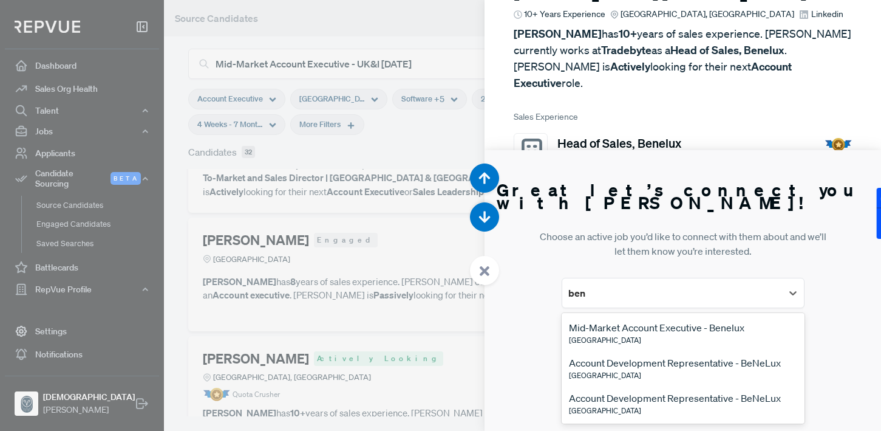
click at [638, 321] on div "Mid-Market Account Executive - Benelux" at bounding box center [657, 327] width 176 height 15
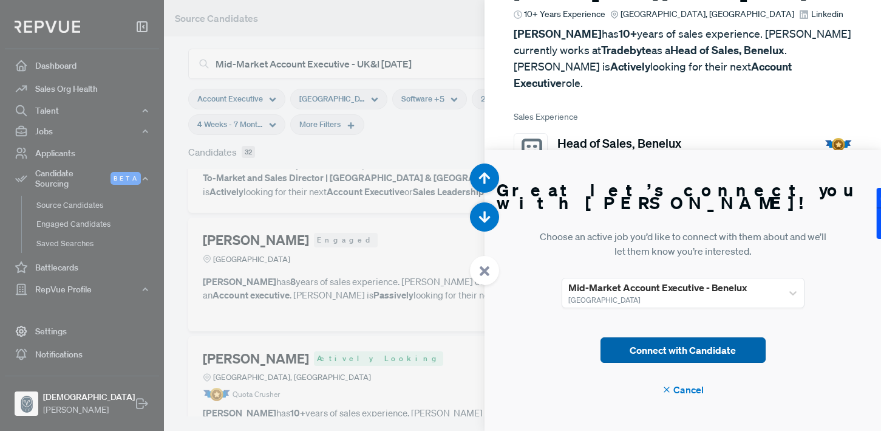
click at [672, 346] on button "Connect with Candidate" at bounding box center [683, 350] width 165 height 26
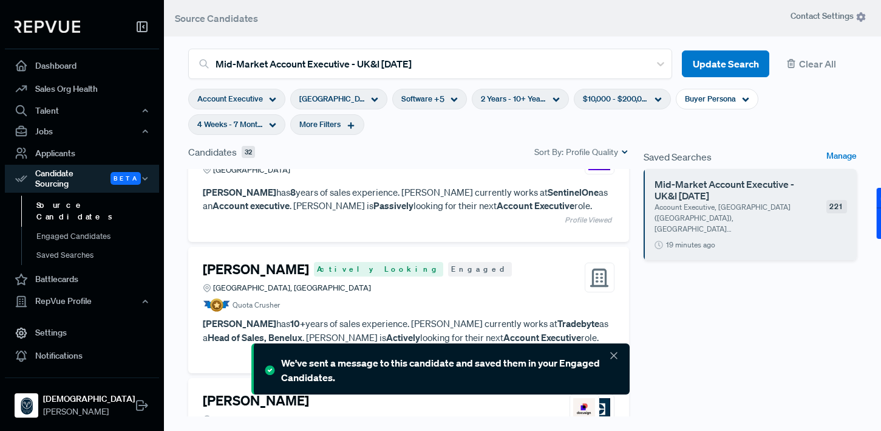
scroll to position [2743, 0]
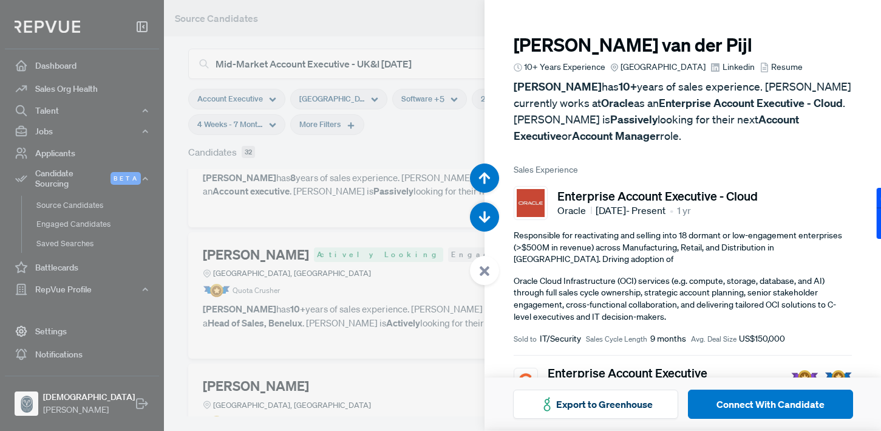
scroll to position [9904, 0]
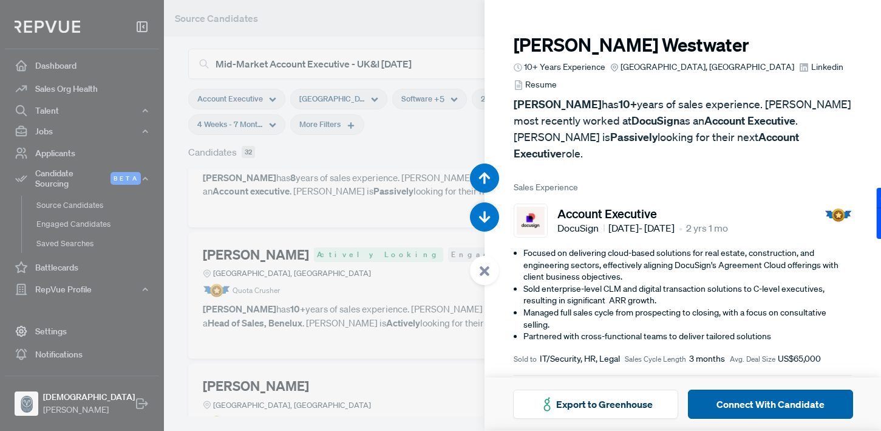
click at [737, 406] on button "Connect With Candidate" at bounding box center [770, 403] width 165 height 29
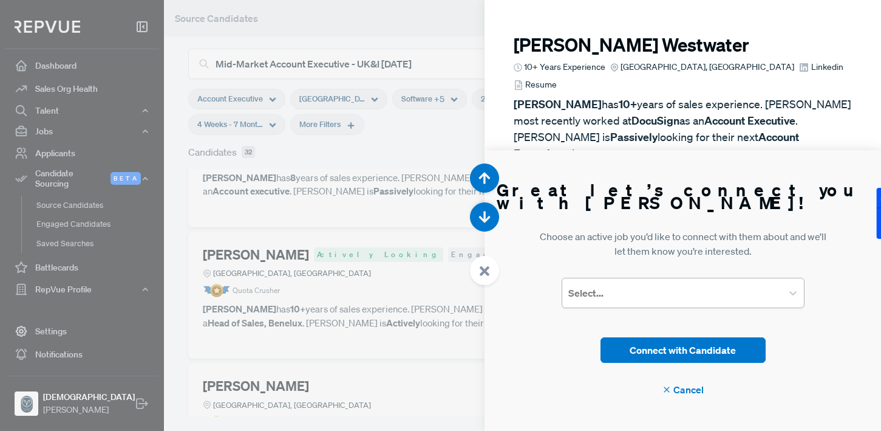
click at [657, 286] on div at bounding box center [672, 292] width 208 height 17
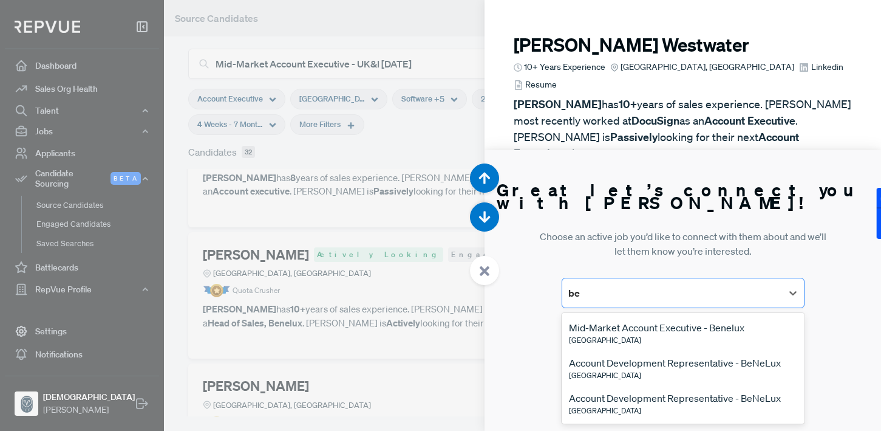
type input "ben"
click at [646, 333] on div "Mid-Market Account Executive - Benelux" at bounding box center [657, 327] width 176 height 15
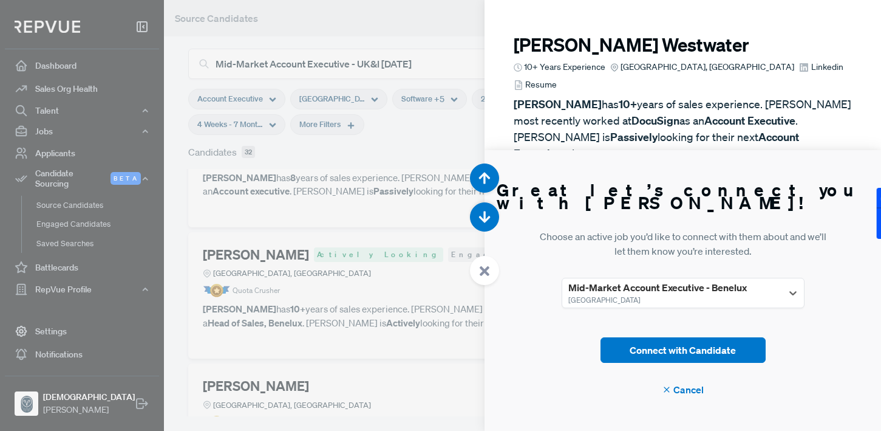
click at [697, 366] on div "Connect with Candidate Cancel" at bounding box center [683, 367] width 165 height 60
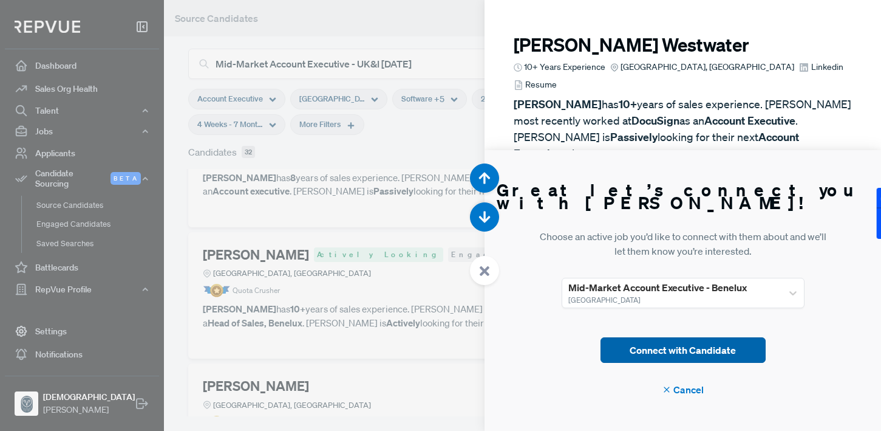
click at [700, 351] on button "Connect with Candidate" at bounding box center [683, 350] width 165 height 26
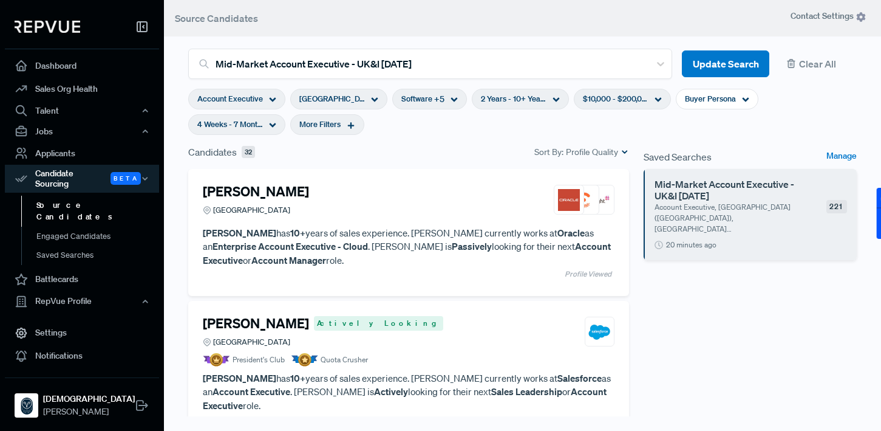
click at [346, 100] on div "[GEOGRAPHIC_DATA]" at bounding box center [338, 99] width 97 height 21
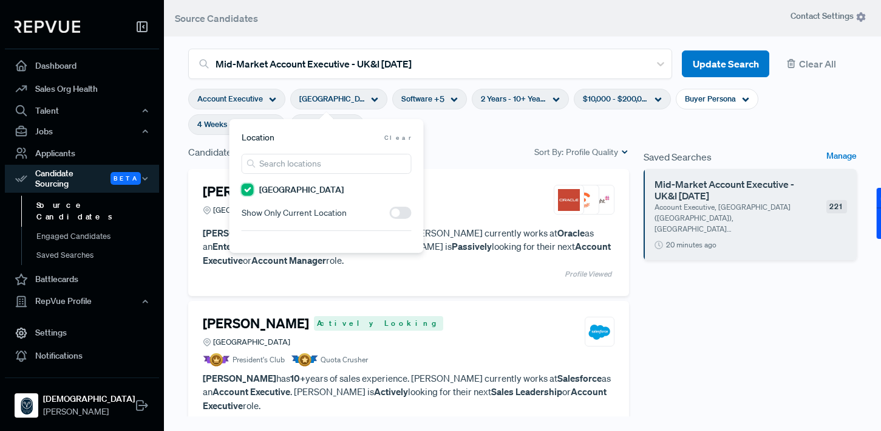
click at [251, 191] on "[GEOGRAPHIC_DATA]" at bounding box center [248, 189] width 12 height 12
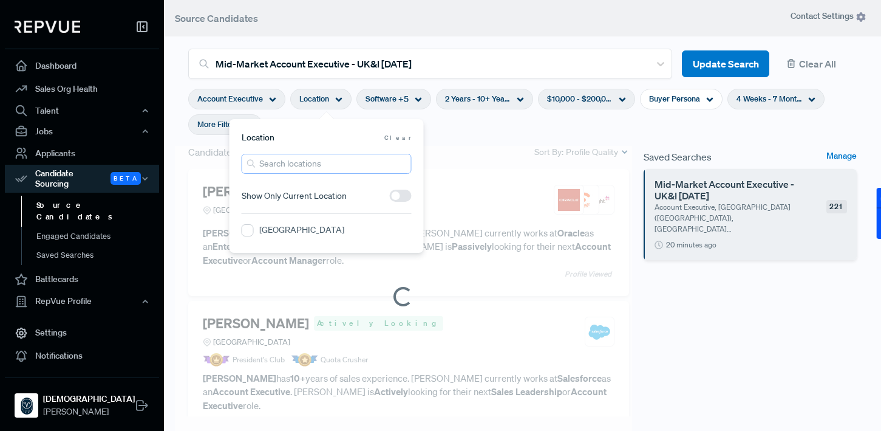
click at [287, 164] on input "search" at bounding box center [327, 164] width 170 height 20
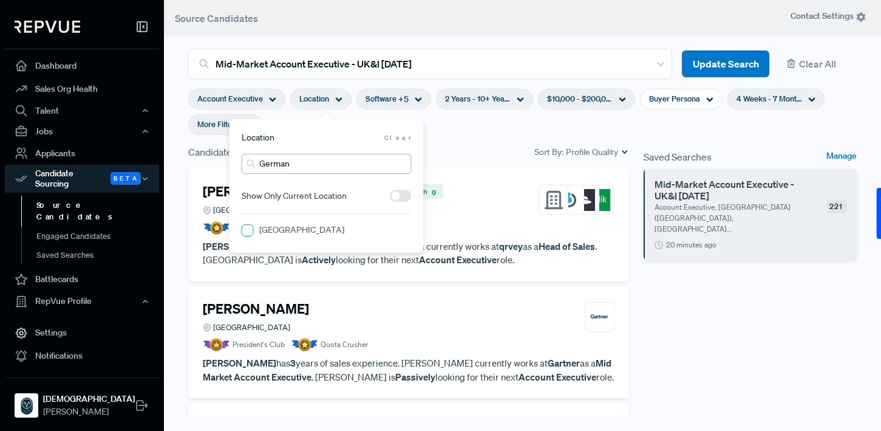
type input "German"
click at [250, 233] on input "[GEOGRAPHIC_DATA]" at bounding box center [248, 230] width 12 height 12
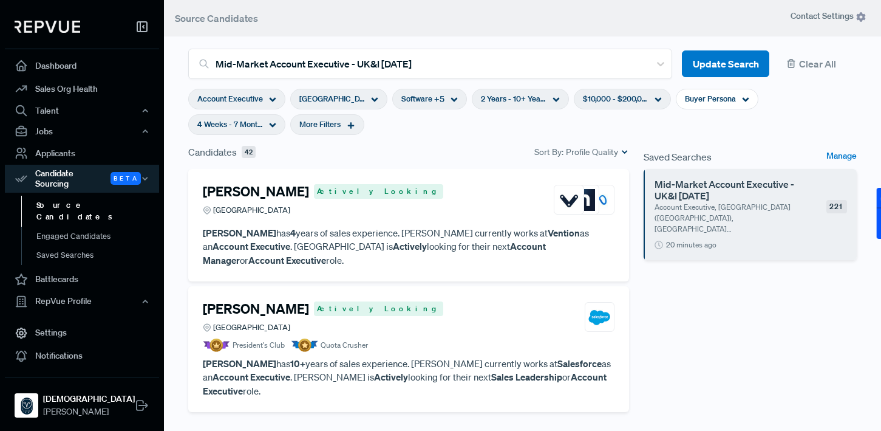
click at [477, 140] on section "Account Executive Germany Software + 5 2 Years - 10+ Years $10,000 - $200,000 B…" at bounding box center [522, 112] width 669 height 66
click at [437, 219] on article "Rania Fekih Hassen Actively Looking Germany" at bounding box center [409, 202] width 412 height 38
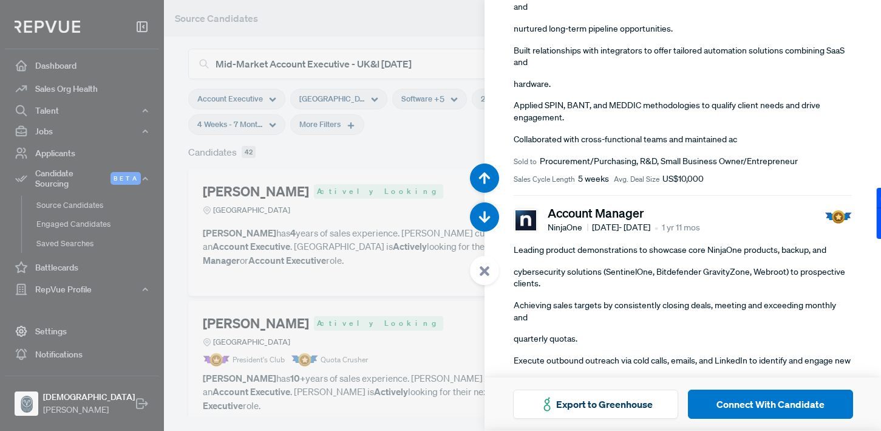
scroll to position [319, 0]
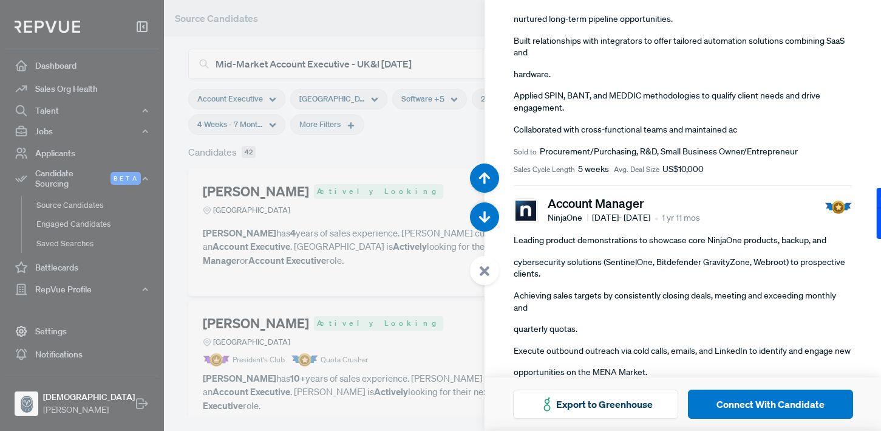
click at [391, 213] on div at bounding box center [440, 215] width 881 height 431
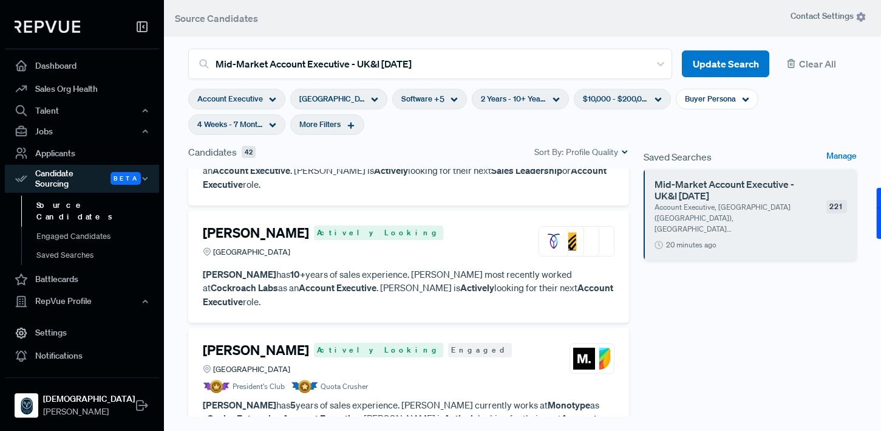
scroll to position [223, 0]
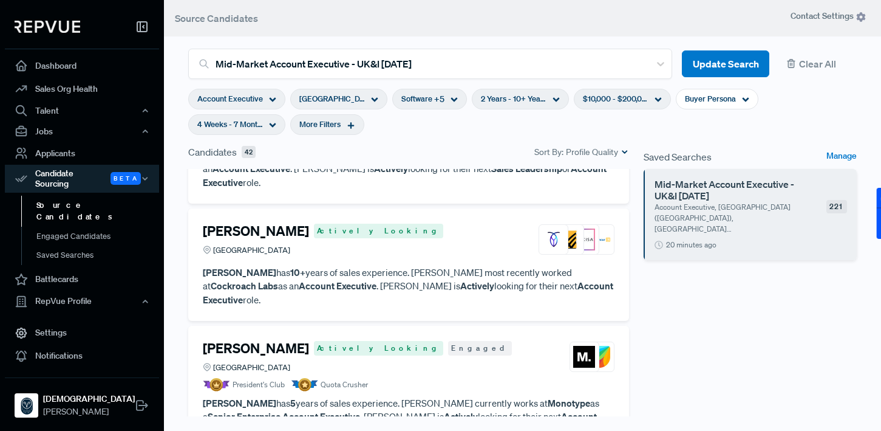
click at [411, 265] on p "Michael Schaefer has 10+ years of sales experience. Michael most recently worke…" at bounding box center [409, 285] width 412 height 41
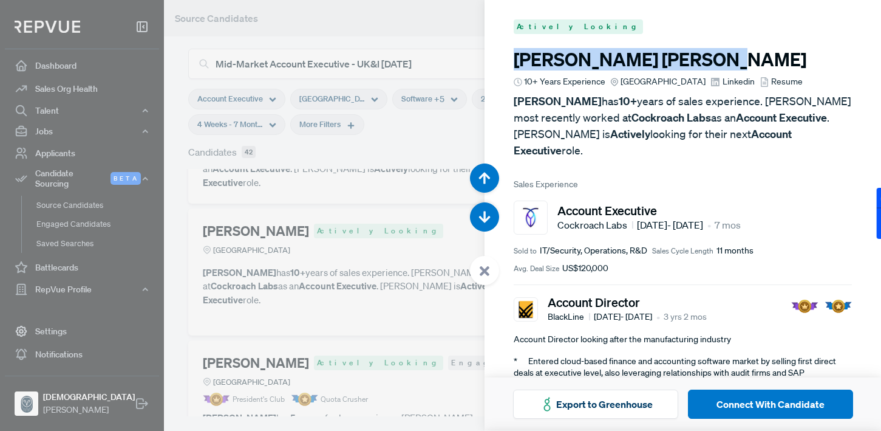
drag, startPoint x: 517, startPoint y: 61, endPoint x: 657, endPoint y: 61, distance: 139.1
click at [657, 61] on h3 "Michael Schaefer" at bounding box center [683, 60] width 338 height 22
copy h3 "Michael Schaefer"
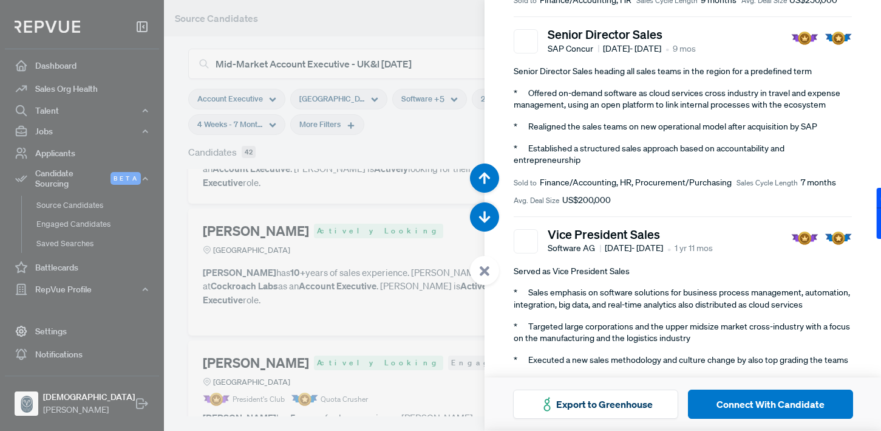
scroll to position [562, 0]
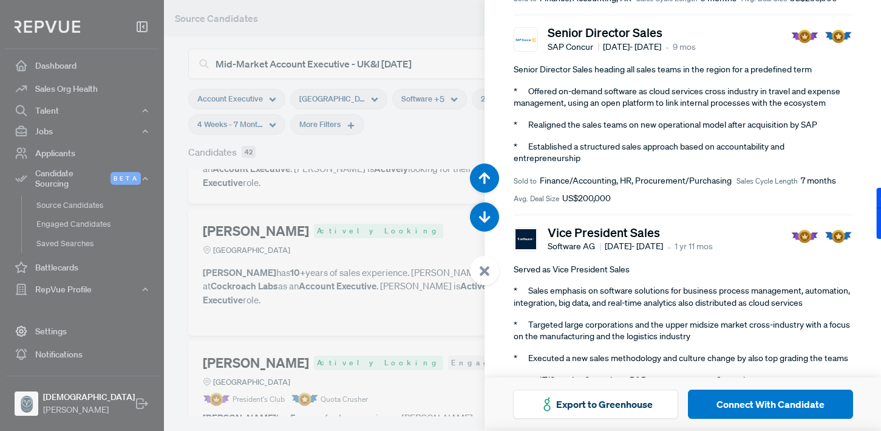
click at [437, 226] on div at bounding box center [440, 215] width 881 height 431
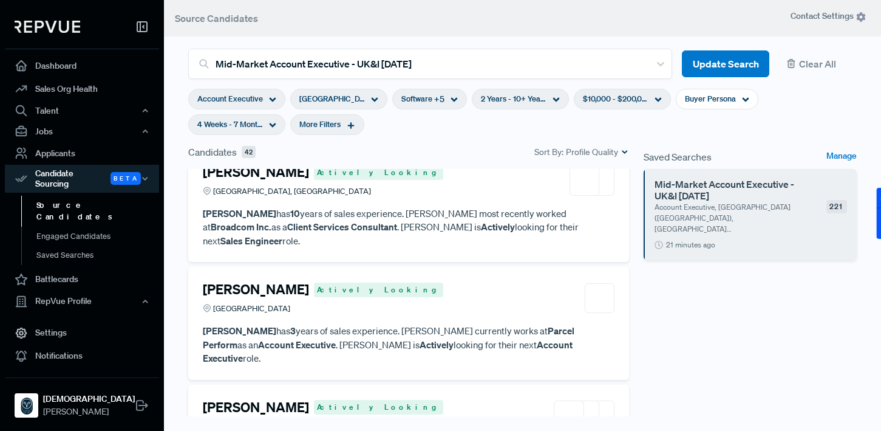
scroll to position [1368, 0]
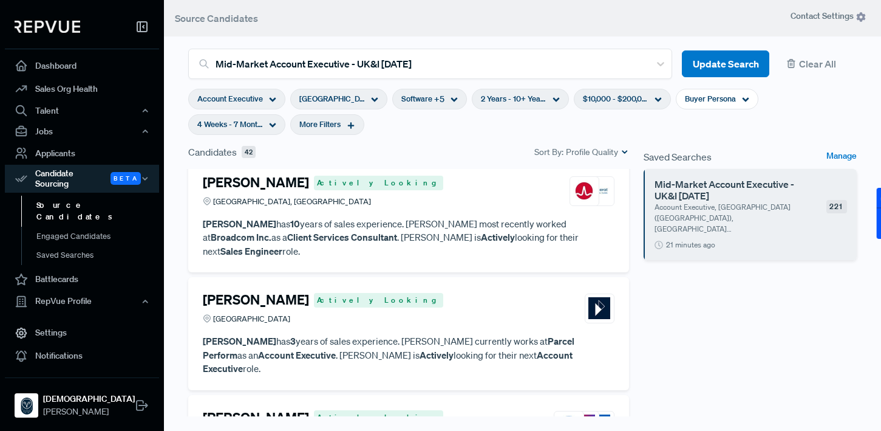
click at [425, 292] on article "Ramon Rouatbi Actively Looking Germany" at bounding box center [409, 311] width 412 height 38
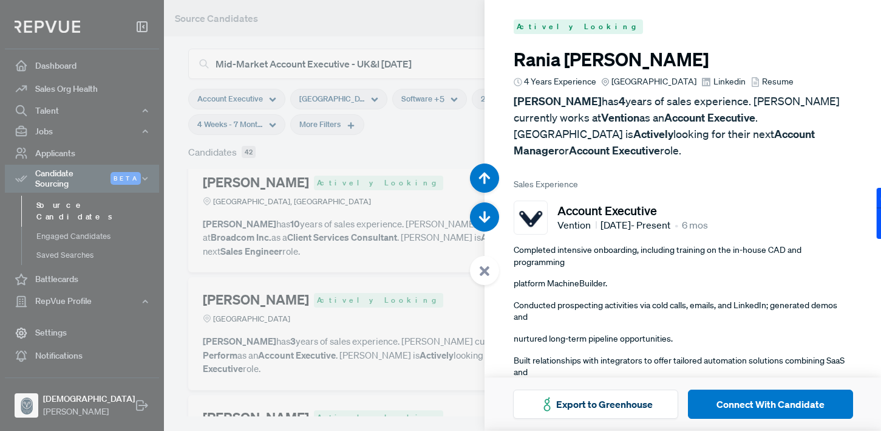
scroll to position [5167, 0]
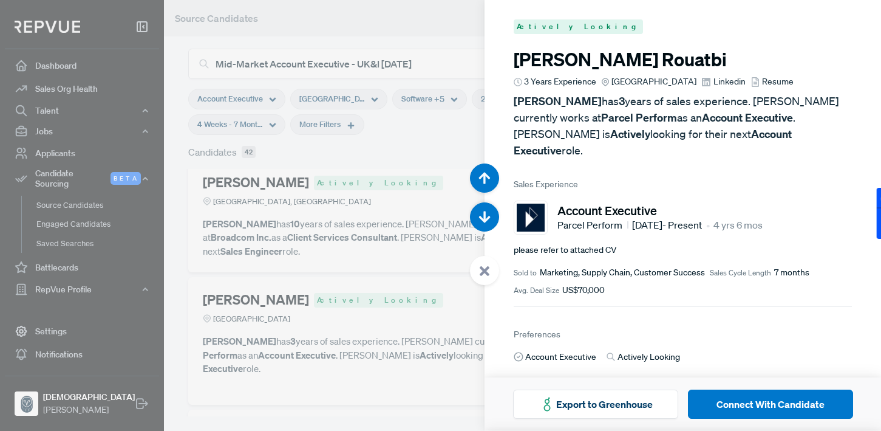
click at [425, 243] on div at bounding box center [440, 215] width 881 height 431
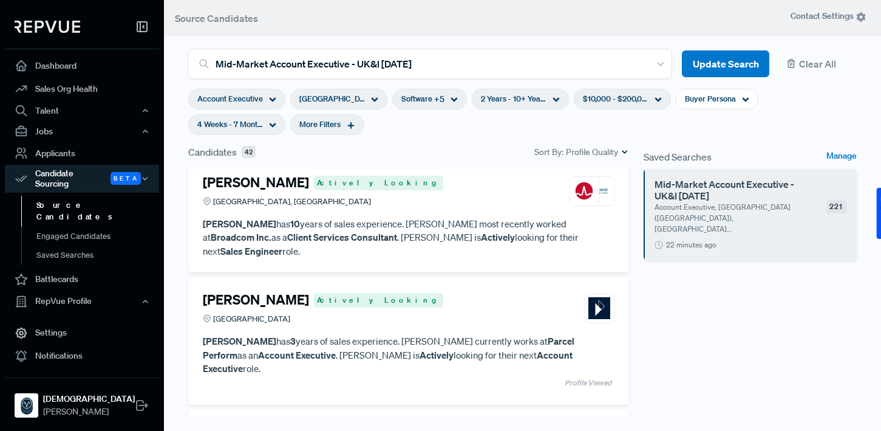
click at [425, 292] on article "Ramon Rouatbi Actively Looking Germany" at bounding box center [409, 311] width 412 height 38
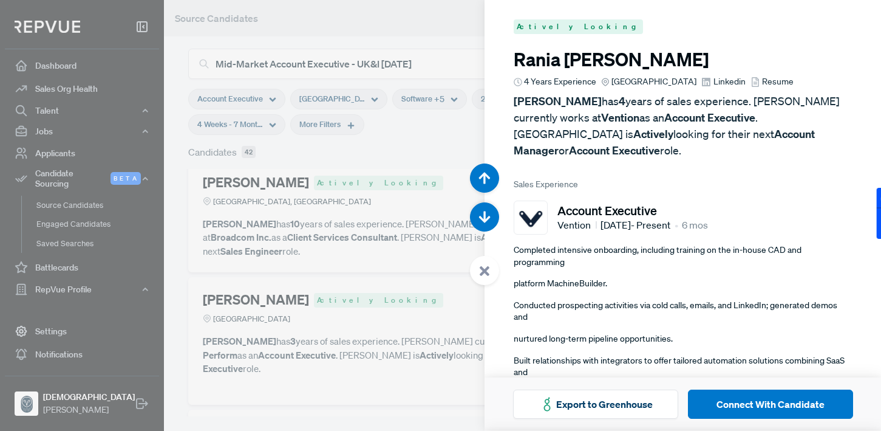
scroll to position [5167, 0]
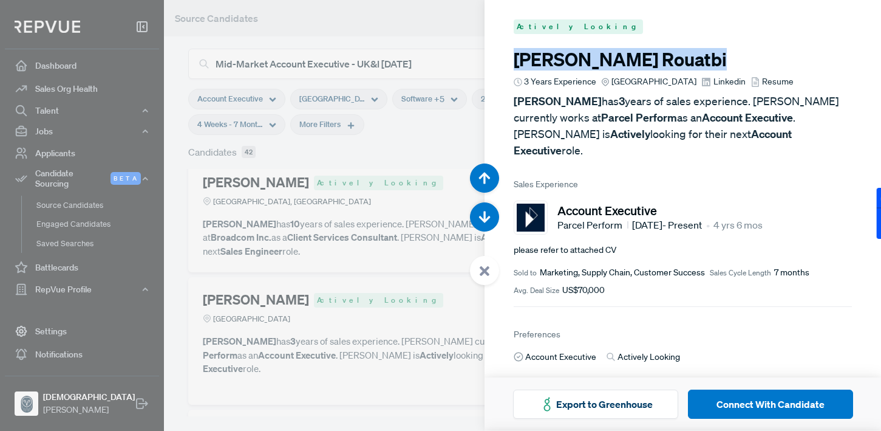
drag, startPoint x: 515, startPoint y: 60, endPoint x: 647, endPoint y: 56, distance: 132.5
click at [647, 56] on h3 "Ramon Rouatbi" at bounding box center [683, 60] width 338 height 22
copy h3 "Ramon Rouatbi"
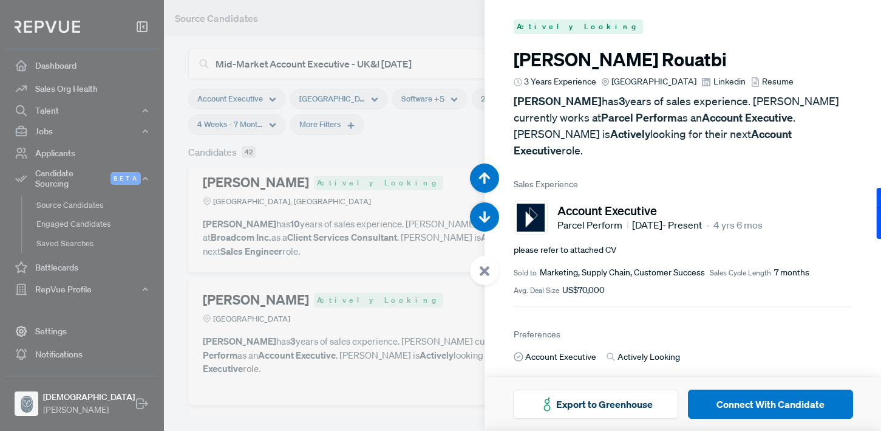
click at [430, 234] on div at bounding box center [440, 215] width 881 height 431
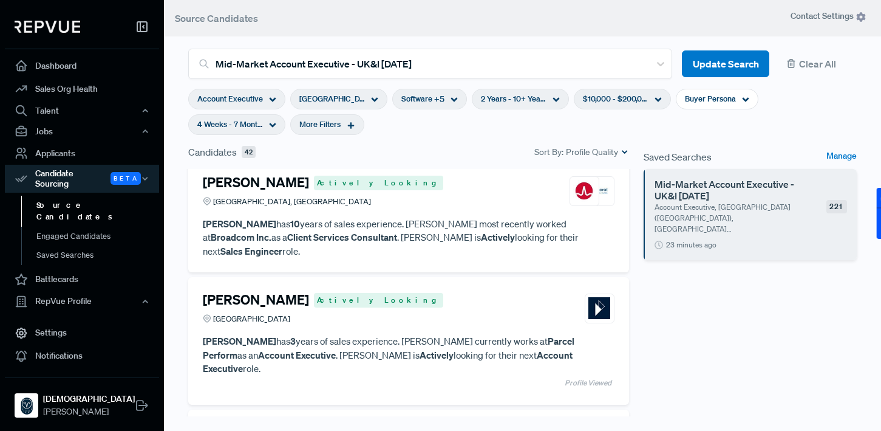
click at [592, 152] on span "Profile Quality" at bounding box center [592, 152] width 52 height 13
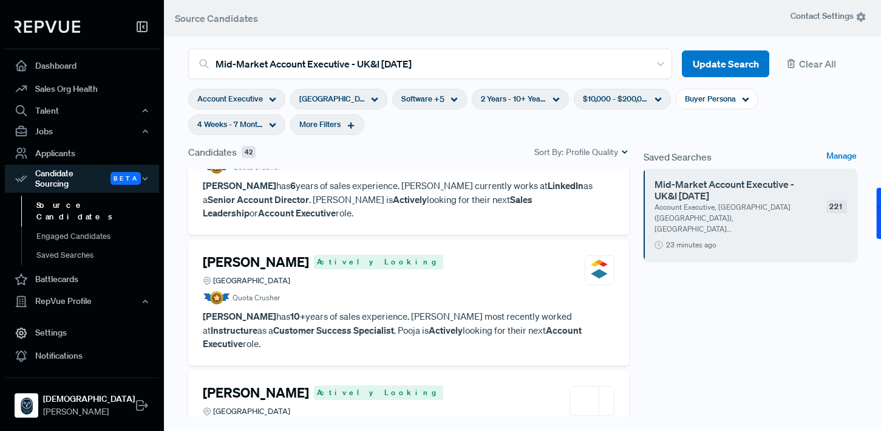
scroll to position [2598, 0]
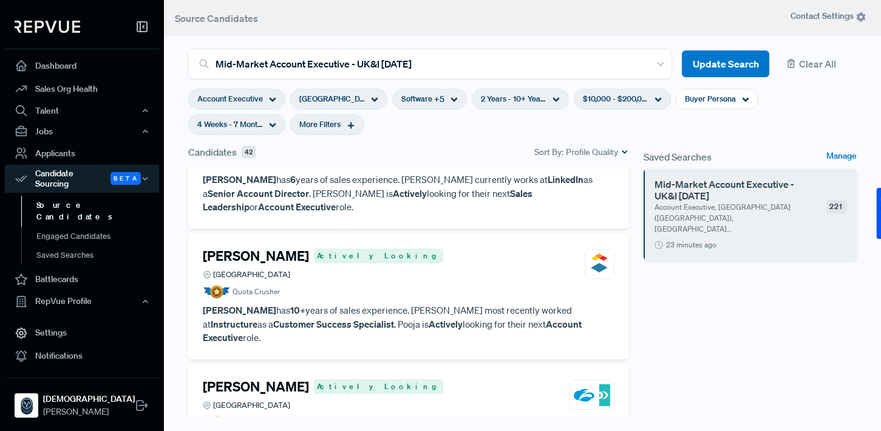
click at [457, 378] on div "Robert Glowacz Actively Looking Greater Berlin Area" at bounding box center [409, 394] width 412 height 33
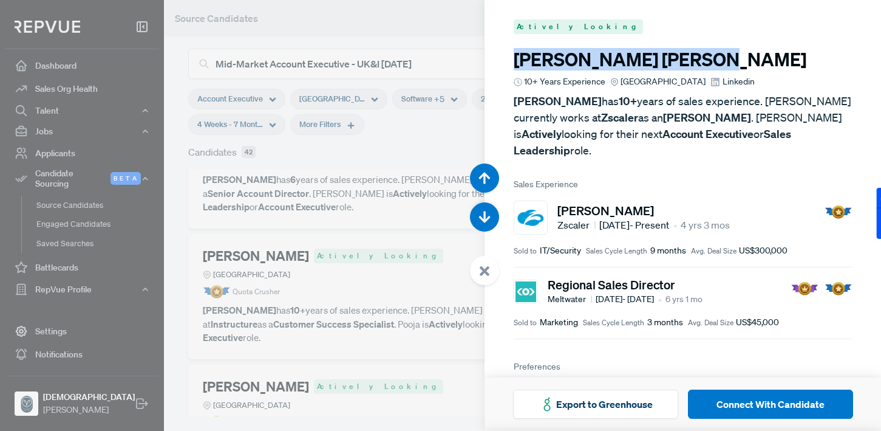
drag, startPoint x: 513, startPoint y: 58, endPoint x: 647, endPoint y: 58, distance: 133.6
click at [647, 58] on article "Actively Looking Robert Glowacz 10+ Years Experience Greater Berlin Area Linked…" at bounding box center [683, 272] width 397 height 545
copy h3 "Robert Glowacz"
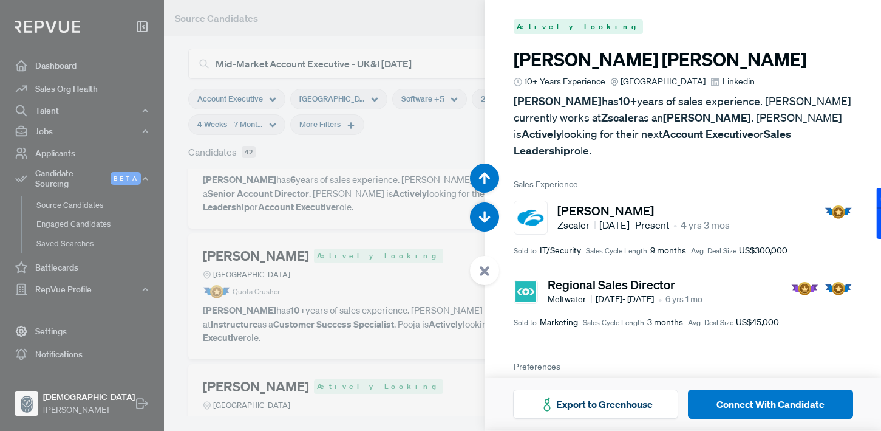
click at [381, 237] on div at bounding box center [440, 215] width 881 height 431
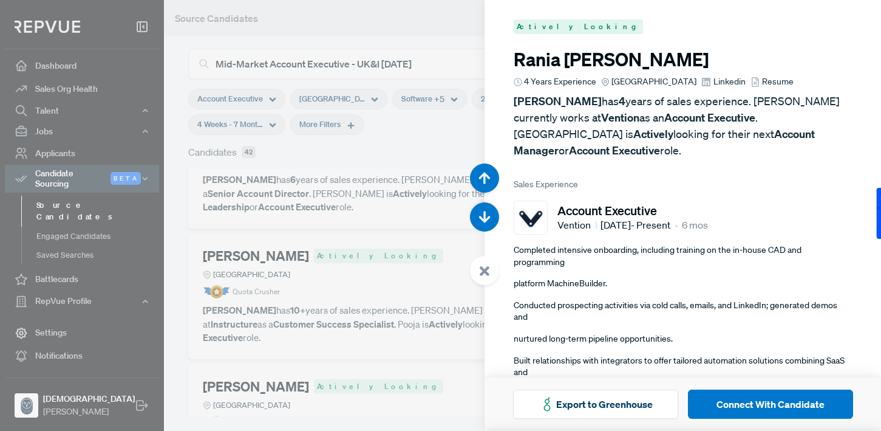
scroll to position [9904, 0]
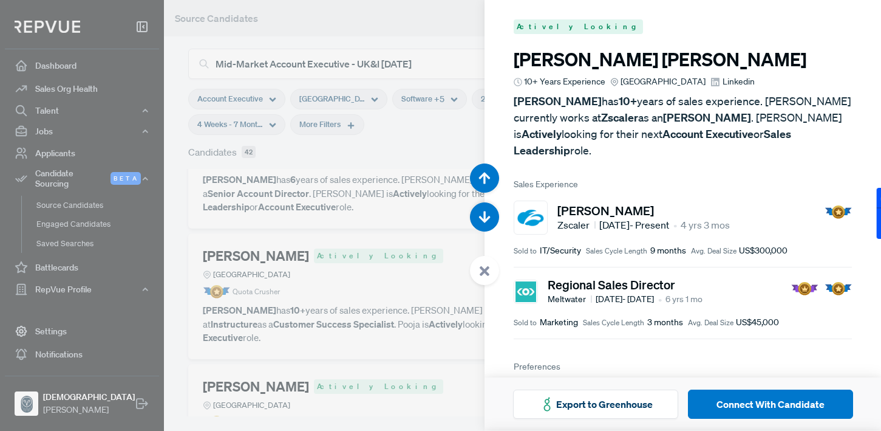
click at [381, 197] on div at bounding box center [440, 215] width 881 height 431
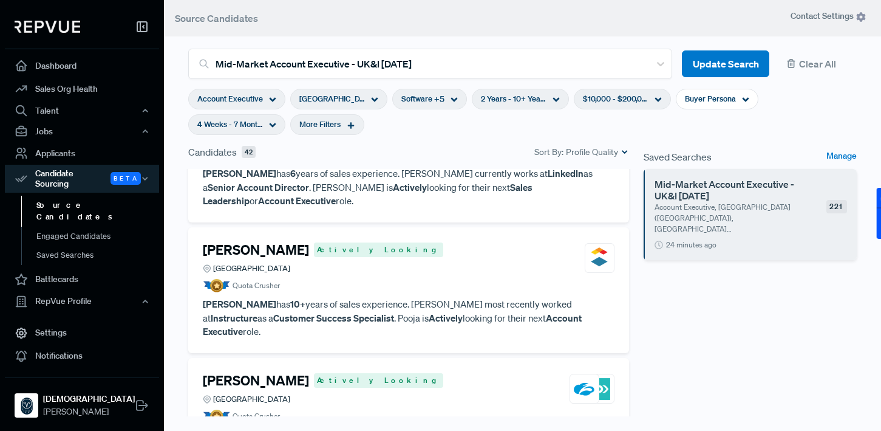
scroll to position [2613, 0]
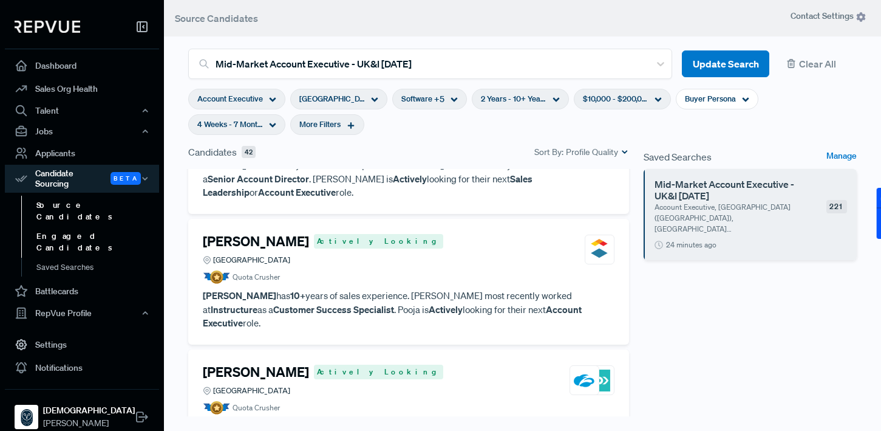
click at [84, 227] on link "Engaged Candidates" at bounding box center [98, 242] width 154 height 31
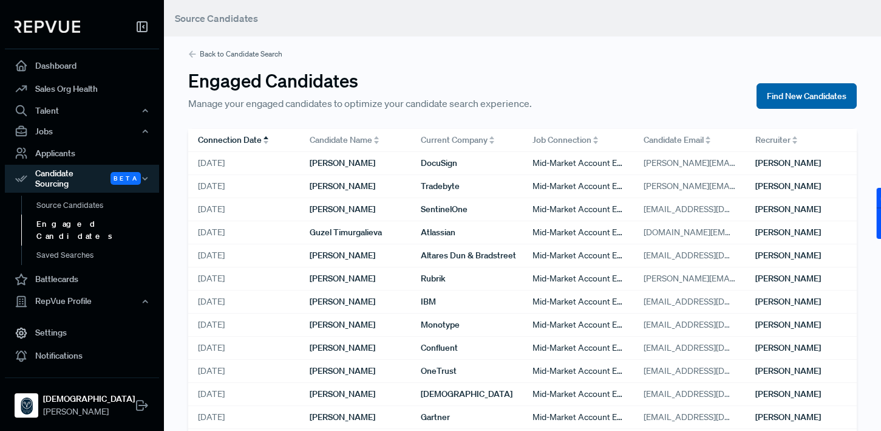
click at [768, 99] on button "Find New Candidates" at bounding box center [807, 96] width 100 height 26
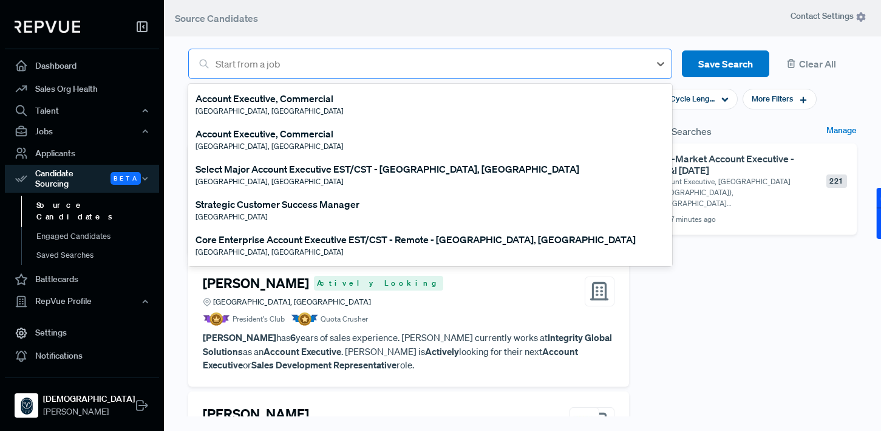
click at [340, 71] on div at bounding box center [430, 63] width 428 height 17
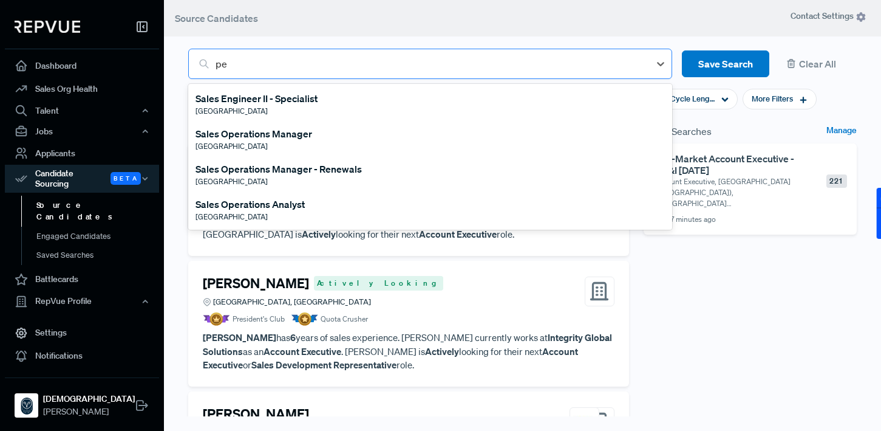
type input "p"
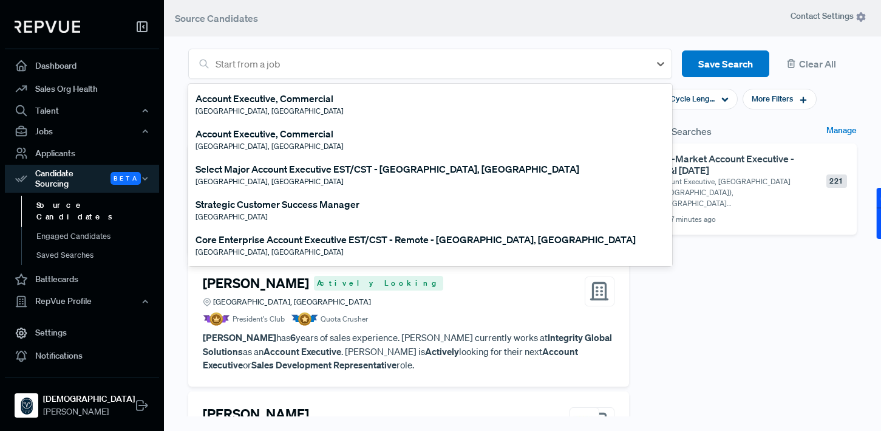
click at [224, 240] on div "Core Enterprise Account Executive EST/CST - Remote - [GEOGRAPHIC_DATA], [GEOGRA…" at bounding box center [416, 239] width 440 height 15
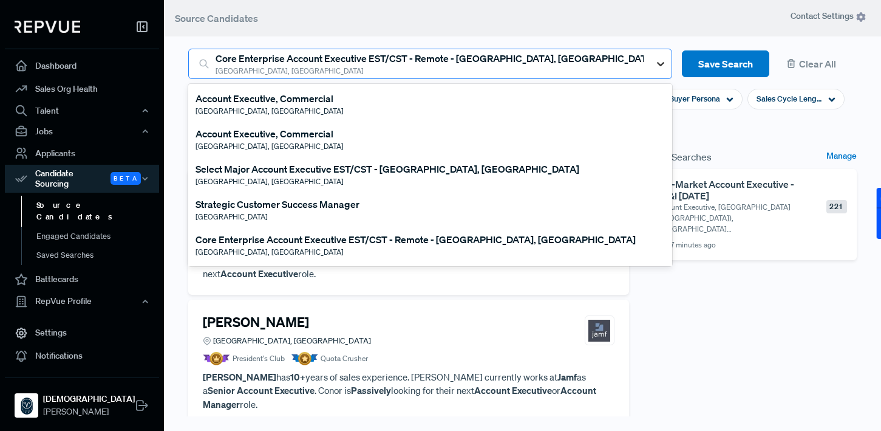
click at [659, 60] on icon at bounding box center [661, 64] width 12 height 12
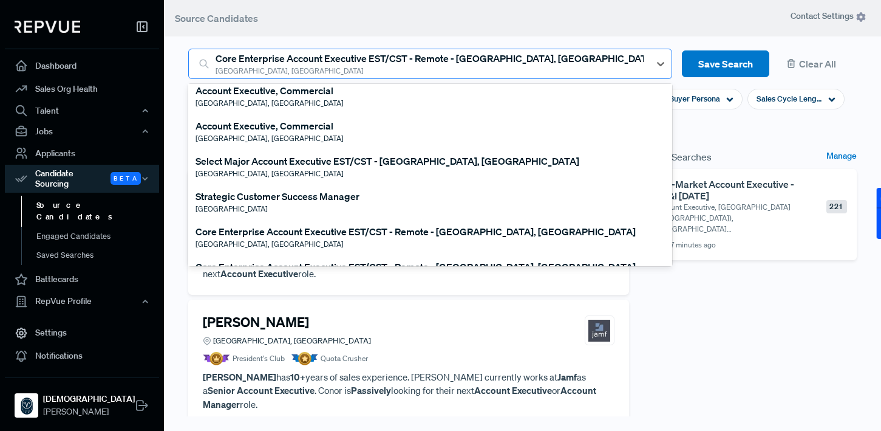
click at [568, 61] on div at bounding box center [430, 63] width 428 height 17
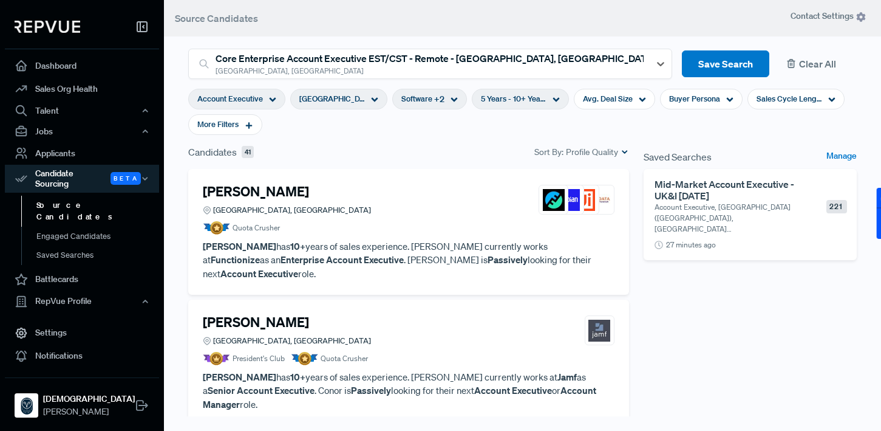
click at [818, 63] on button "Clear All" at bounding box center [818, 63] width 78 height 27
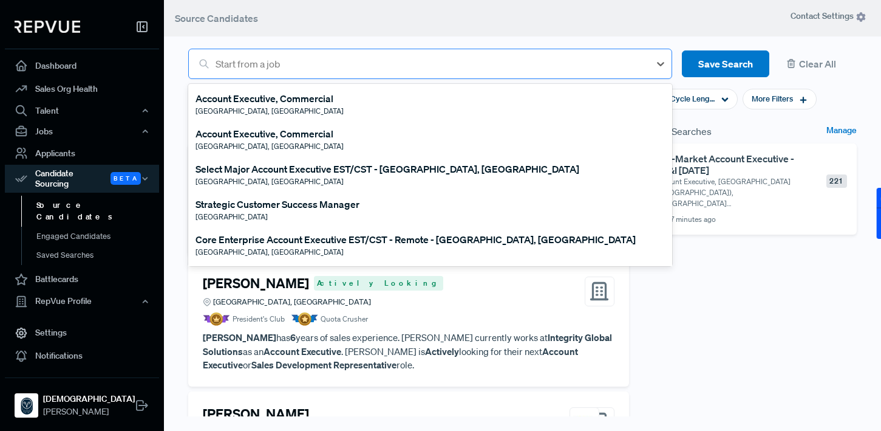
click at [490, 68] on div at bounding box center [430, 63] width 428 height 17
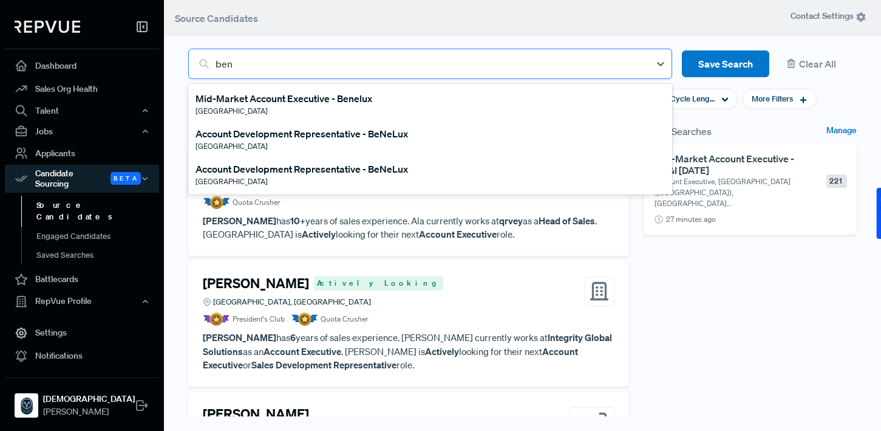
type input "bene"
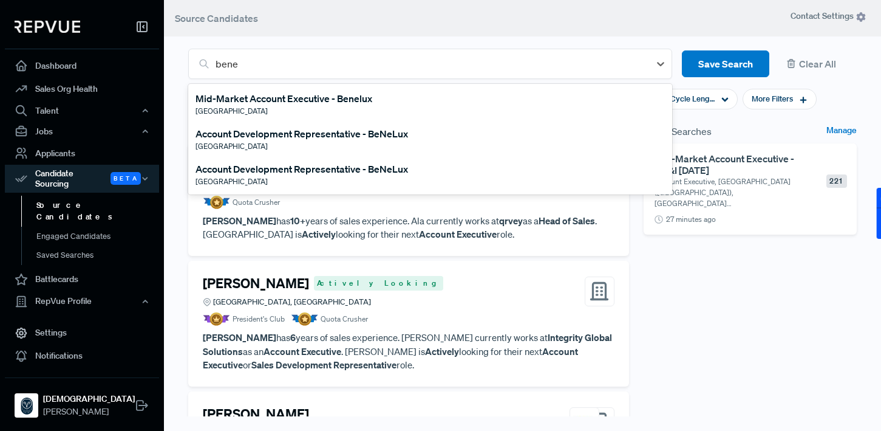
click at [377, 101] on div "Mid-Market Account Executive - Benelux Netherlands" at bounding box center [430, 103] width 484 height 35
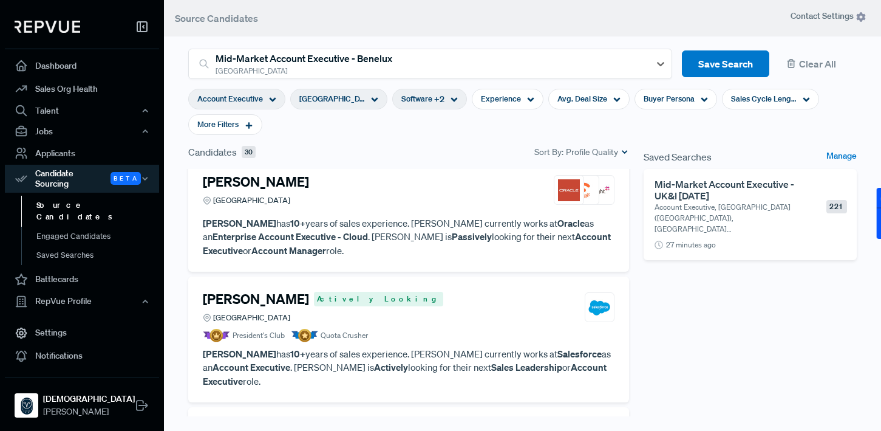
scroll to position [0, 0]
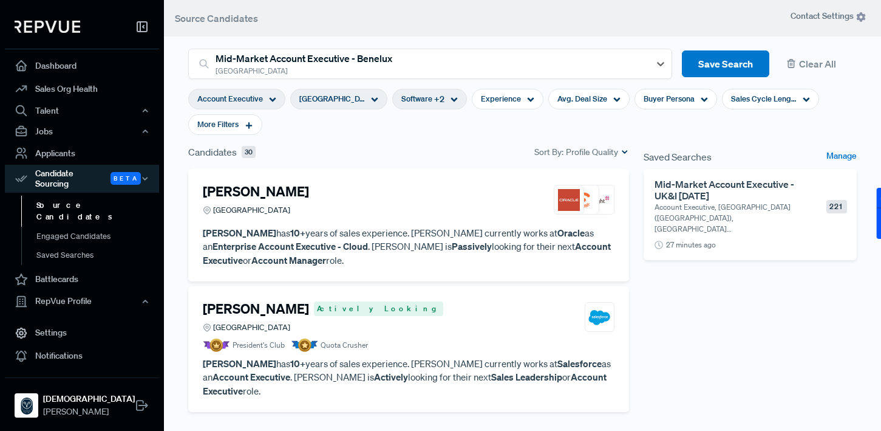
click at [415, 244] on p "Chris van der Pijl has 10+ years of sales experience. Chris currently works at …" at bounding box center [409, 246] width 412 height 41
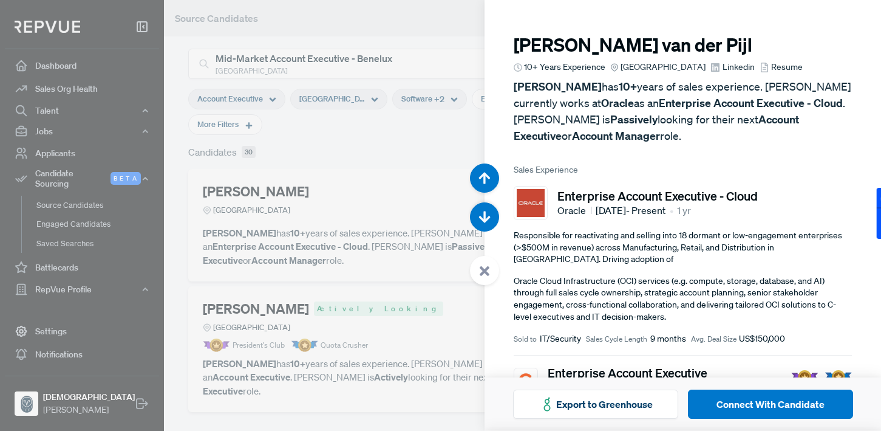
click at [428, 186] on div at bounding box center [440, 215] width 881 height 431
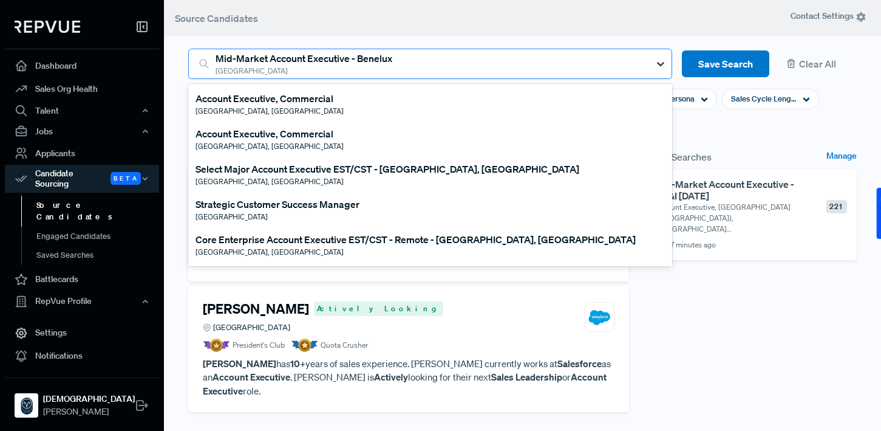
click at [660, 67] on icon at bounding box center [661, 64] width 12 height 12
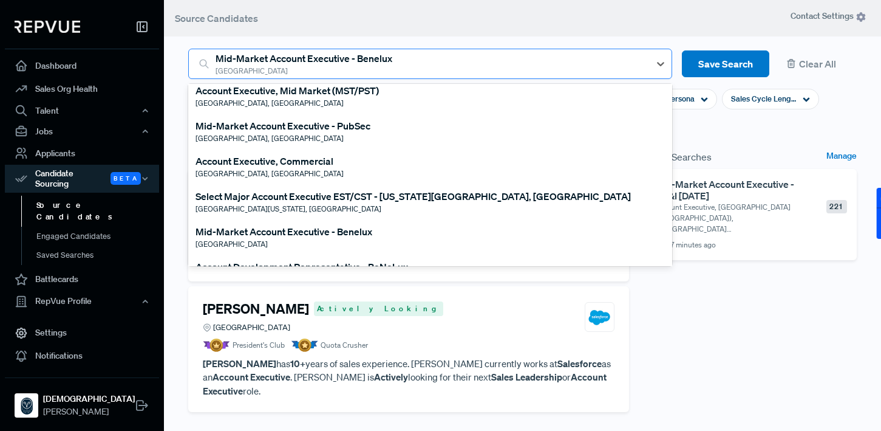
click at [375, 69] on div at bounding box center [430, 63] width 428 height 17
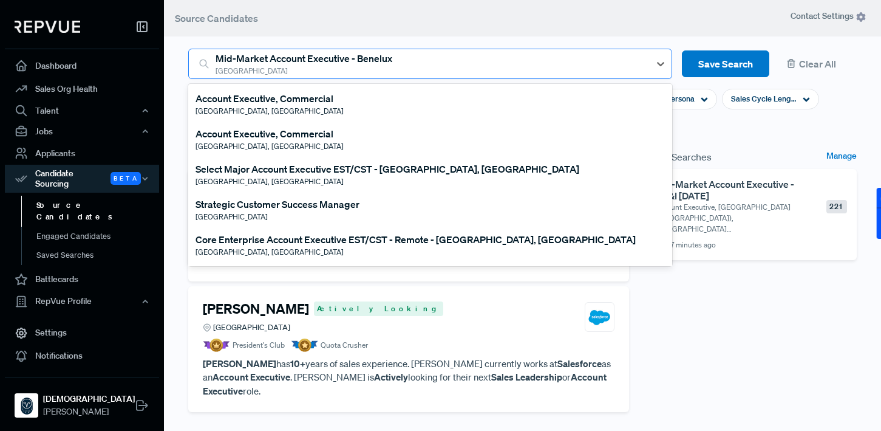
click at [375, 69] on div at bounding box center [430, 63] width 428 height 17
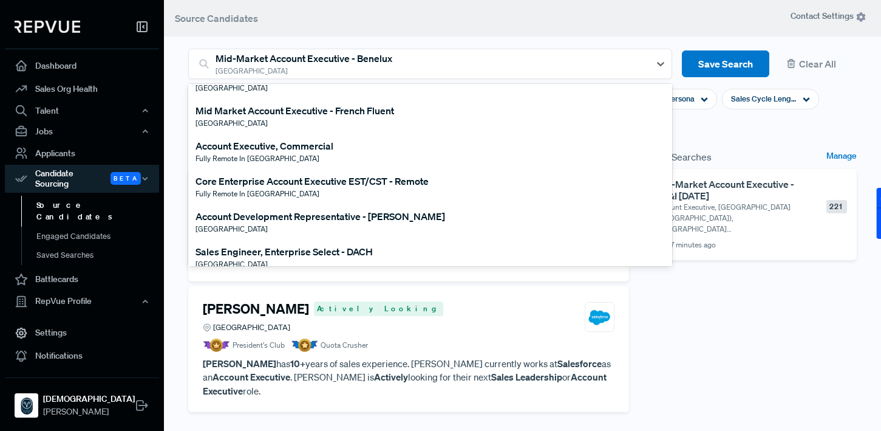
scroll to position [5670, 0]
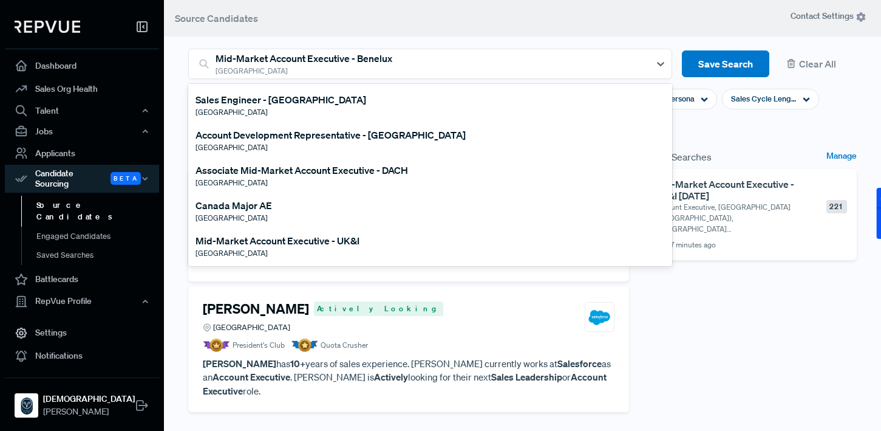
click at [293, 242] on div "Mid-Market Account Executive - UK&I" at bounding box center [278, 240] width 164 height 15
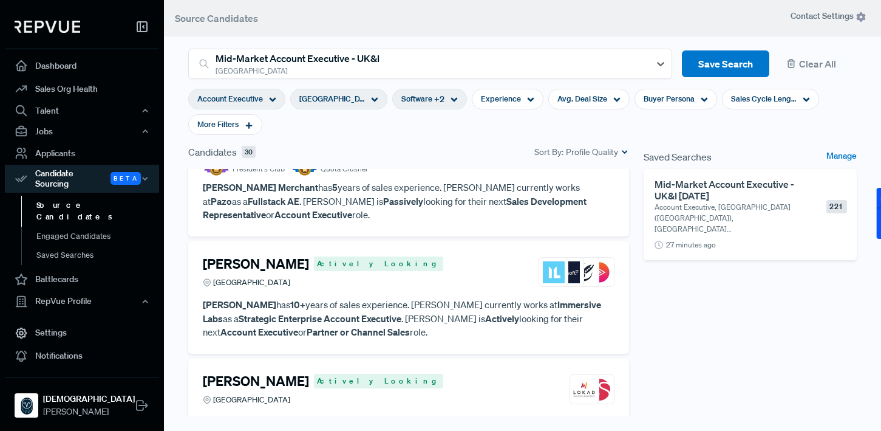
scroll to position [0, 0]
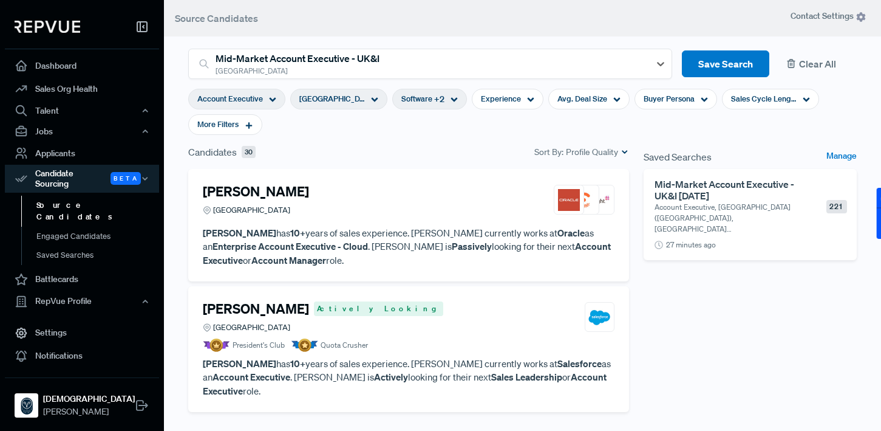
click at [801, 62] on button "Clear All" at bounding box center [818, 63] width 78 height 27
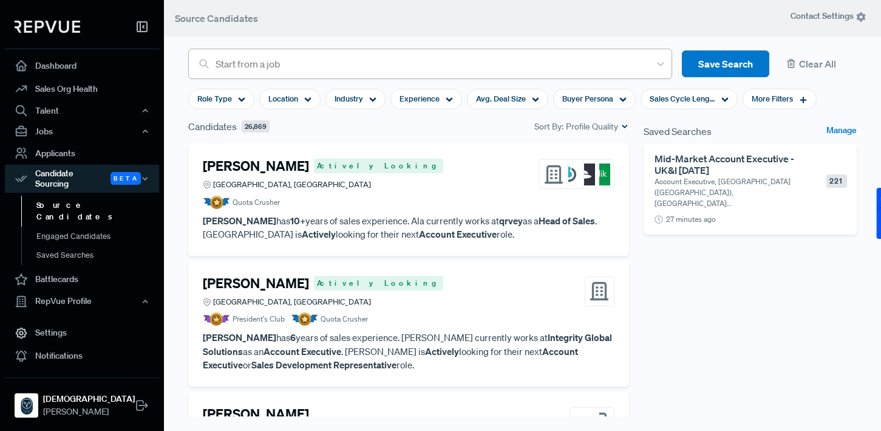
click at [438, 59] on div at bounding box center [430, 63] width 428 height 17
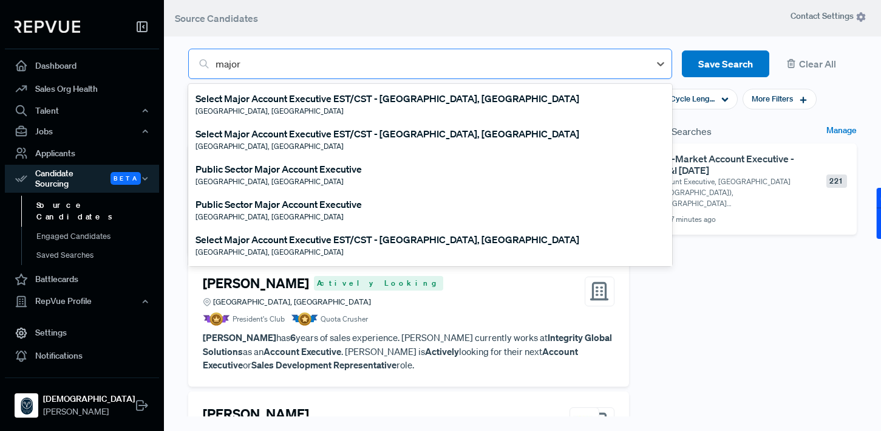
type input "majors"
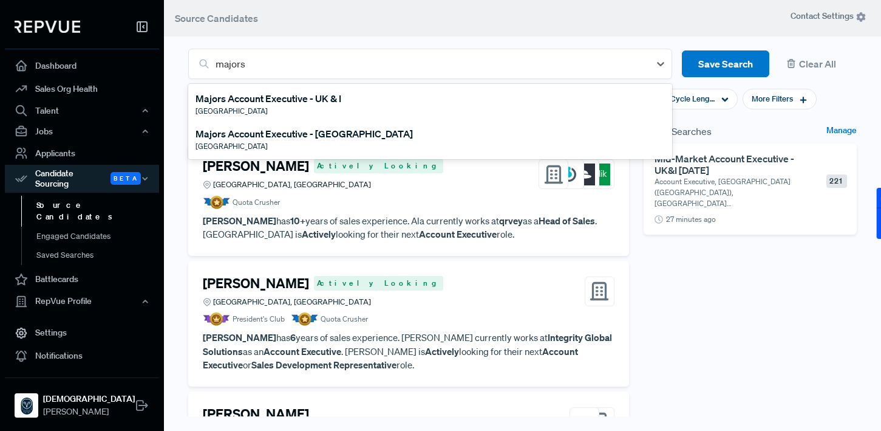
click at [312, 141] on div "[GEOGRAPHIC_DATA]" at bounding box center [304, 146] width 217 height 11
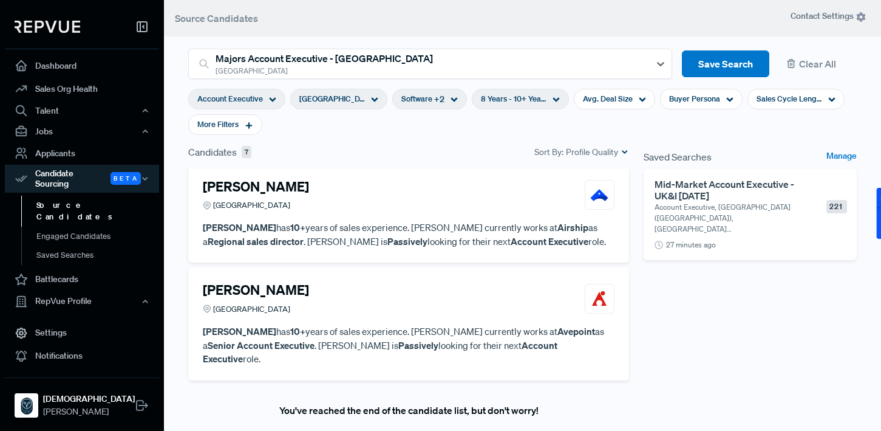
scroll to position [641, 0]
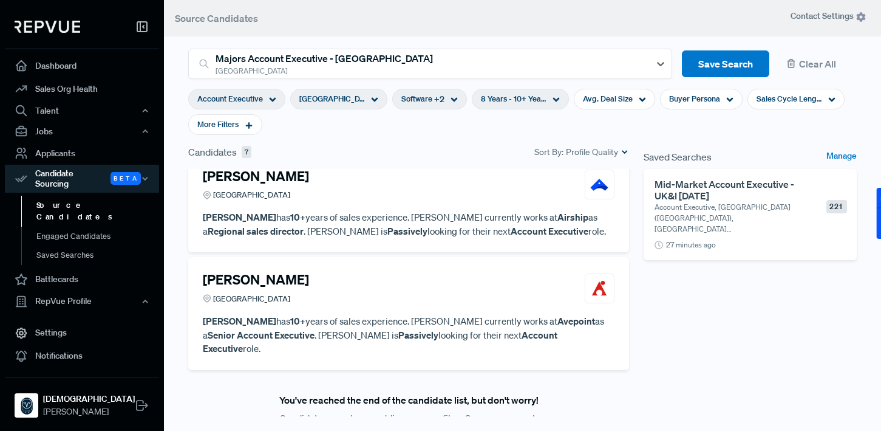
click at [414, 314] on p "Rudy BORNAT has 10+ years of sales experience. Rudy currently works at Avepoint…" at bounding box center [409, 334] width 412 height 41
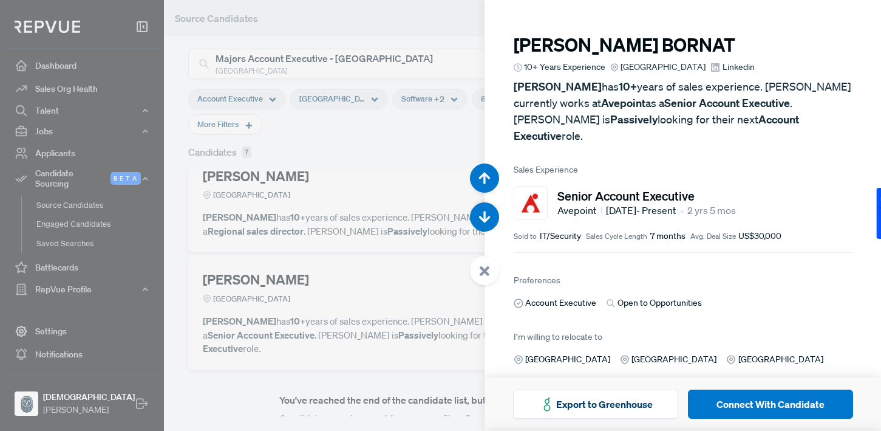
click at [394, 268] on div at bounding box center [440, 215] width 881 height 431
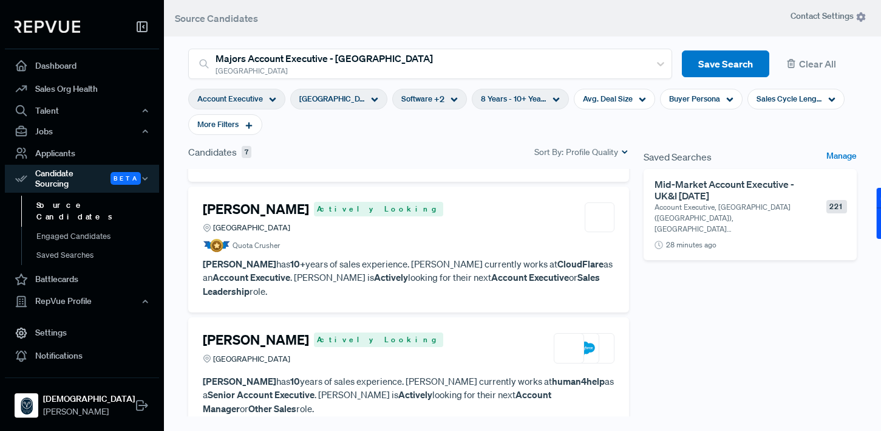
scroll to position [125, 0]
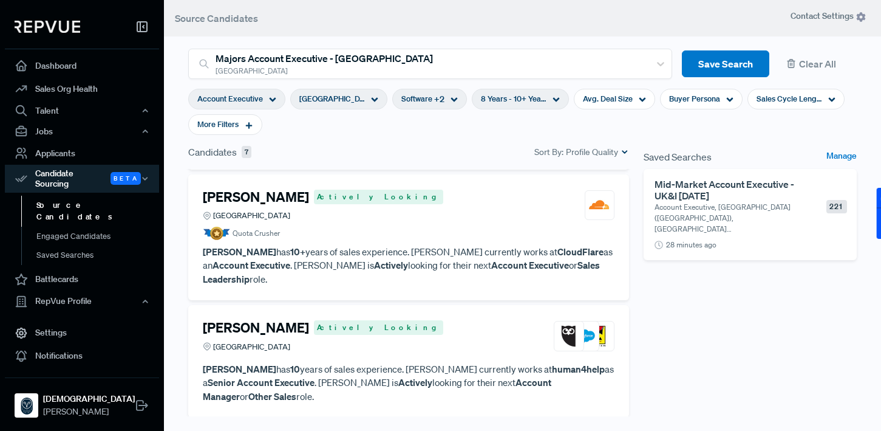
click at [394, 255] on p "Elena Monakhova has 10+ years of sales experience. Elena currently works at Clo…" at bounding box center [409, 265] width 412 height 41
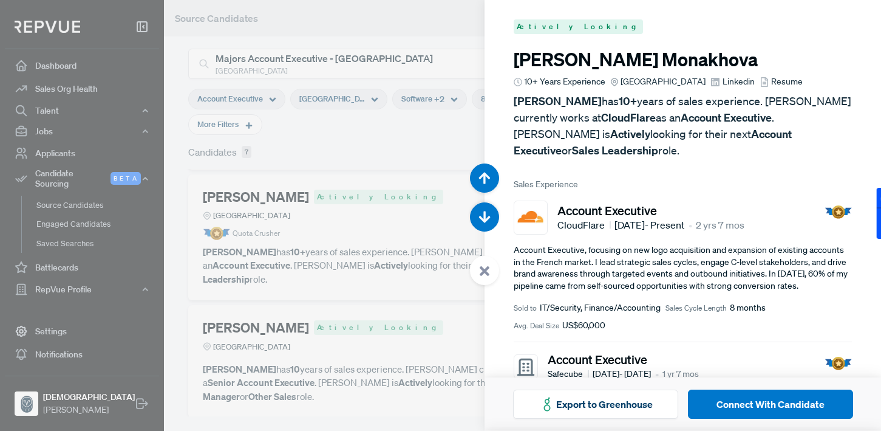
click at [420, 187] on div at bounding box center [440, 215] width 881 height 431
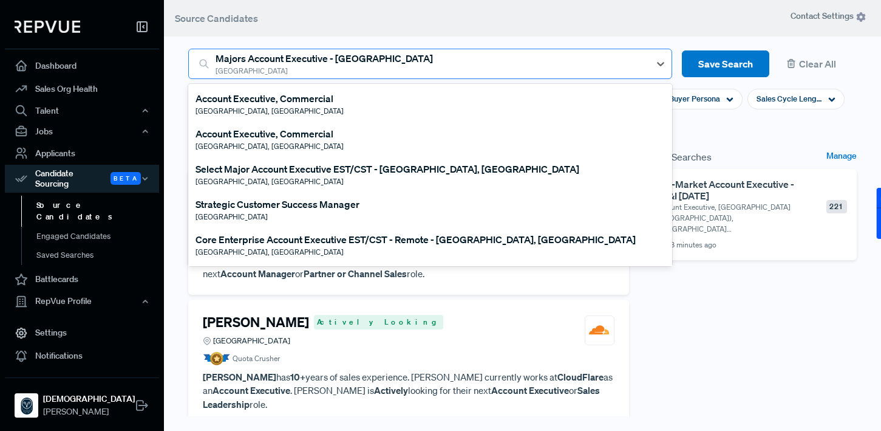
click at [332, 64] on div at bounding box center [430, 63] width 428 height 17
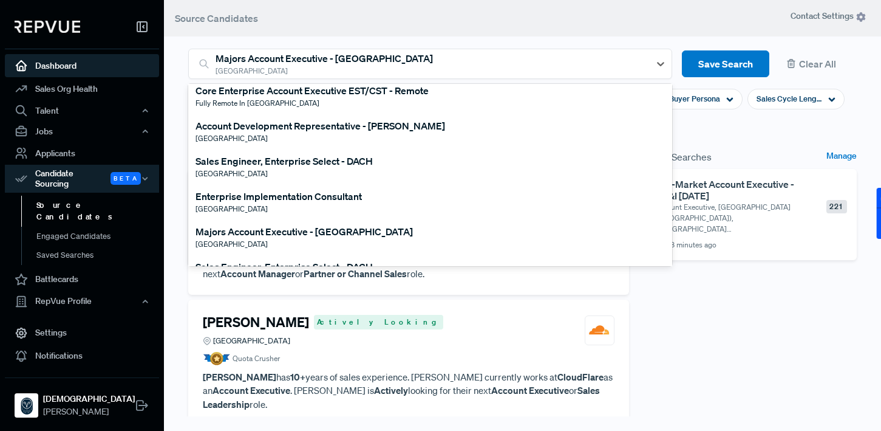
click at [75, 69] on link "Dashboard" at bounding box center [82, 65] width 154 height 23
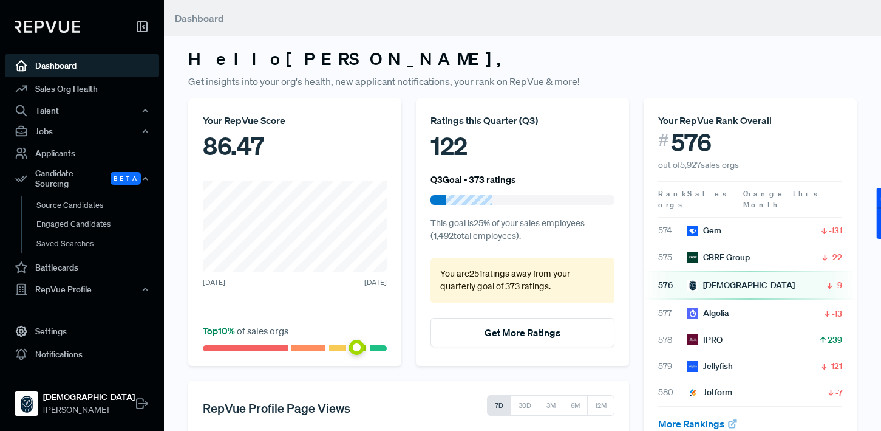
click at [833, 281] on icon at bounding box center [829, 285] width 9 height 9
click at [831, 281] on icon at bounding box center [829, 285] width 9 height 9
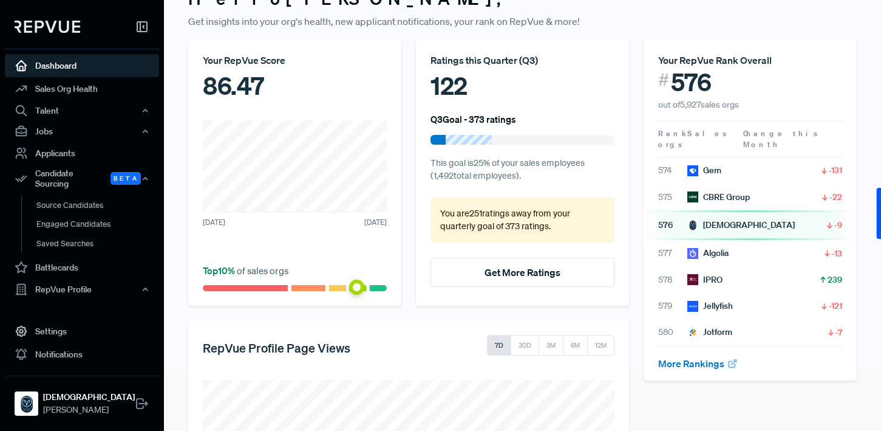
scroll to position [55, 0]
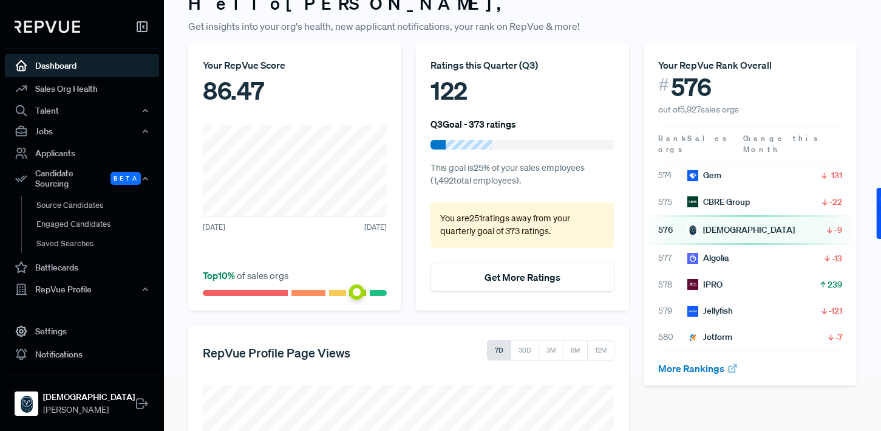
drag, startPoint x: 359, startPoint y: 292, endPoint x: 382, endPoint y: 292, distance: 23.1
click at [382, 292] on div at bounding box center [295, 293] width 184 height 6
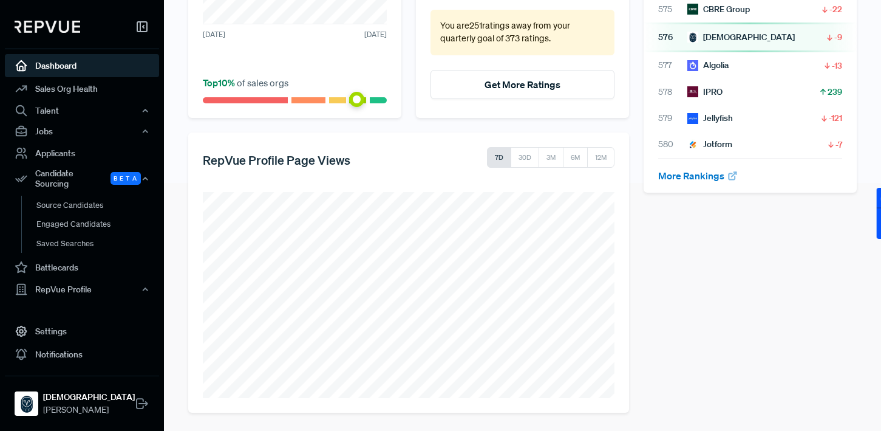
scroll to position [248, 0]
click at [606, 159] on button "12M" at bounding box center [600, 156] width 27 height 21
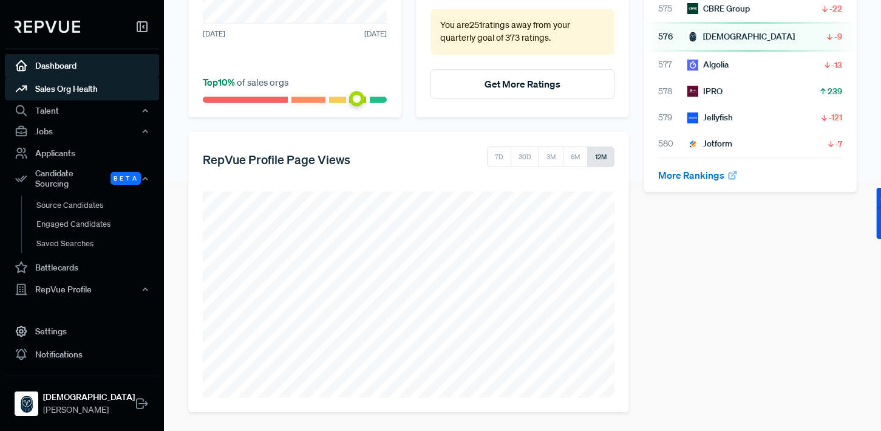
click at [81, 90] on link "Sales Org Health" at bounding box center [82, 88] width 154 height 23
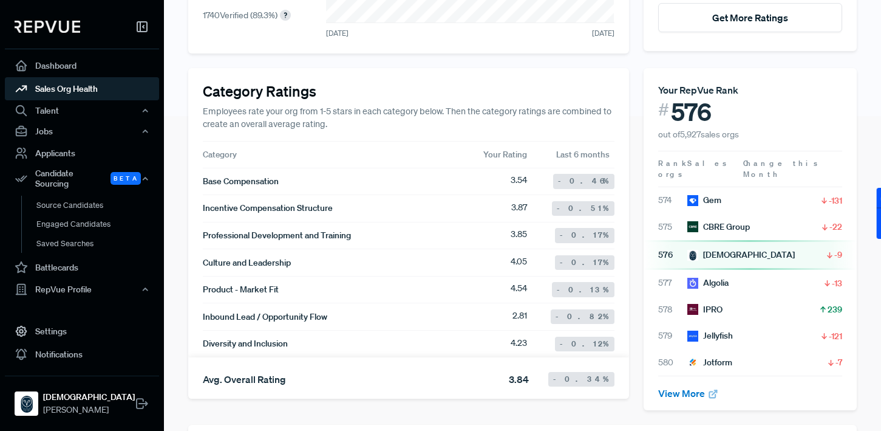
scroll to position [317, 0]
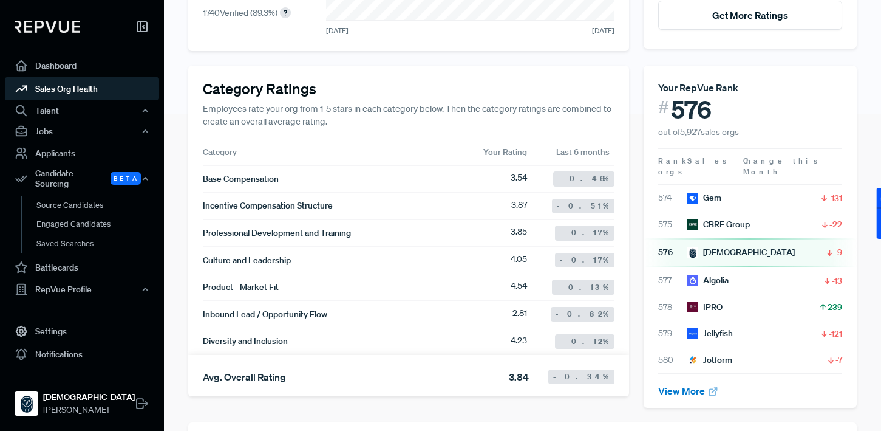
click at [595, 177] on span "-0.46 %" at bounding box center [584, 178] width 52 height 11
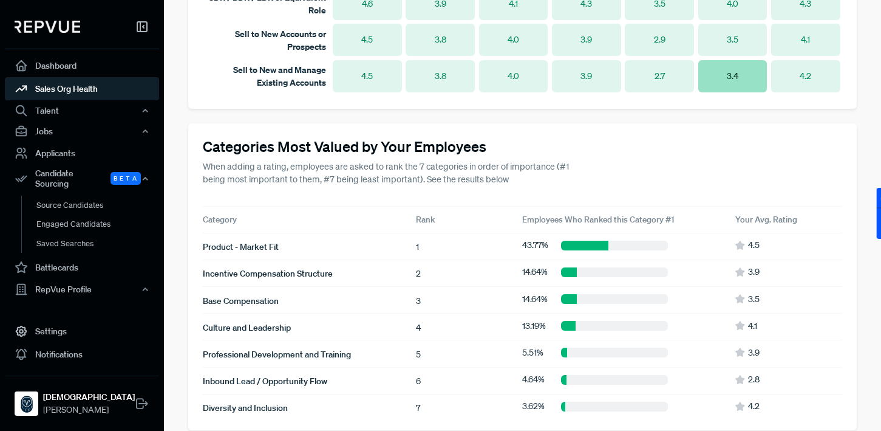
scroll to position [1122, 0]
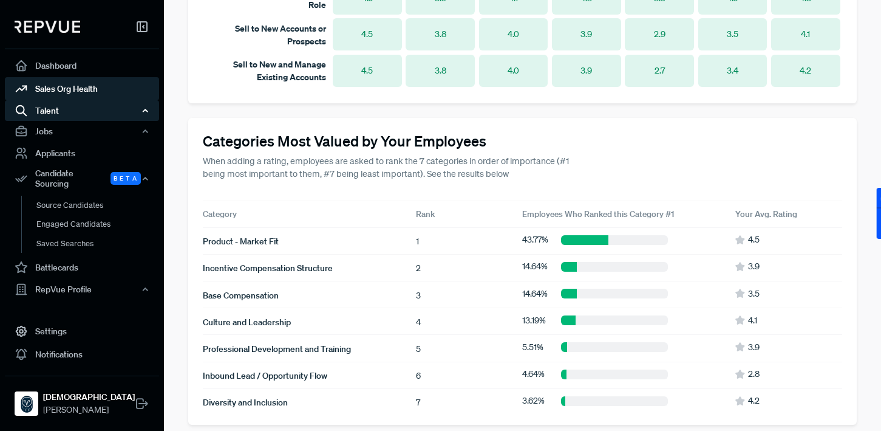
click at [92, 110] on div "Talent" at bounding box center [82, 110] width 154 height 21
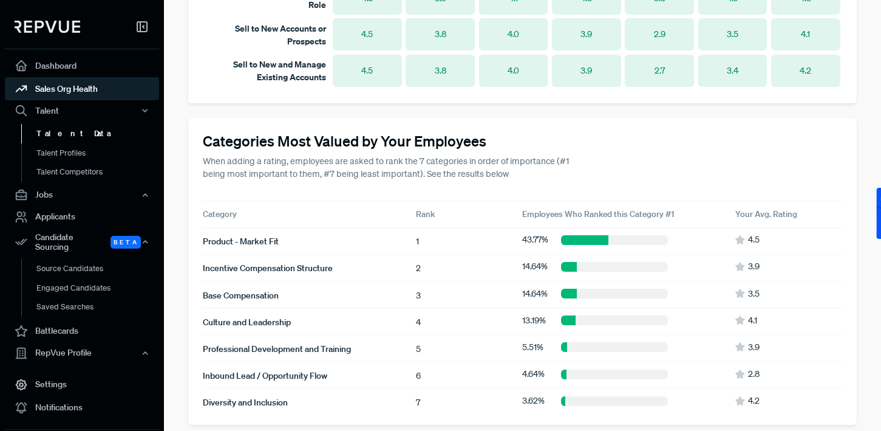
click at [73, 133] on link "Talent Data" at bounding box center [98, 133] width 154 height 19
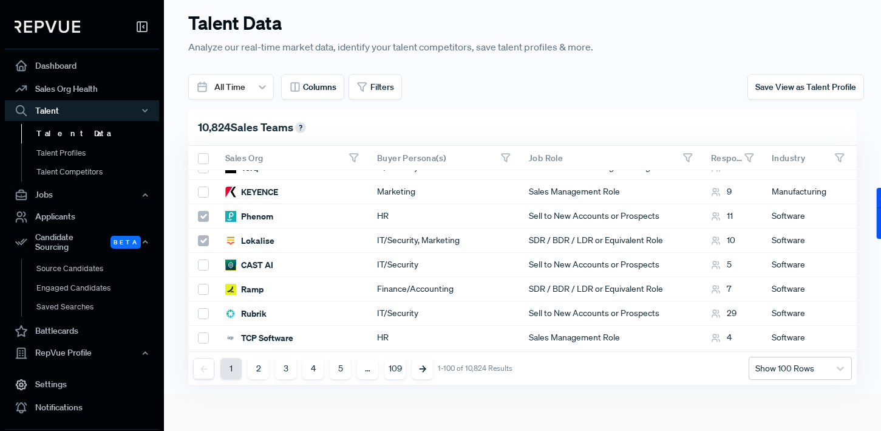
scroll to position [518, 0]
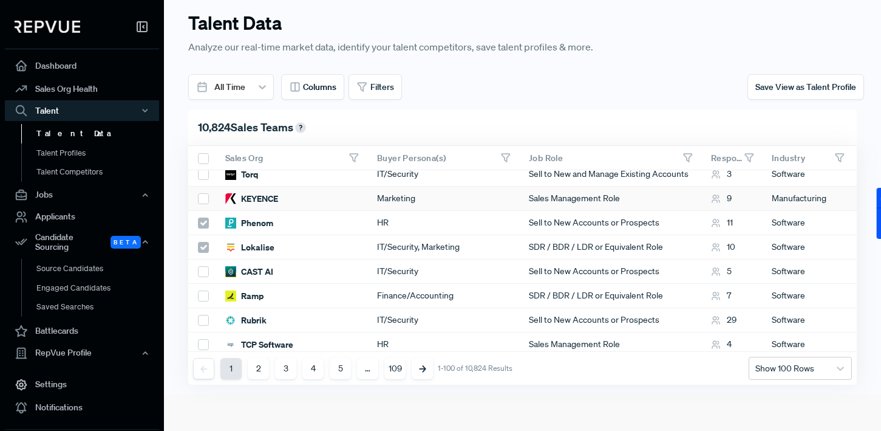
click at [270, 199] on div "KEYENCE" at bounding box center [251, 199] width 53 height 12
click at [729, 199] on div "9" at bounding box center [721, 198] width 21 height 13
click at [729, 197] on div "9" at bounding box center [721, 198] width 21 height 13
click at [743, 159] on icon at bounding box center [741, 160] width 5 height 3
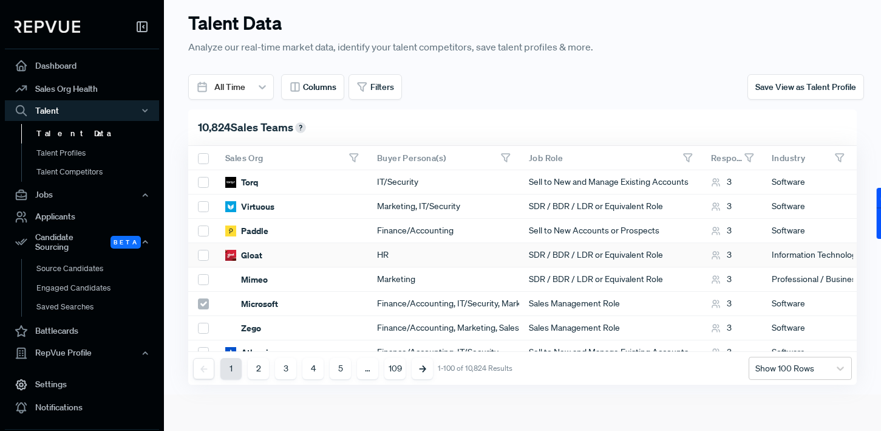
scroll to position [0, 0]
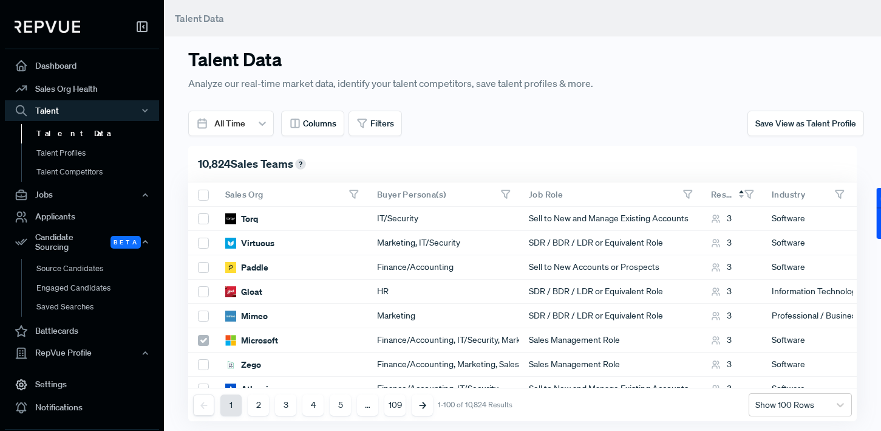
click at [742, 193] on icon at bounding box center [741, 191] width 5 height 3
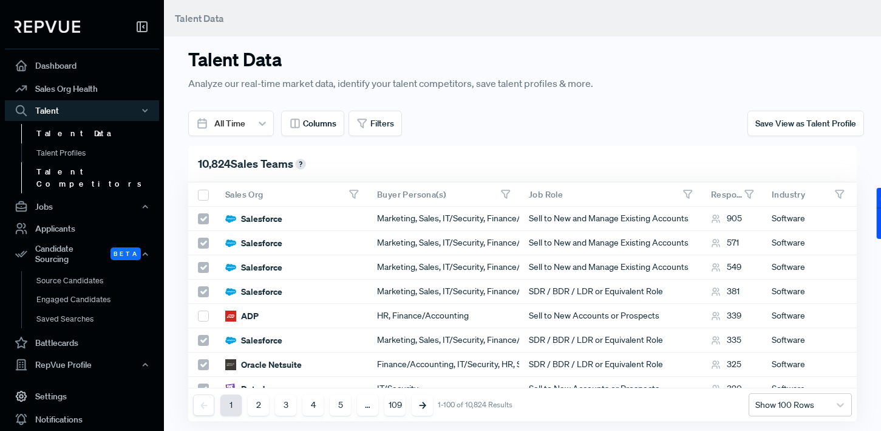
click at [75, 169] on link "Talent Competitors" at bounding box center [98, 177] width 154 height 31
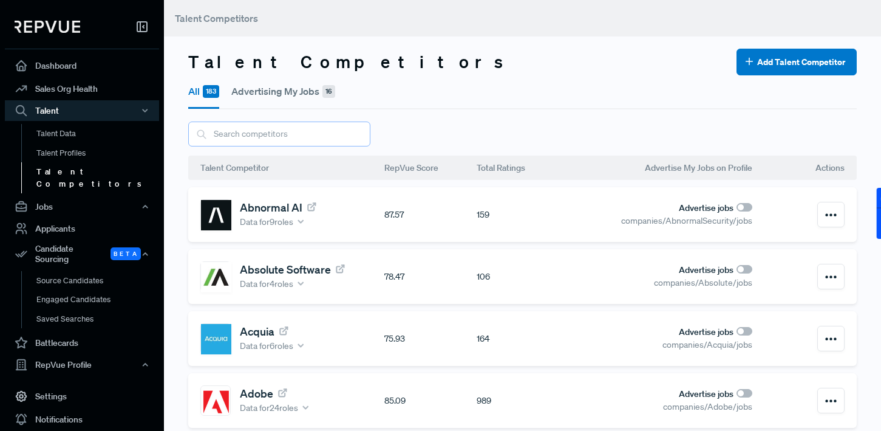
click at [270, 137] on input "text" at bounding box center [279, 133] width 182 height 25
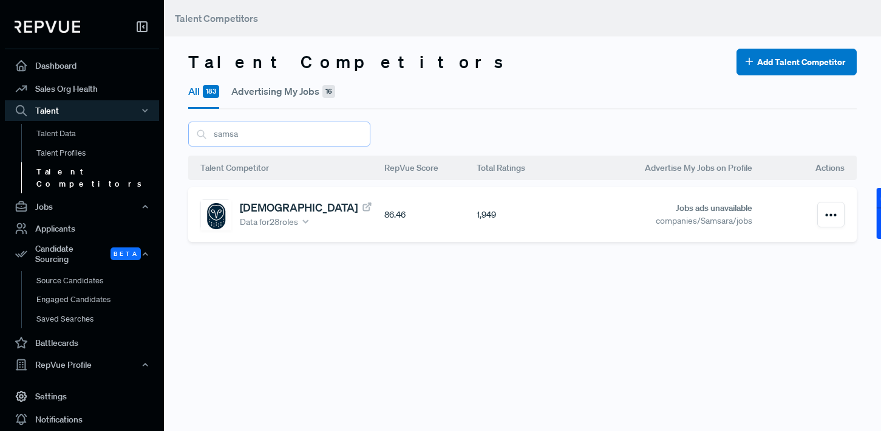
type input "samsa"
click at [264, 208] on link "[DEMOGRAPHIC_DATA]" at bounding box center [306, 206] width 133 height 13
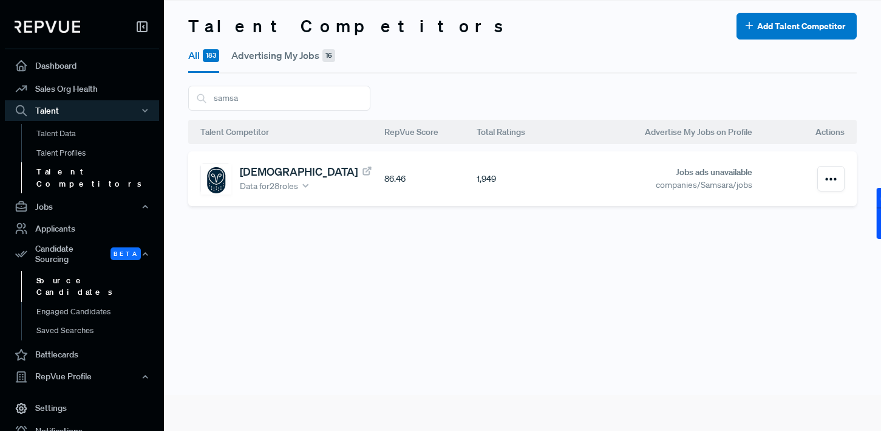
scroll to position [36, 0]
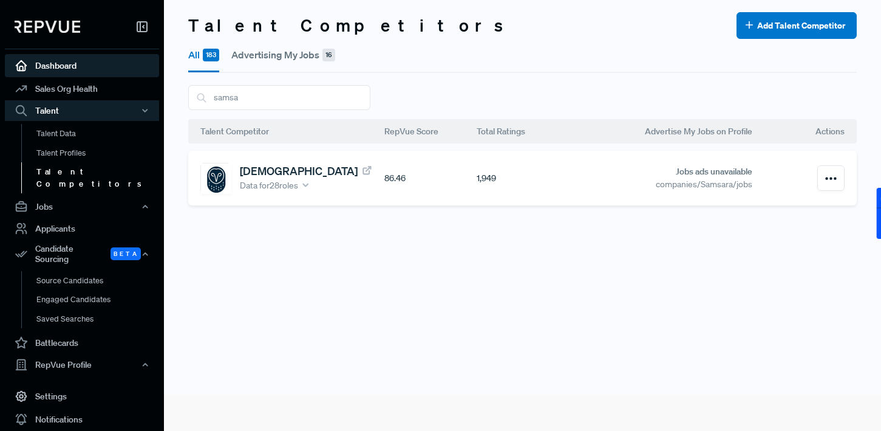
click at [61, 68] on link "Dashboard" at bounding box center [82, 65] width 154 height 23
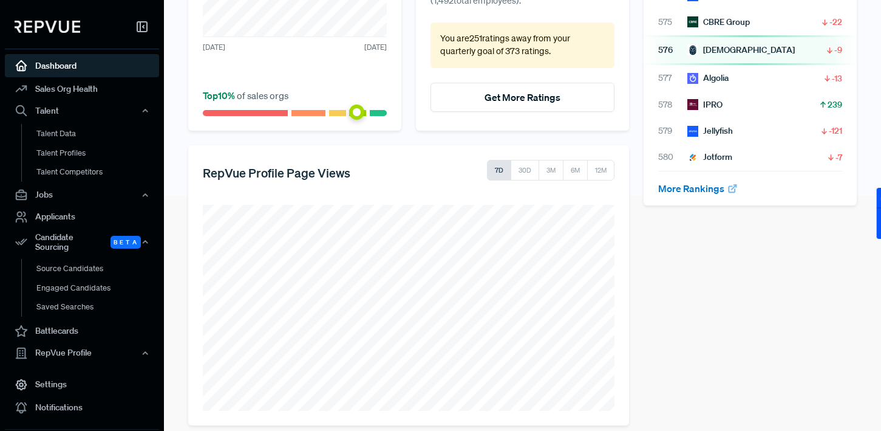
scroll to position [248, 0]
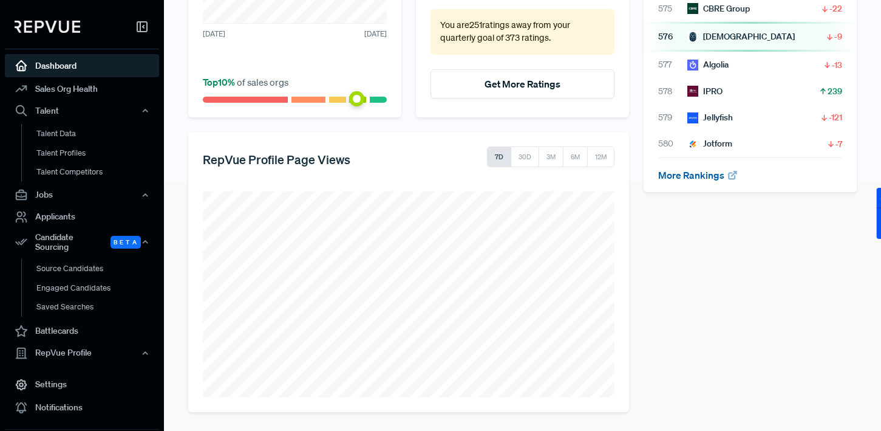
click at [694, 169] on link "More Rankings" at bounding box center [698, 175] width 80 height 12
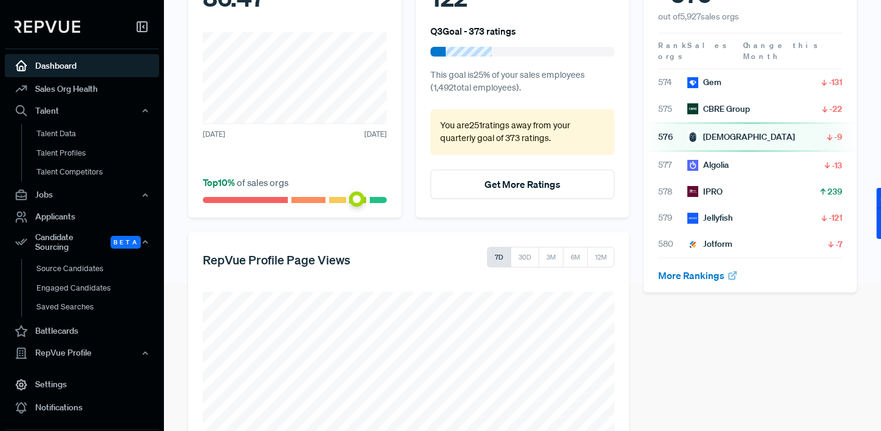
scroll to position [0, 0]
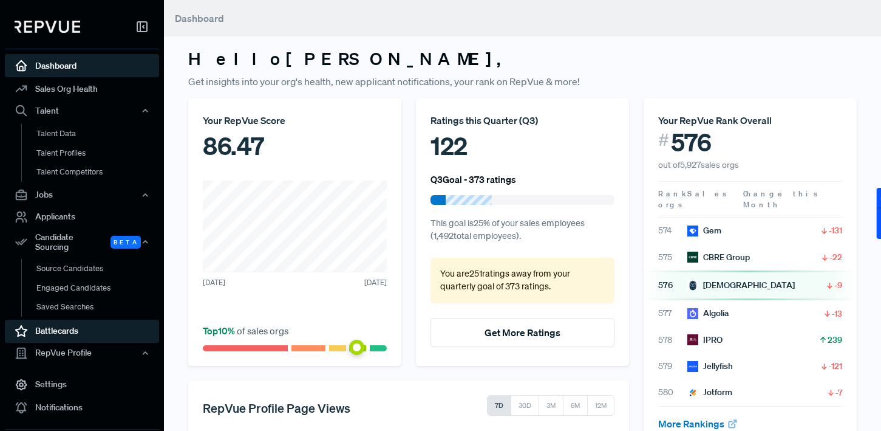
click at [70, 323] on link "Battlecards" at bounding box center [82, 330] width 154 height 23
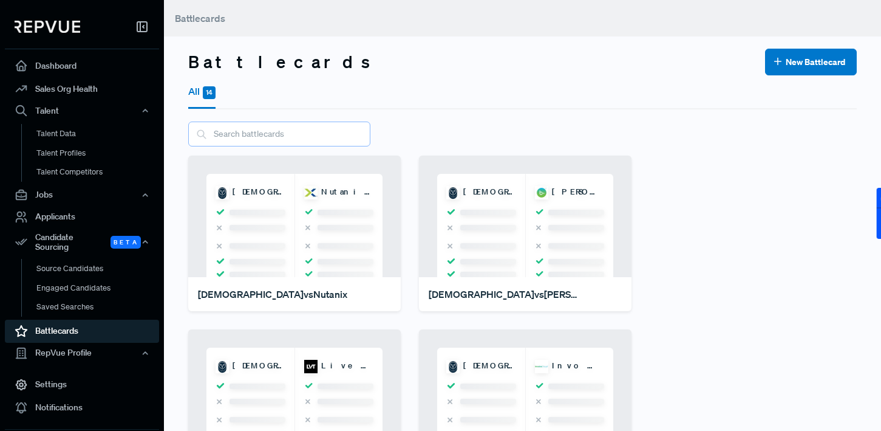
click at [265, 134] on input "text" at bounding box center [279, 133] width 182 height 25
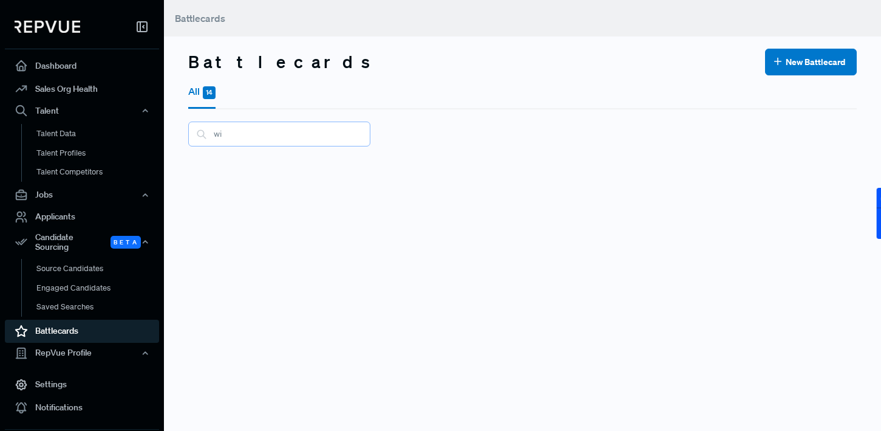
type input "w"
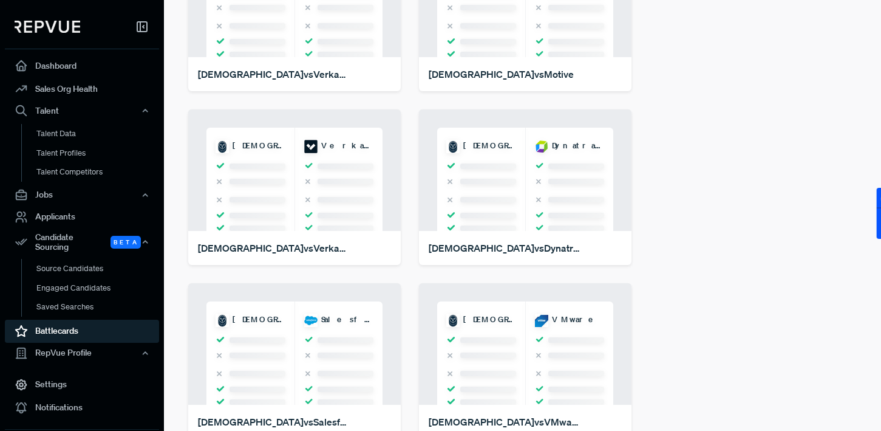
scroll to position [942, 0]
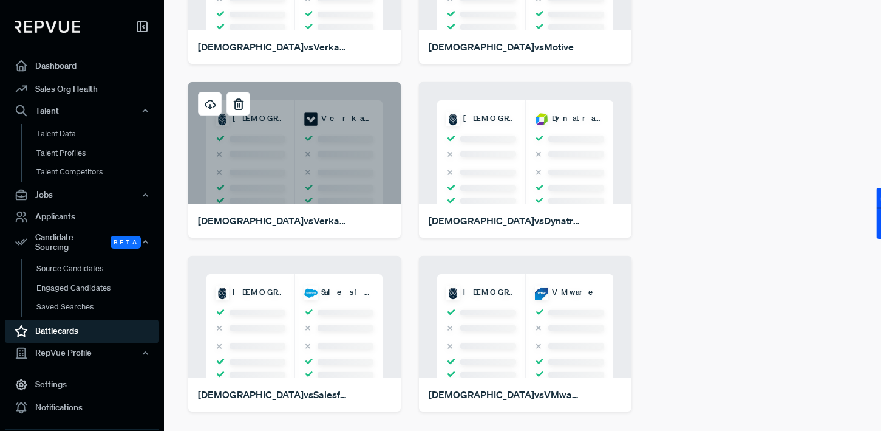
click at [314, 153] on div "Samsara Verkada" at bounding box center [294, 142] width 213 height 121
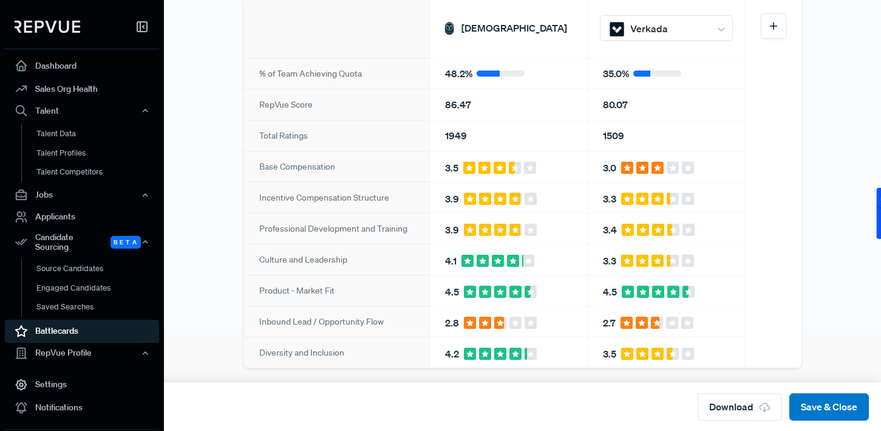
scroll to position [122, 0]
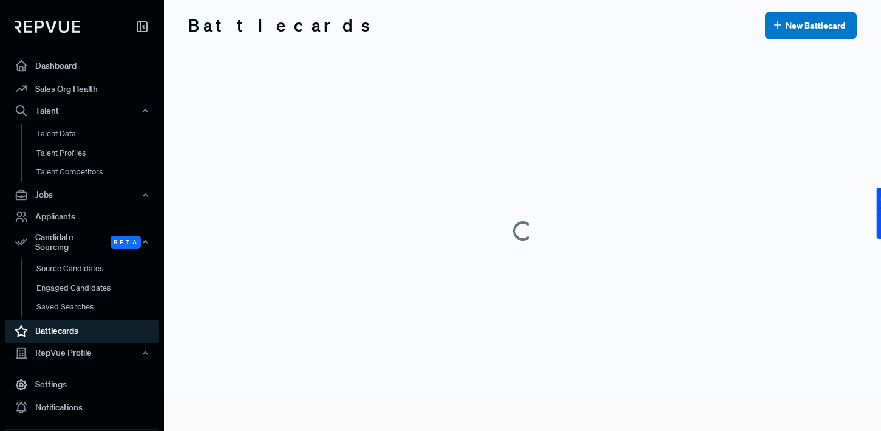
scroll to position [122, 0]
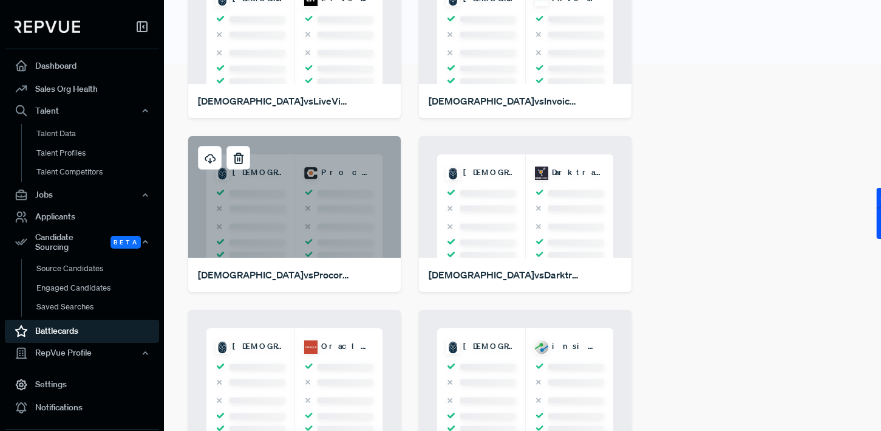
click at [289, 221] on div "Samsara Procore Technologies" at bounding box center [294, 196] width 213 height 121
